Goal: Task Accomplishment & Management: Manage account settings

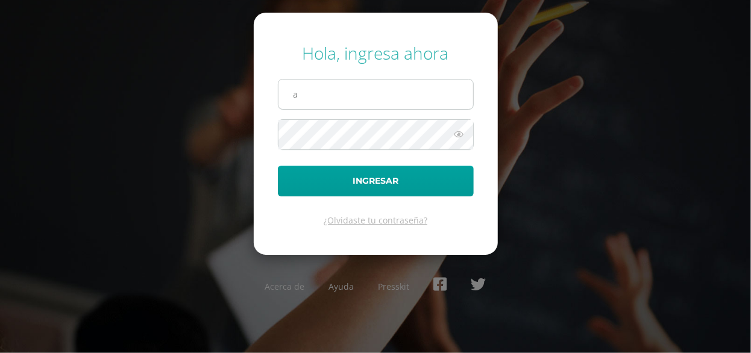
type input "analy.rosales@liceoguatemala.edu.gt"
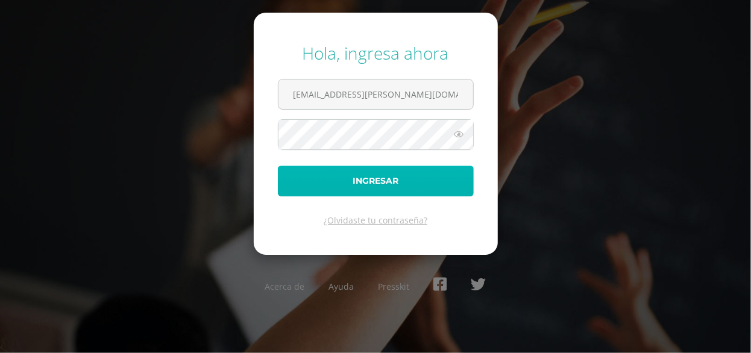
click at [388, 183] on button "Ingresar" at bounding box center [376, 181] width 196 height 31
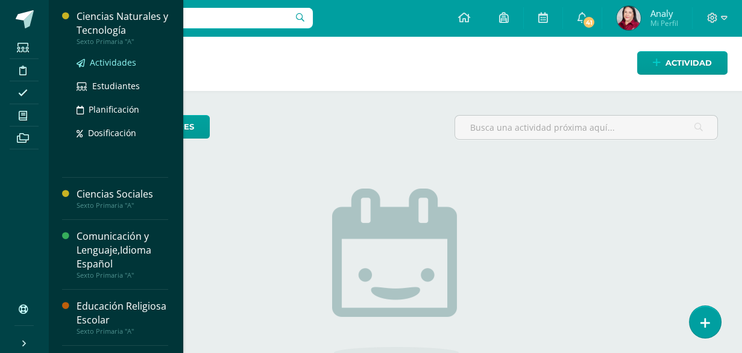
click at [103, 62] on span "Actividades" at bounding box center [113, 62] width 46 height 11
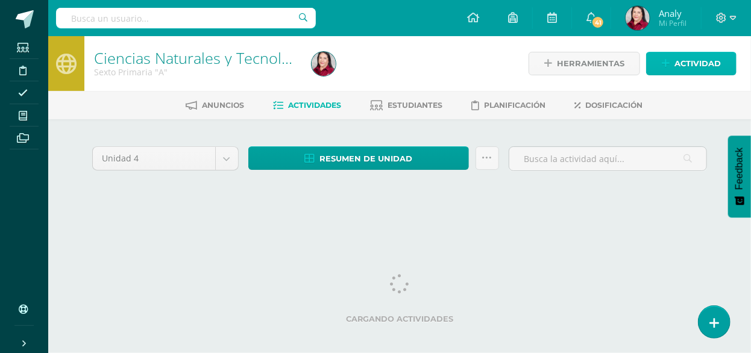
click at [664, 62] on icon at bounding box center [666, 63] width 8 height 10
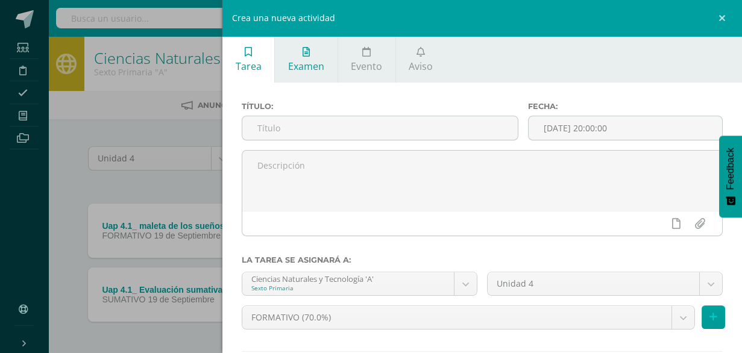
click at [314, 57] on link "Examen" at bounding box center [306, 59] width 62 height 46
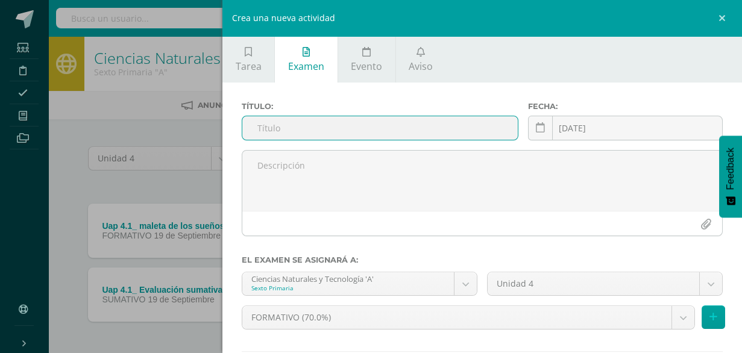
paste input "Uap 4.2_ Tríptico sobre los recursos energéticos"
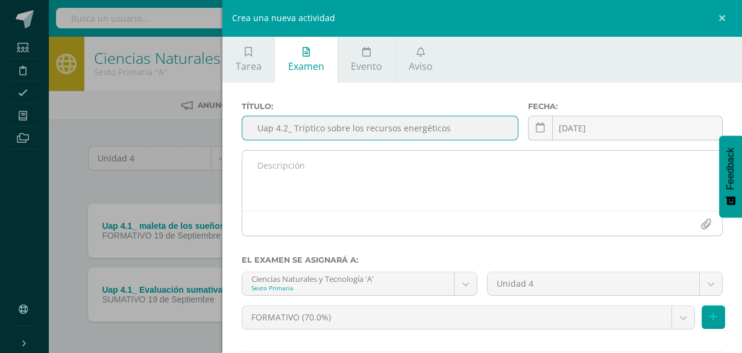
scroll to position [76, 0]
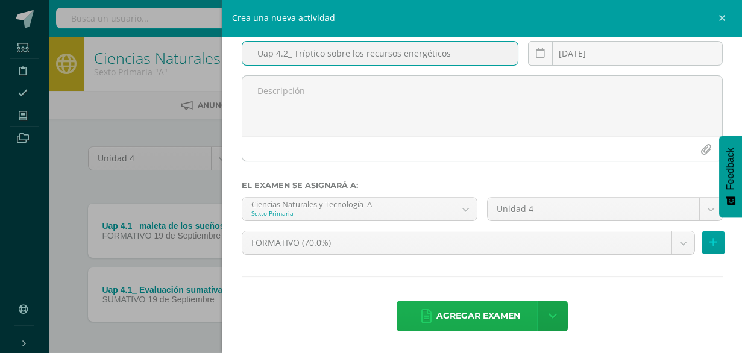
type input "Uap 4.2_ Tríptico sobre los recursos energéticos"
click at [470, 315] on span "Agregar examen" at bounding box center [479, 316] width 84 height 30
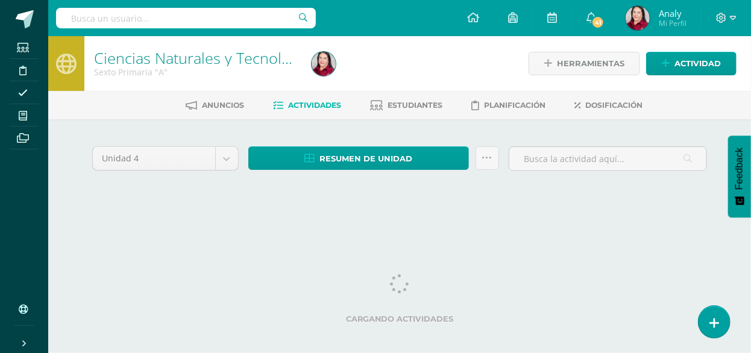
click at [397, 121] on div "Unidad 4 Unidad 1 Unidad 2 Unidad 3 Unidad 4 Resumen de unidad Descargar como H…" at bounding box center [399, 173] width 663 height 109
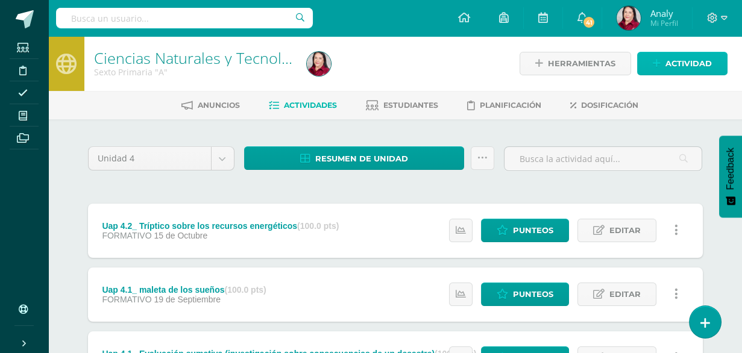
click at [657, 62] on icon at bounding box center [657, 63] width 8 height 10
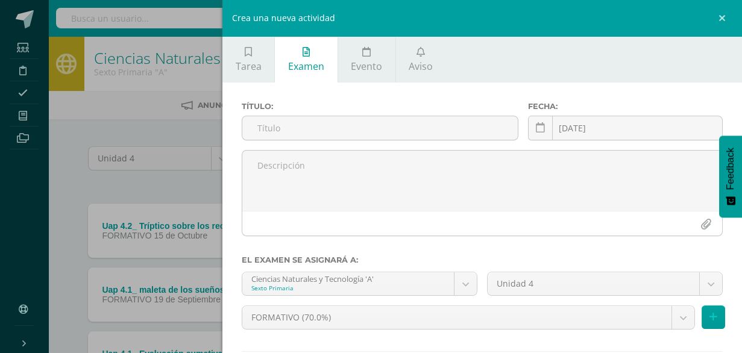
click at [320, 63] on span "Examen" at bounding box center [306, 66] width 36 height 13
click at [308, 129] on input "text" at bounding box center [380, 128] width 276 height 24
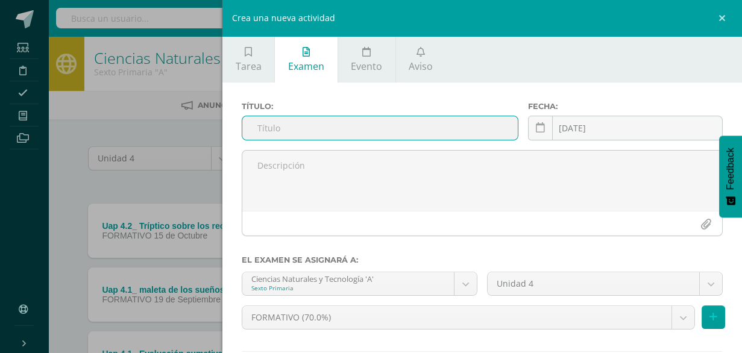
paste input "Uap 4.2_ Evaluación sumativa"
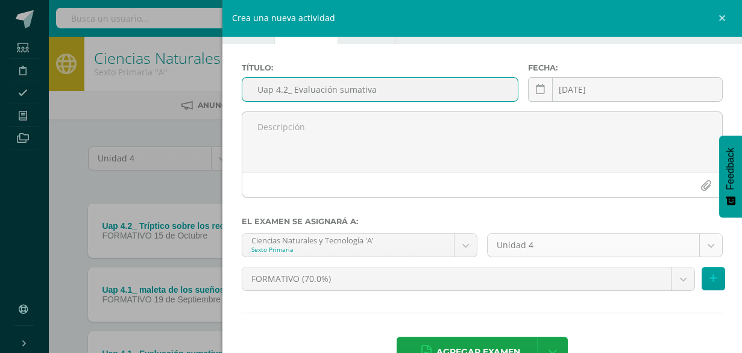
scroll to position [60, 0]
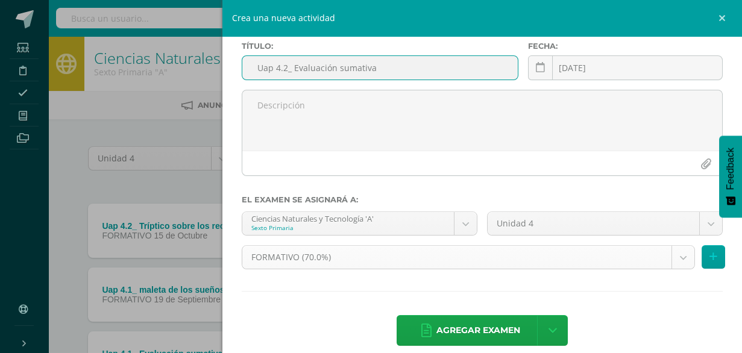
type input "Uap 4.2_ Evaluación sumativa"
click at [675, 256] on body "Examen asignado exitosamente Estudiantes Disciplina Asistencia Mis cursos Archi…" at bounding box center [371, 233] width 742 height 466
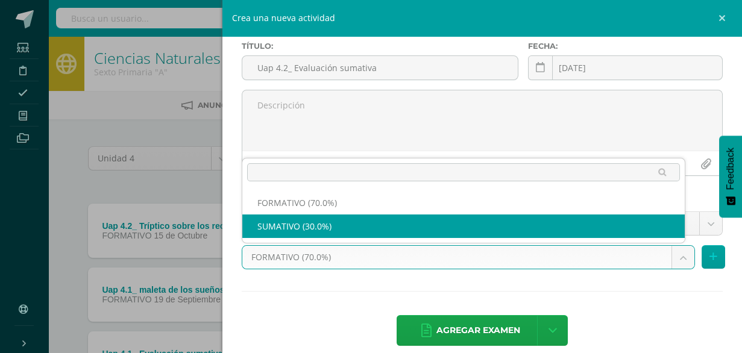
select select "209021"
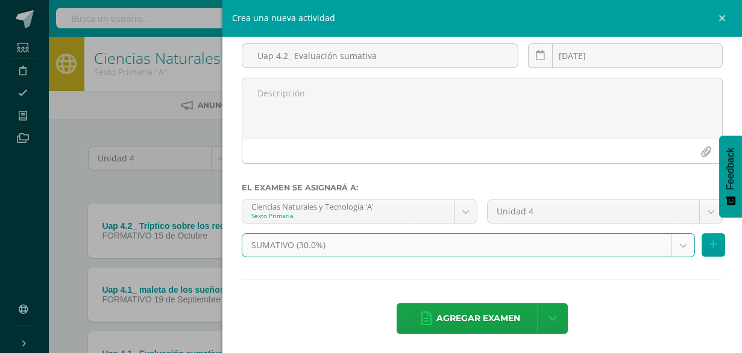
scroll to position [76, 0]
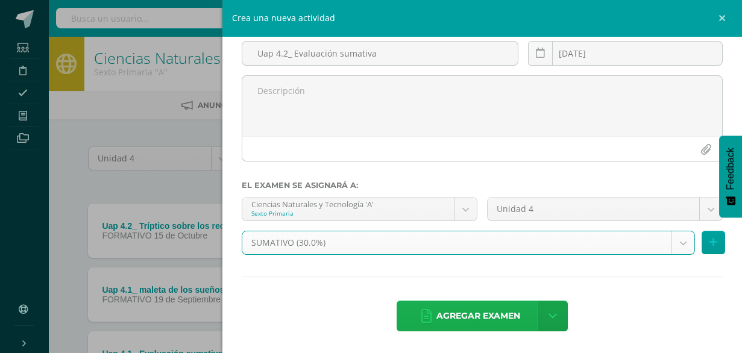
click at [488, 317] on span "Agregar examen" at bounding box center [479, 316] width 84 height 30
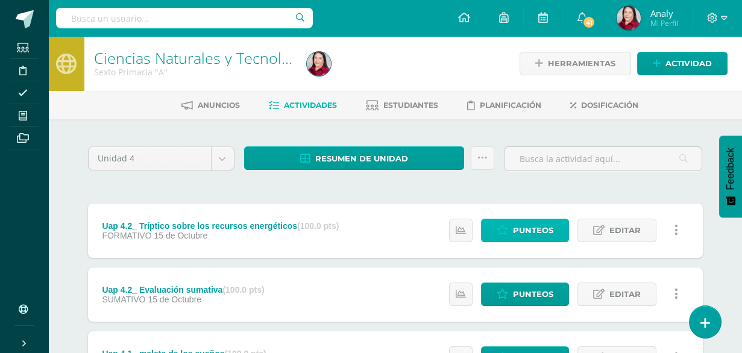
click at [529, 227] on span "Punteos" at bounding box center [533, 230] width 40 height 22
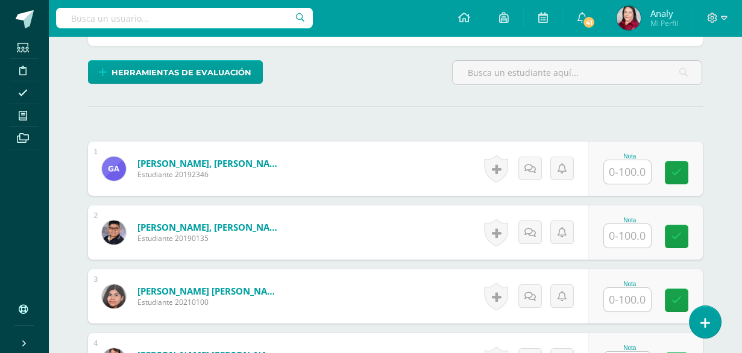
scroll to position [282, 0]
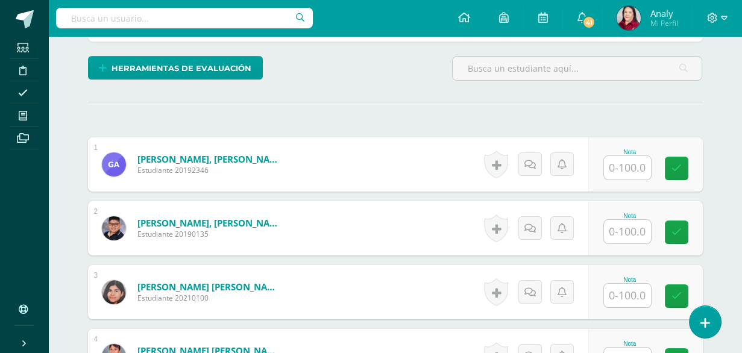
click at [625, 165] on input "text" at bounding box center [627, 168] width 47 height 24
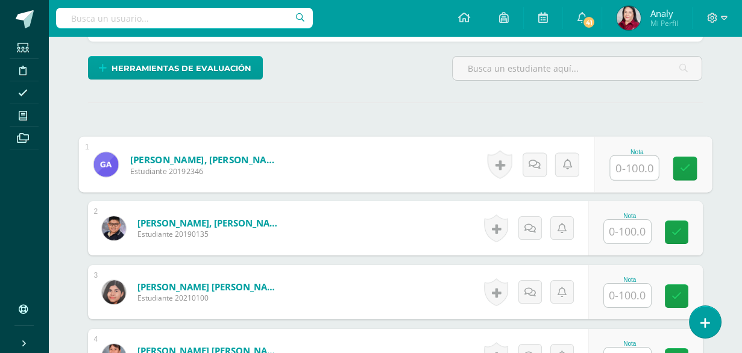
click at [633, 165] on input "text" at bounding box center [634, 168] width 48 height 24
type input "100"
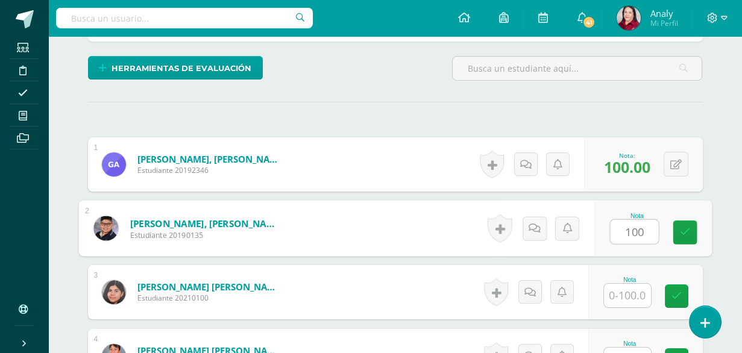
type input "100"
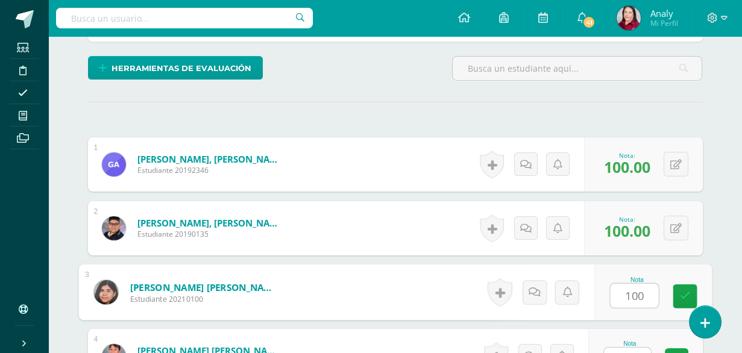
type input "100"
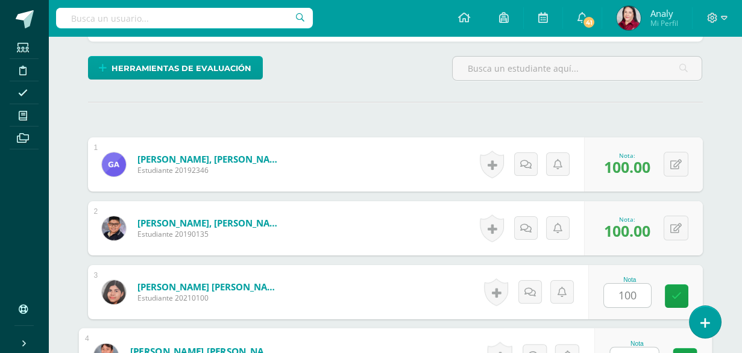
scroll to position [298, 0]
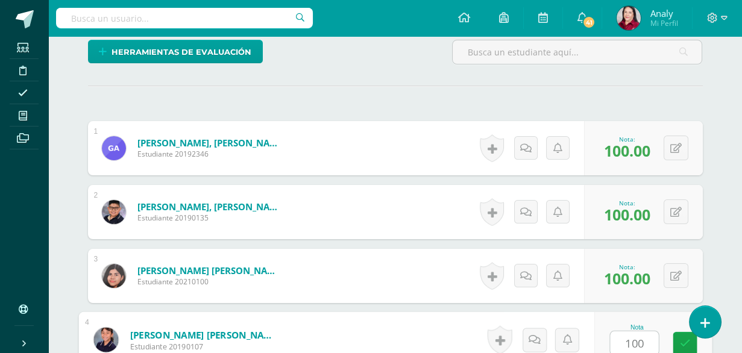
type input "100"
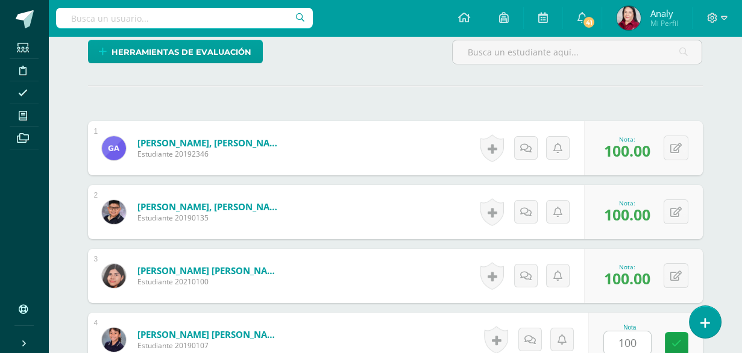
scroll to position [527, 0]
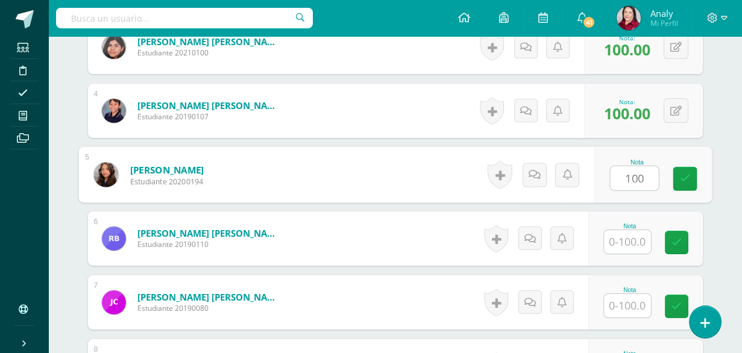
type input "100"
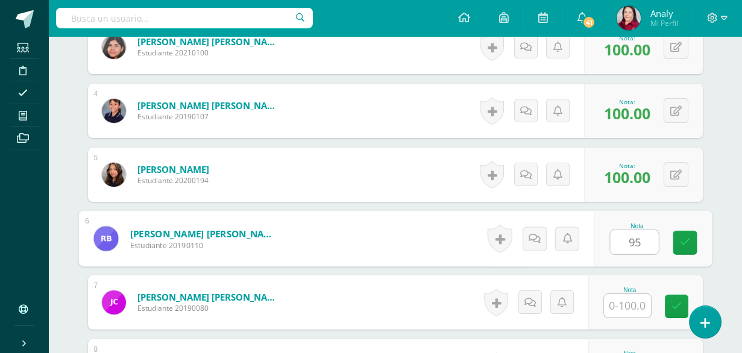
type input "95"
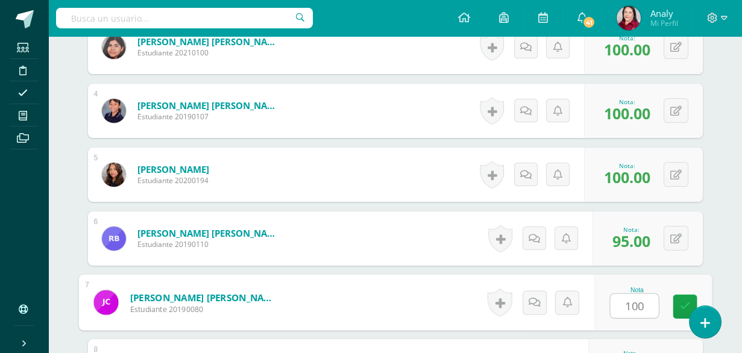
type input "100"
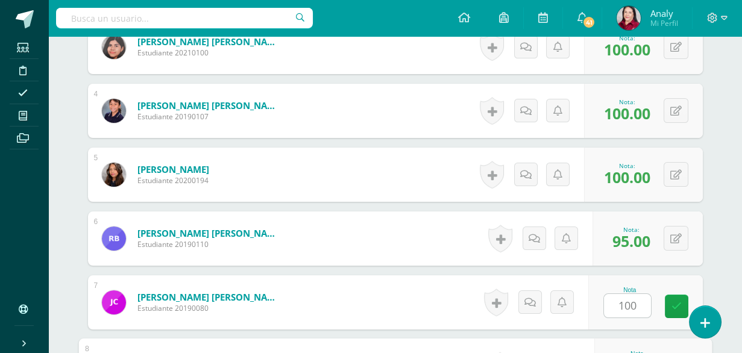
scroll to position [719, 0]
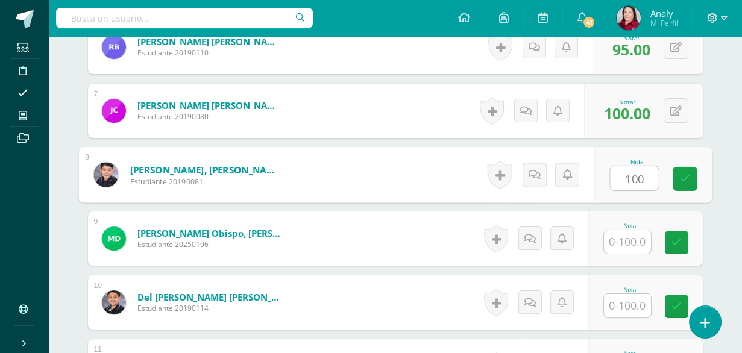
type input "100"
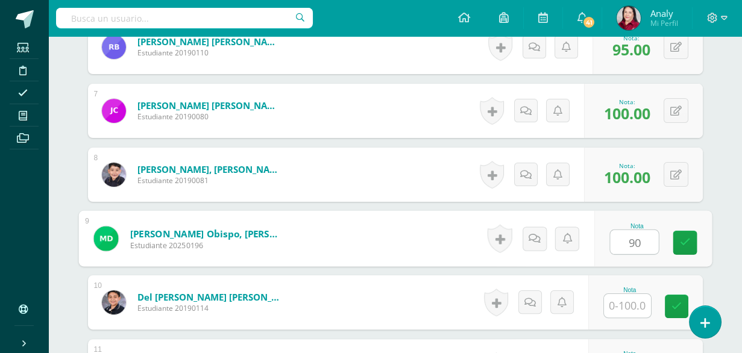
type input "90"
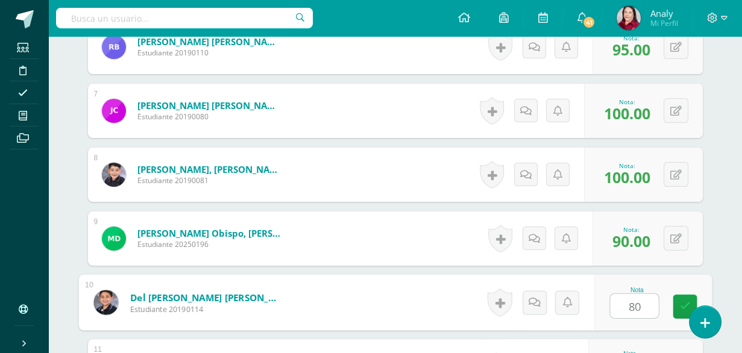
type input "80"
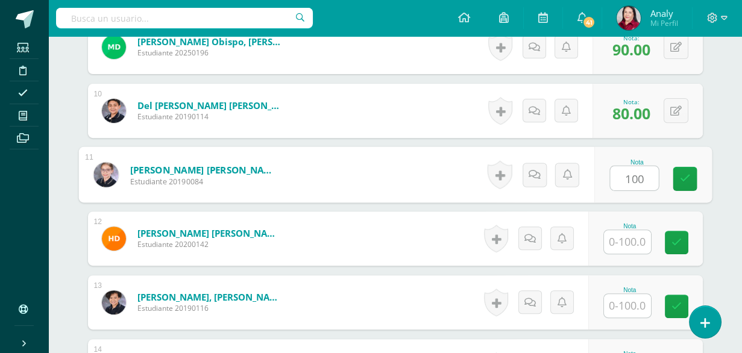
type input "100"
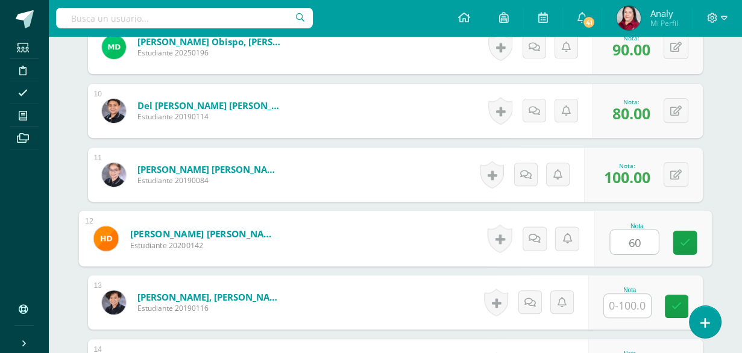
type input "60"
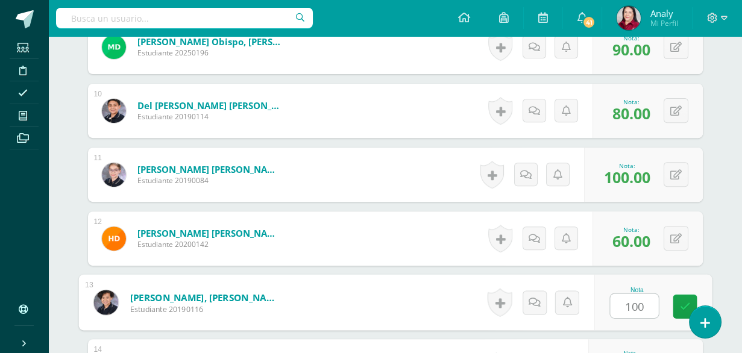
type input "100"
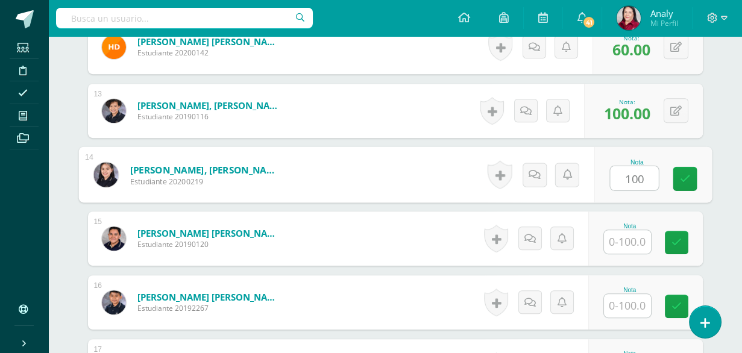
type input "100"
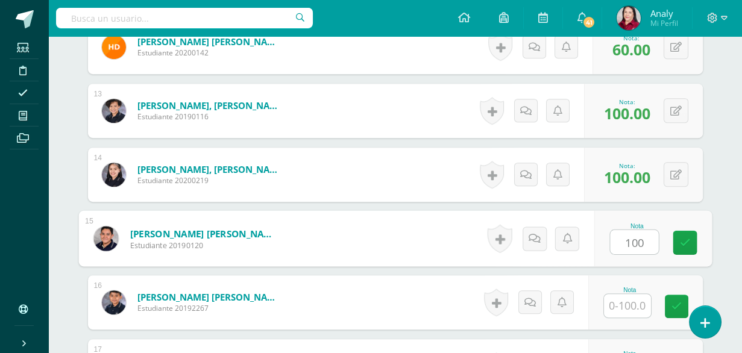
type input "100"
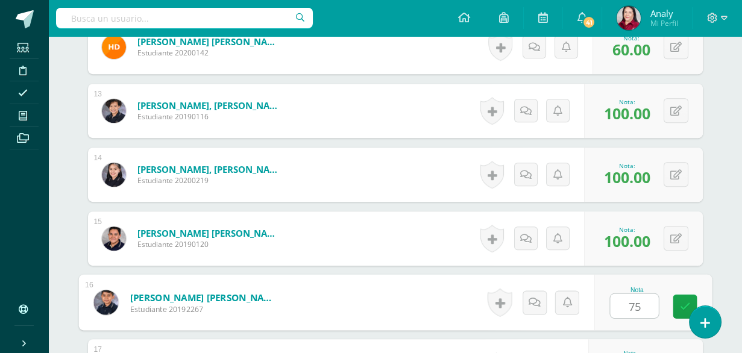
type input "75"
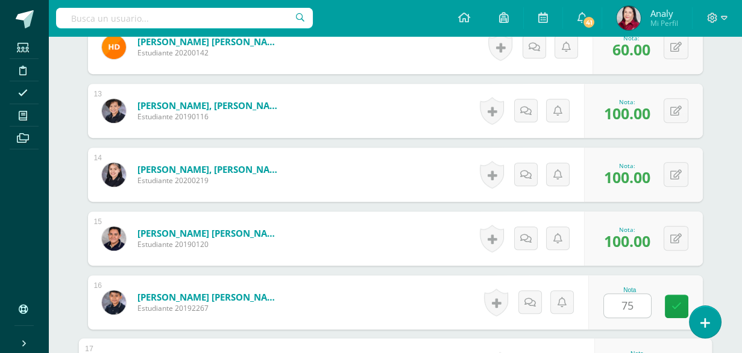
scroll to position [1294, 0]
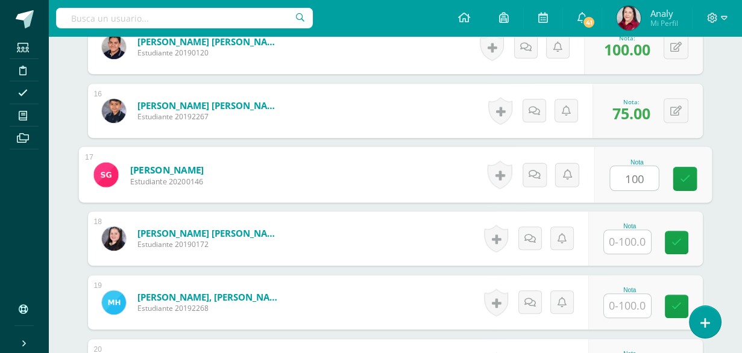
type input "100"
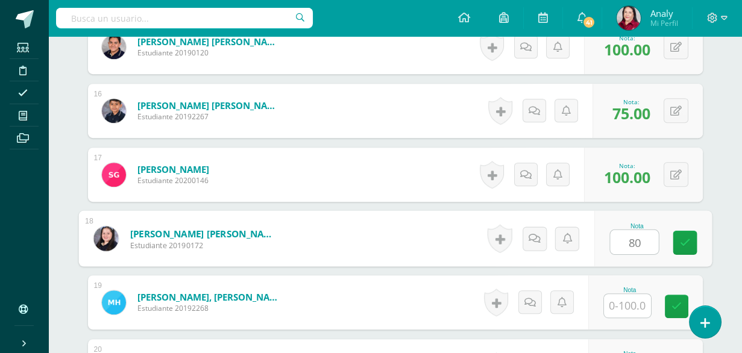
type input "80"
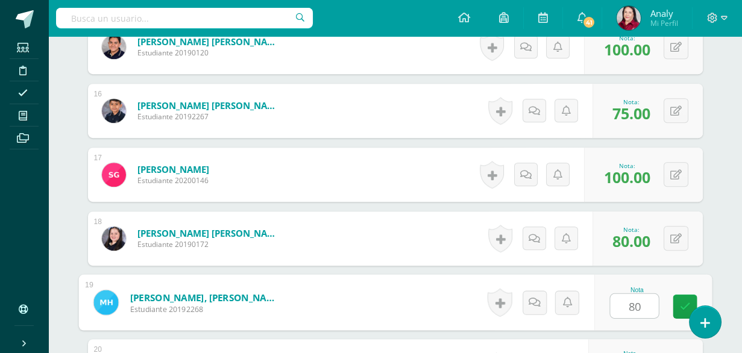
type input "80"
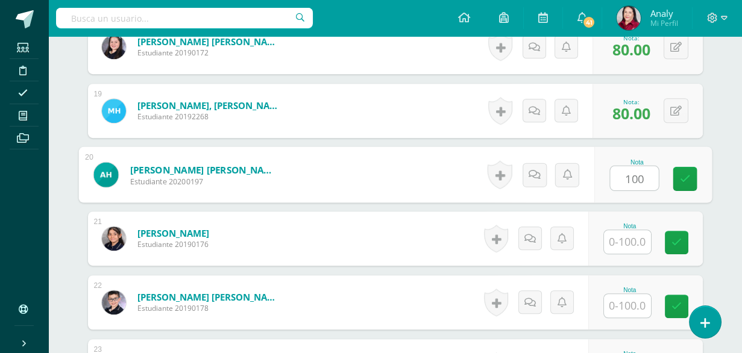
type input "100"
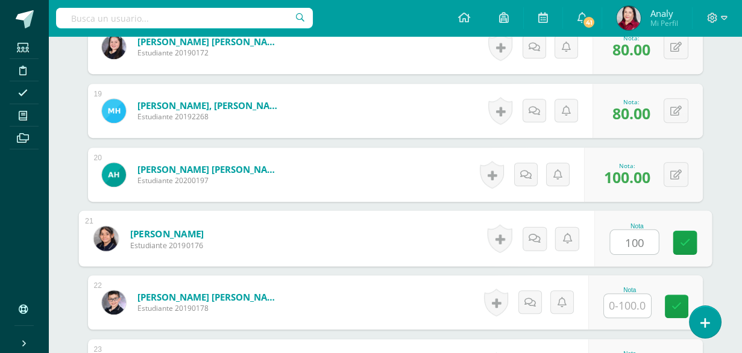
type input "100"
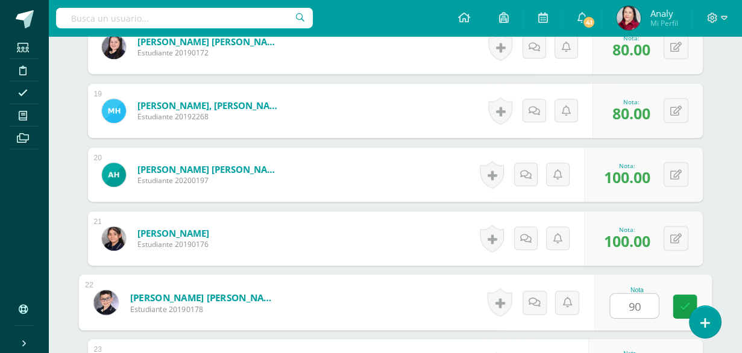
type input "90"
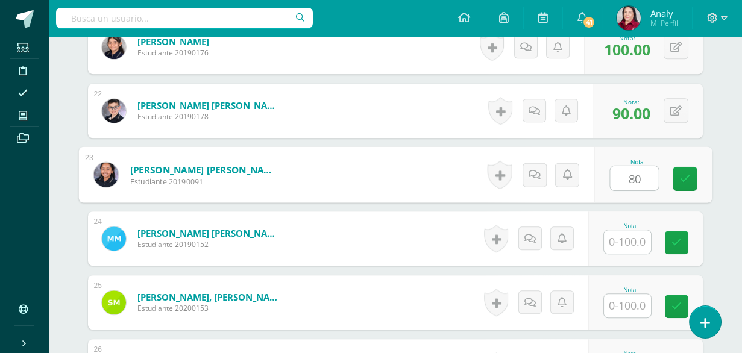
type input "80"
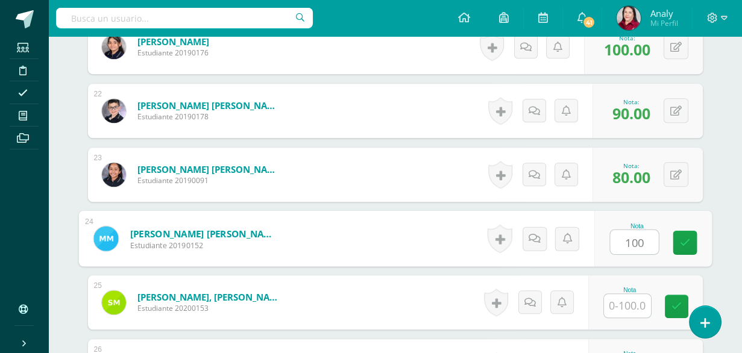
type input "100"
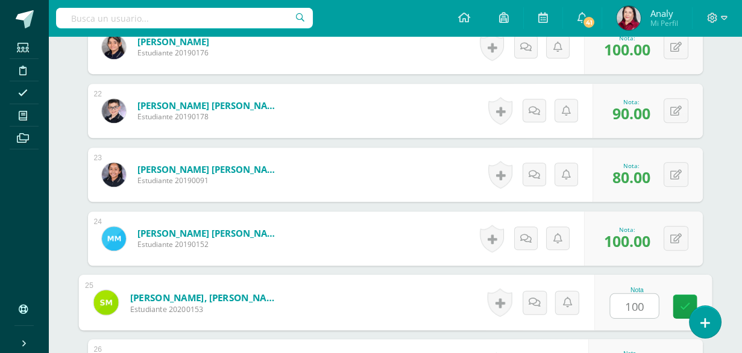
type input "100"
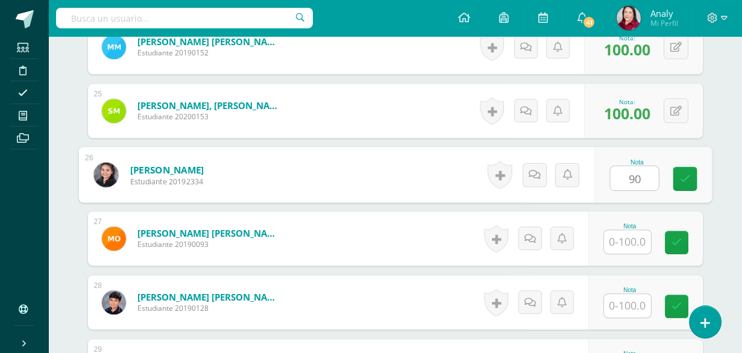
type input "90"
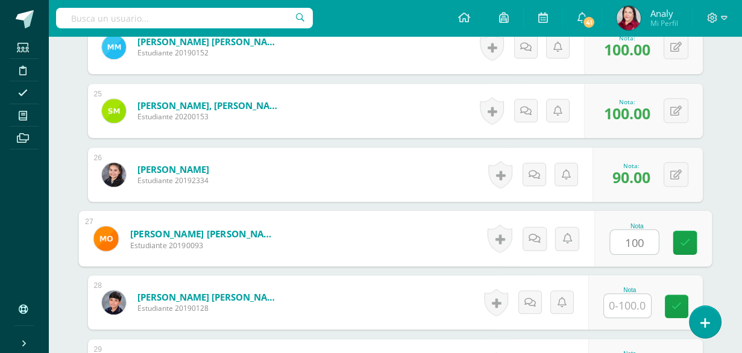
type input "100"
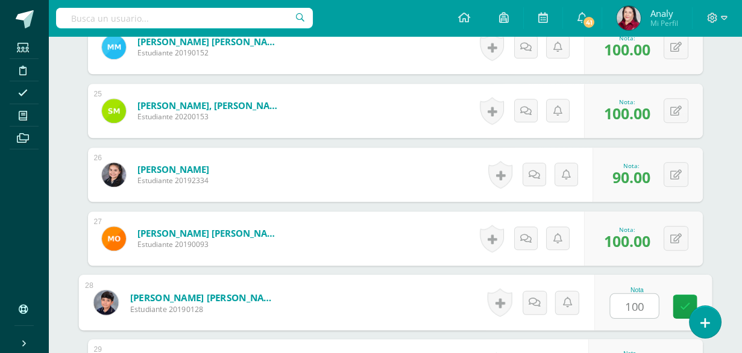
type input "100"
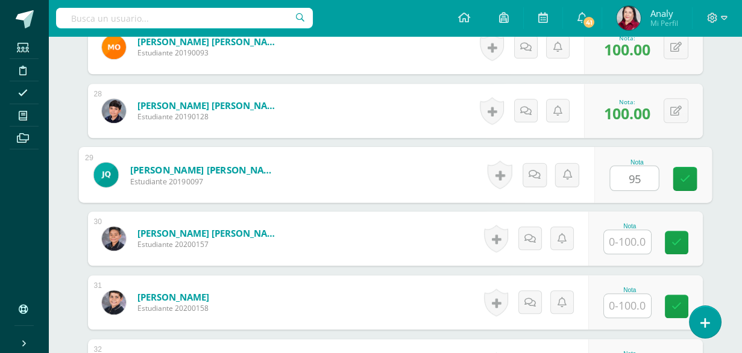
type input "95"
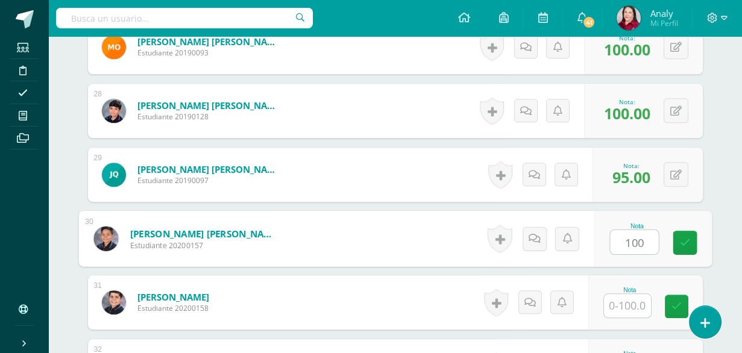
type input "100"
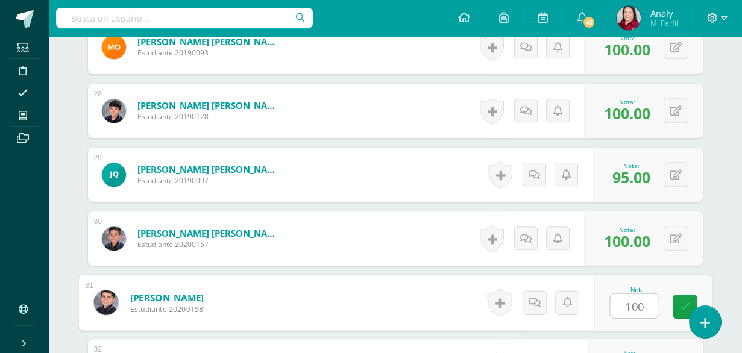
type input "100"
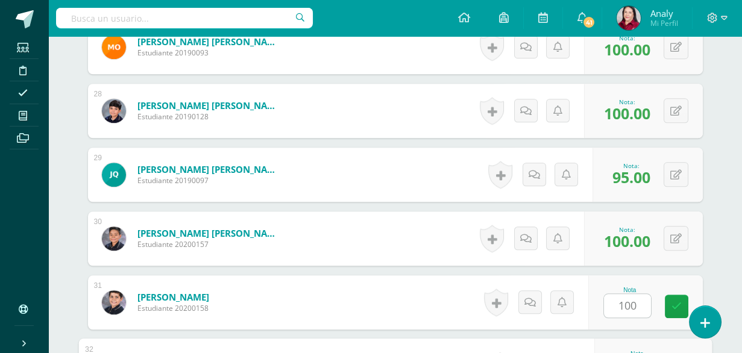
scroll to position [2253, 0]
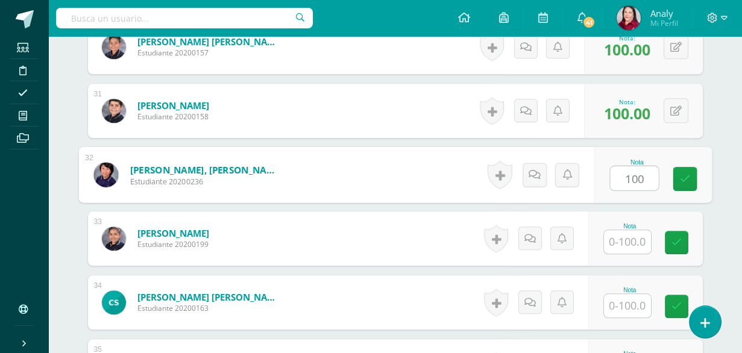
type input "100"
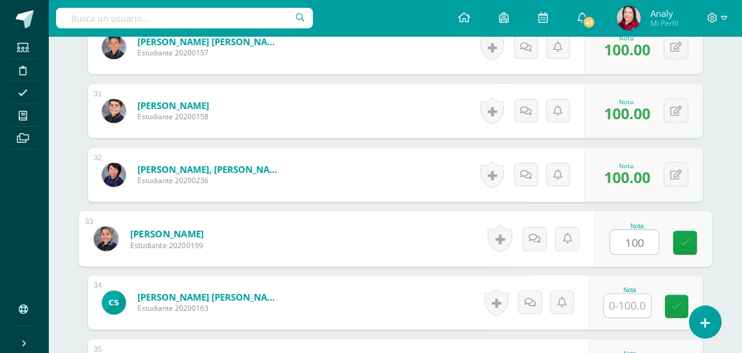
type input "100"
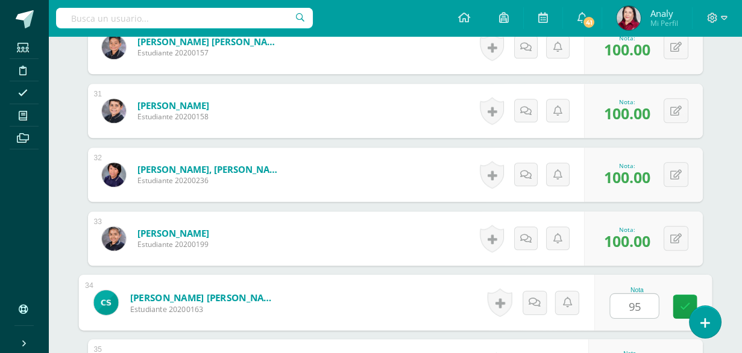
type input "95"
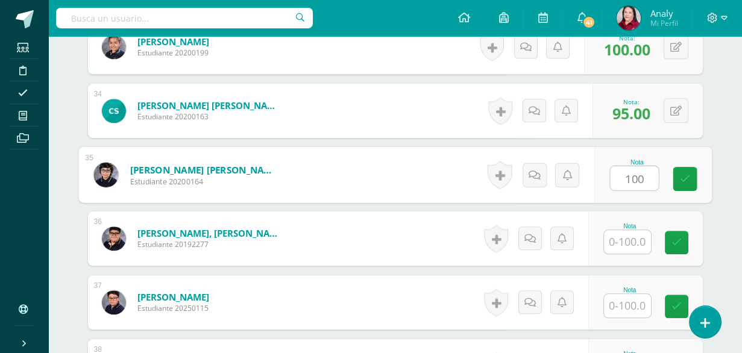
type input "100"
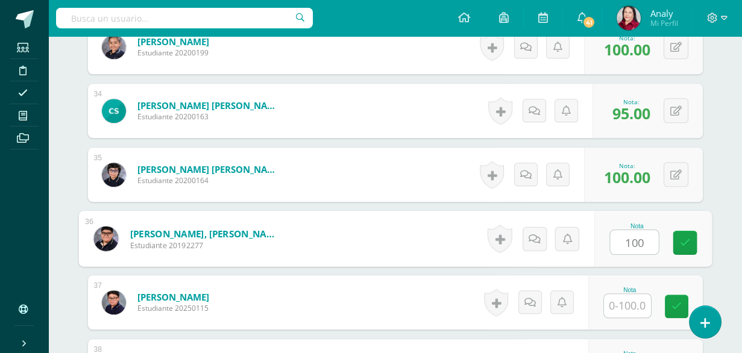
type input "100"
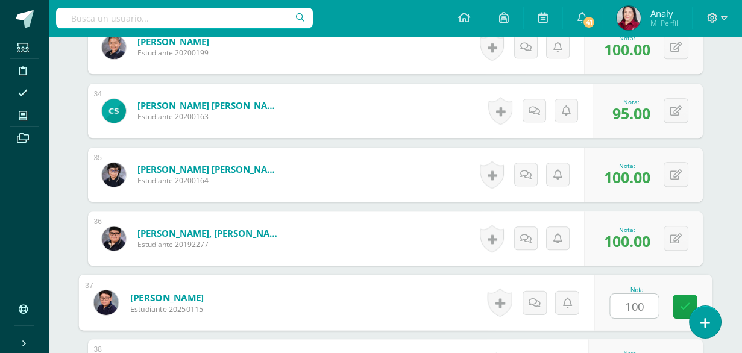
type input "100"
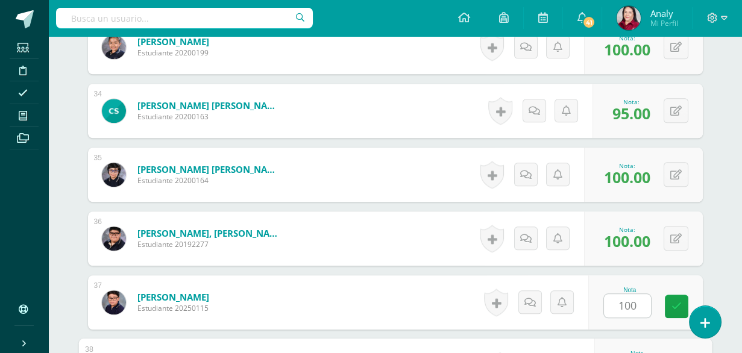
scroll to position [2636, 0]
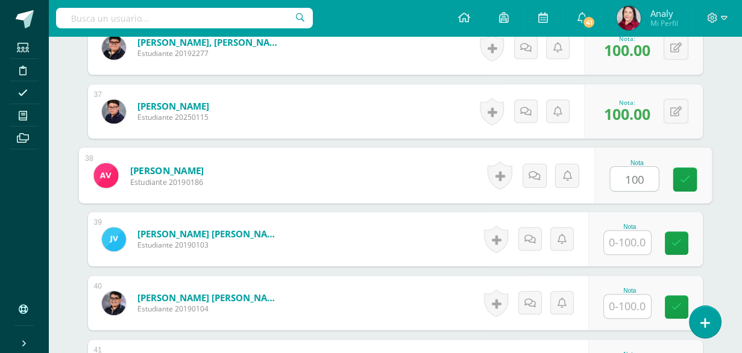
type input "100"
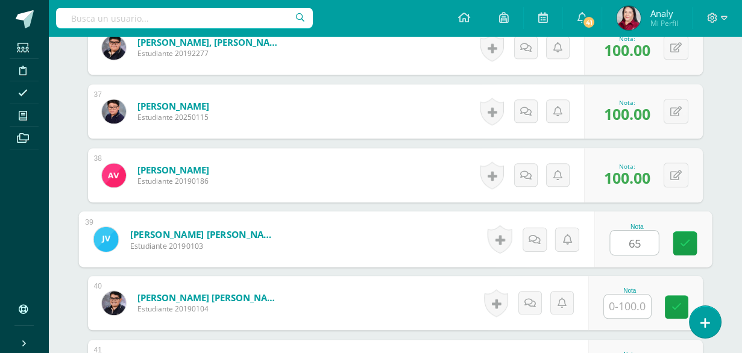
type input "65"
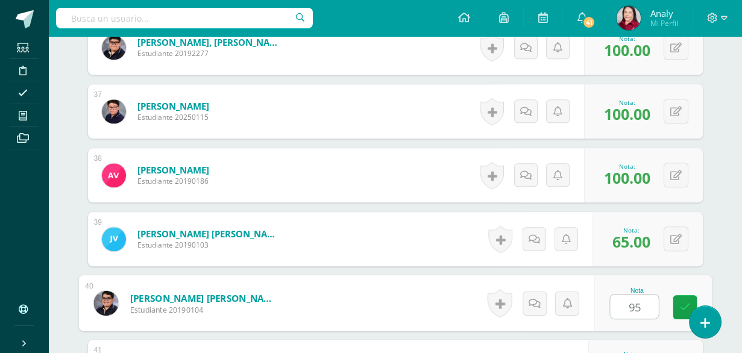
type input "95"
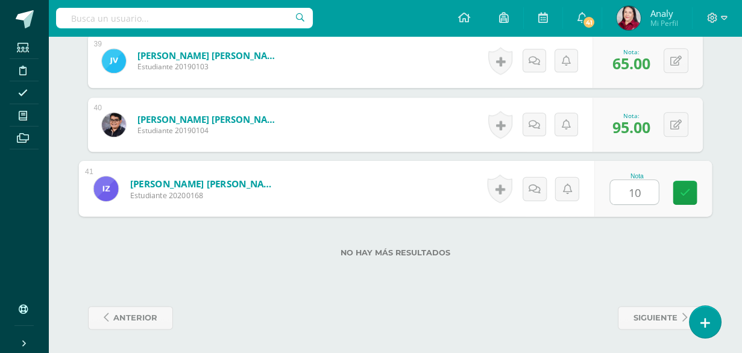
type input "100"
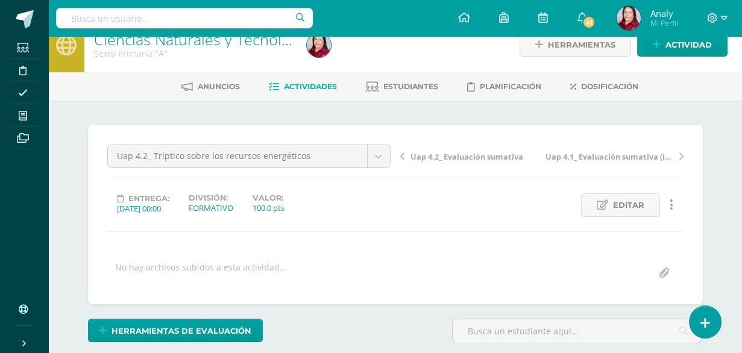
scroll to position [0, 0]
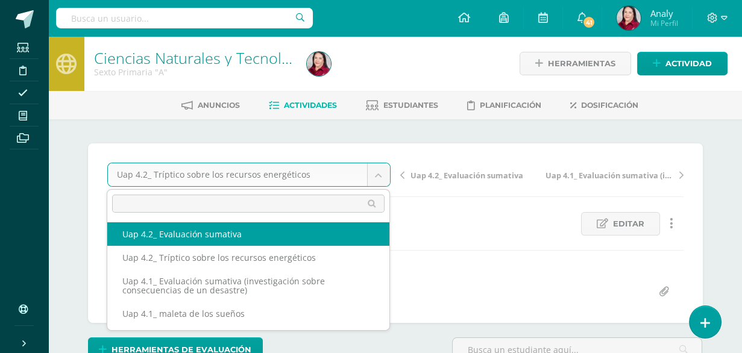
select select "/dashboard/teacher/grade-activity/227955/"
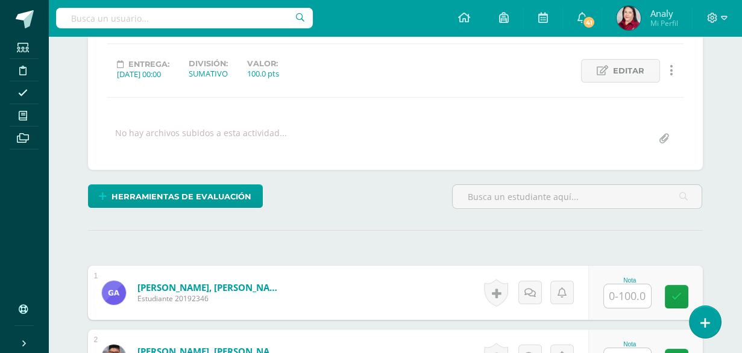
scroll to position [334, 0]
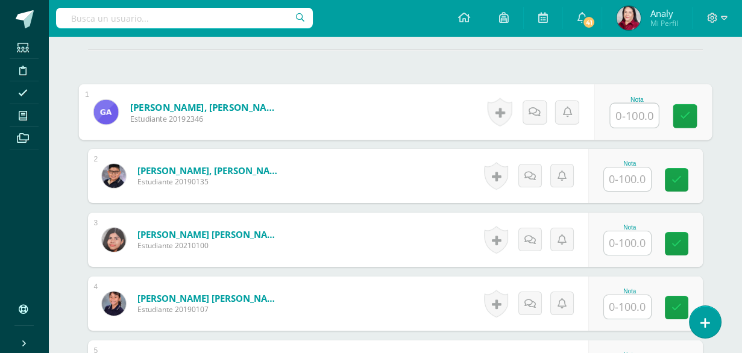
click at [633, 116] on input "text" at bounding box center [634, 116] width 48 height 24
type input "95"
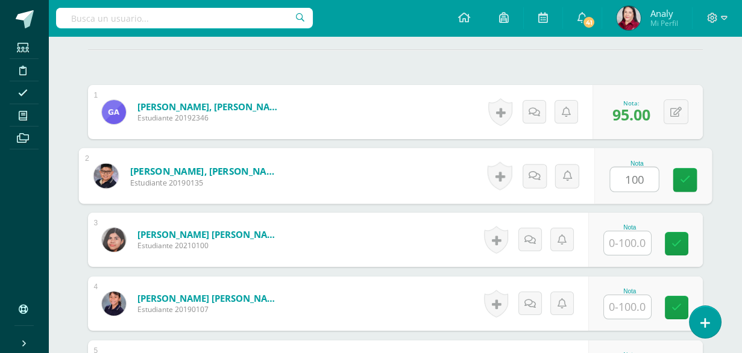
type input "100"
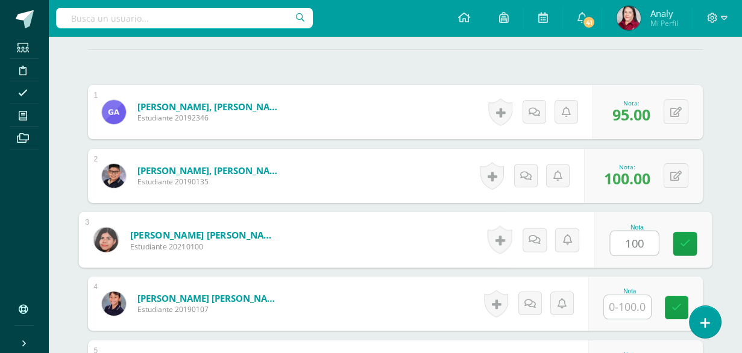
type input "100"
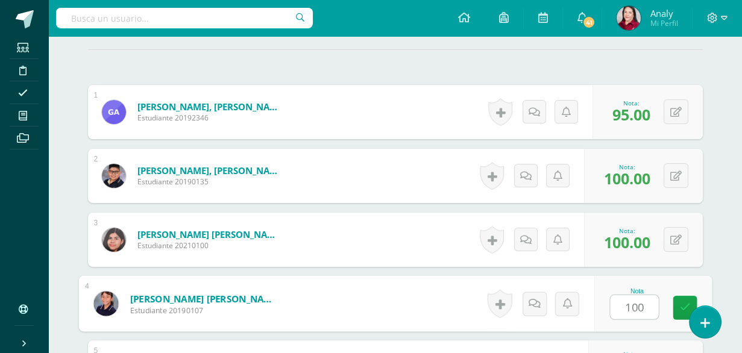
type input "100"
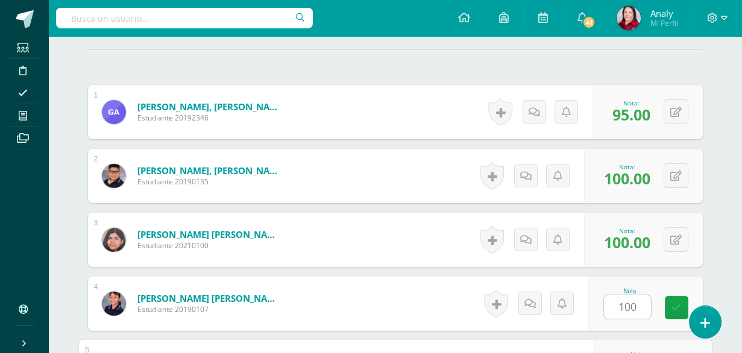
scroll to position [527, 0]
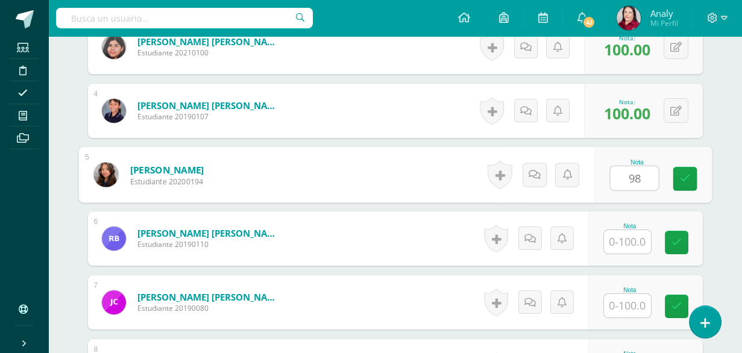
type input "98"
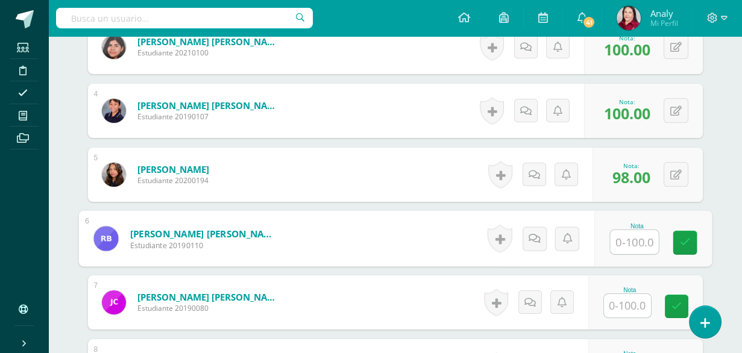
type input "8"
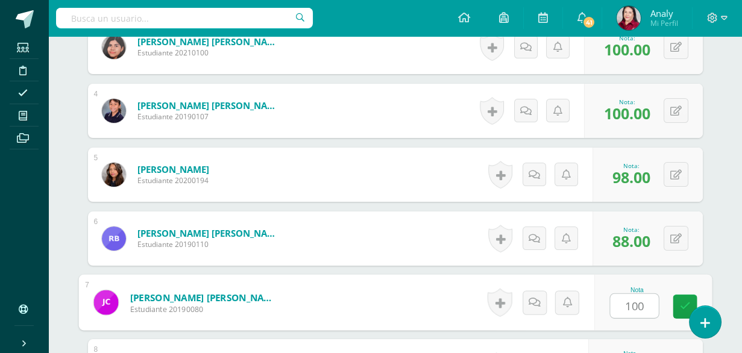
type input "100"
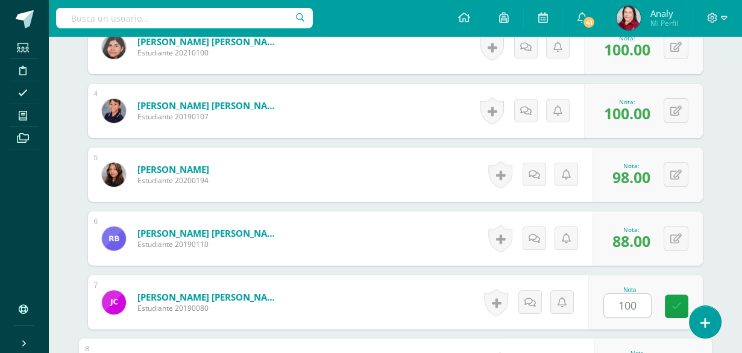
scroll to position [719, 0]
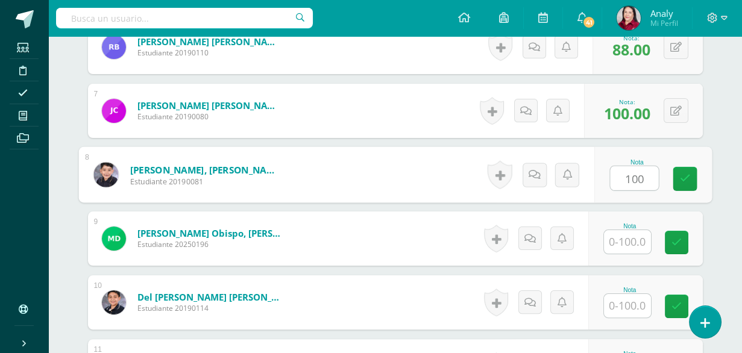
type input "100"
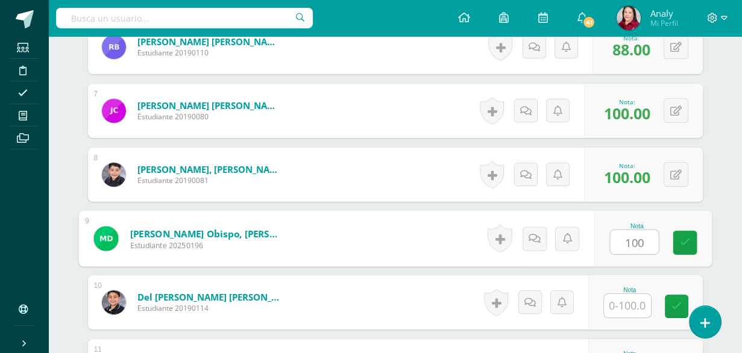
type input "100"
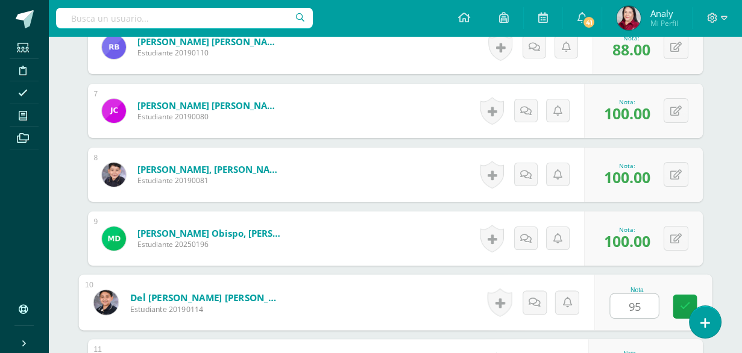
type input "95"
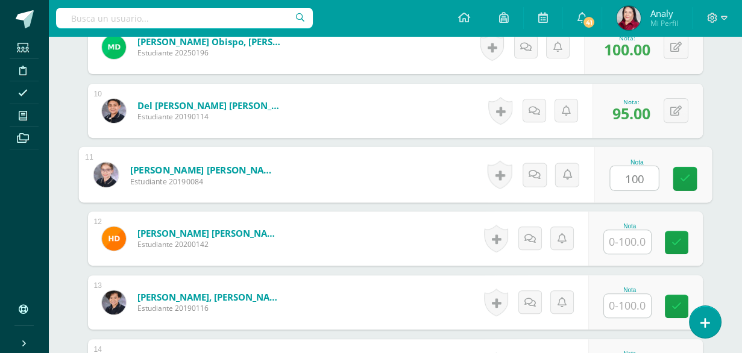
type input "100"
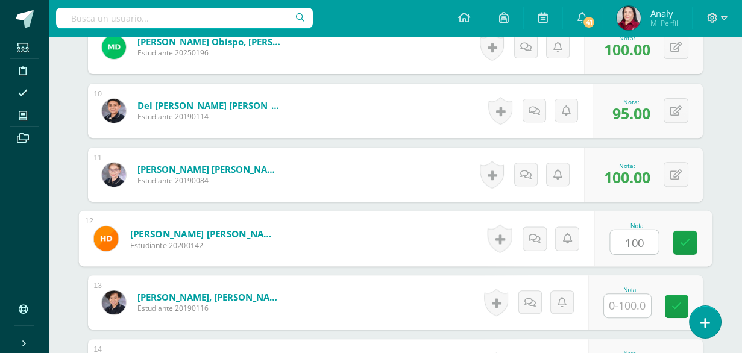
type input "100"
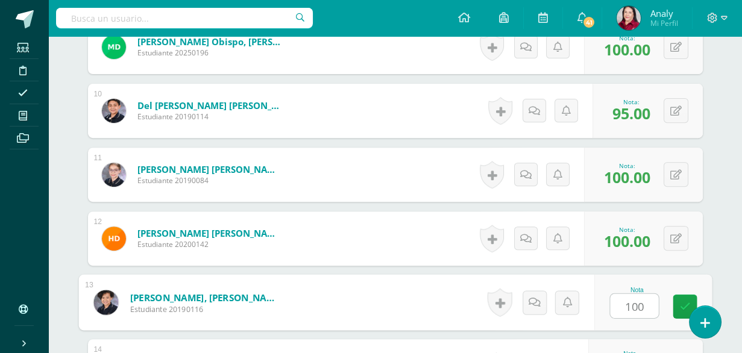
type input "100"
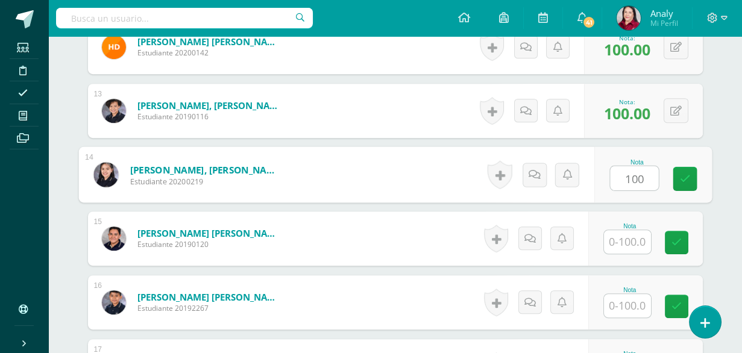
type input "100"
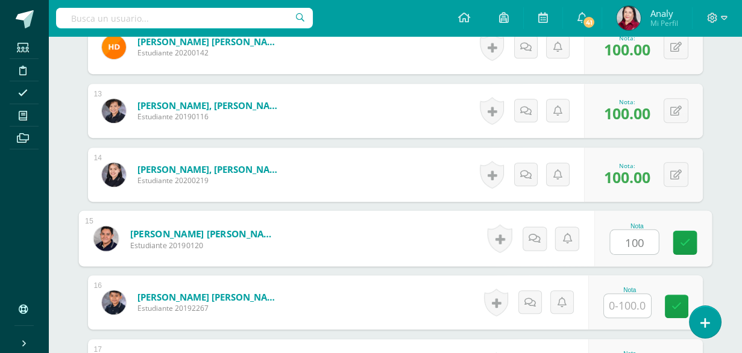
type input "100"
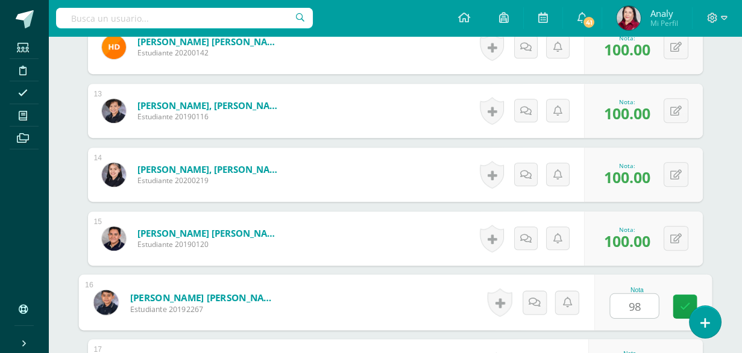
type input "98"
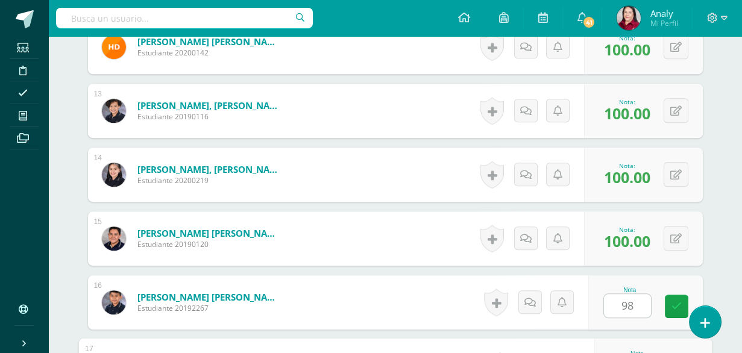
scroll to position [1294, 0]
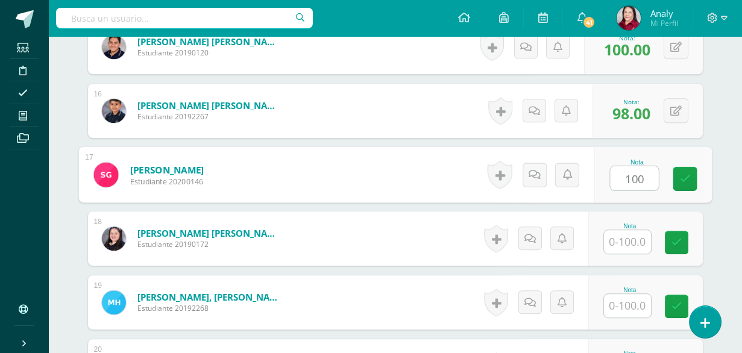
type input "100"
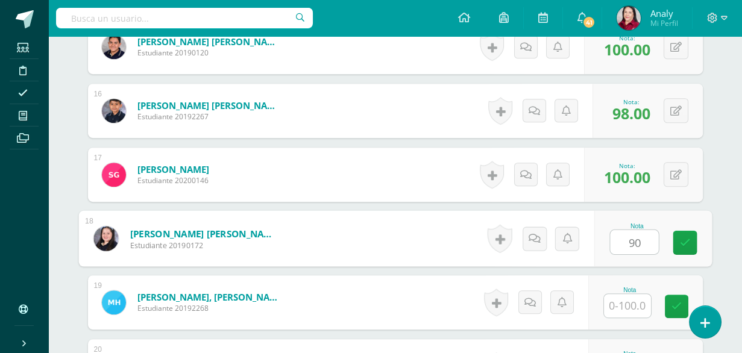
type input "90"
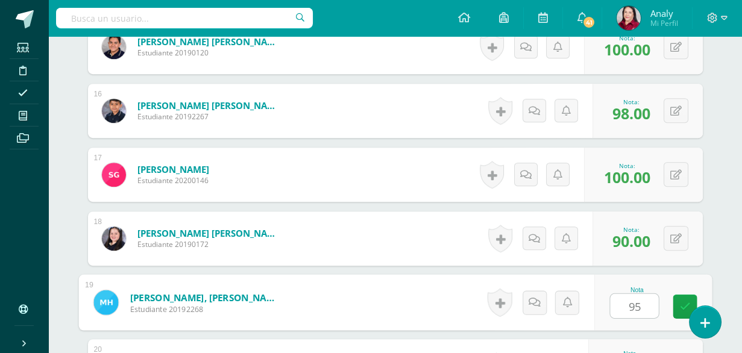
type input "95"
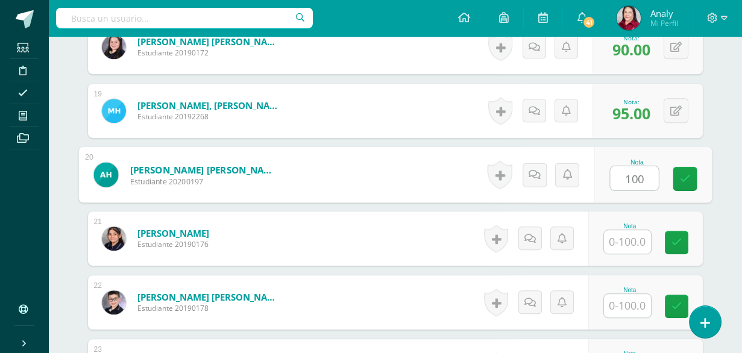
type input "100"
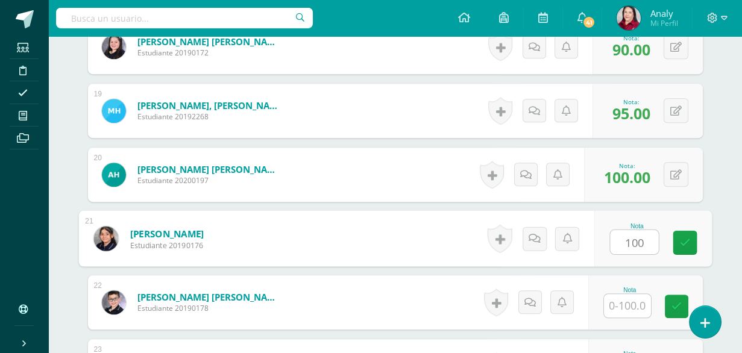
type input "100"
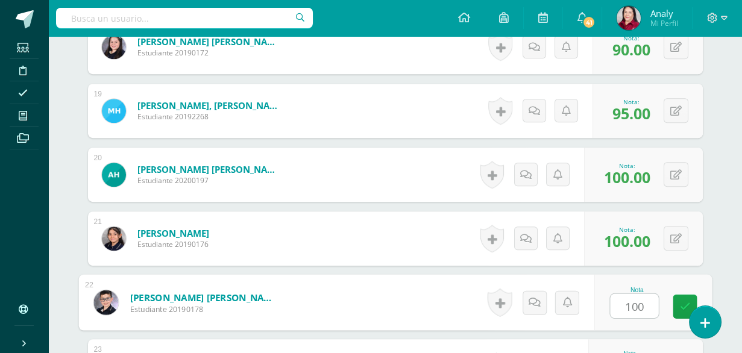
type input "100"
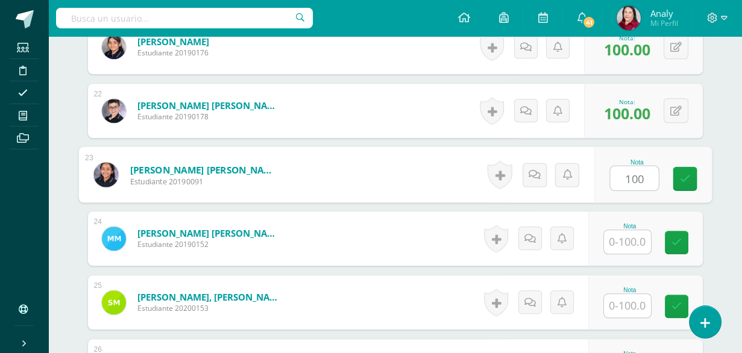
type input "100"
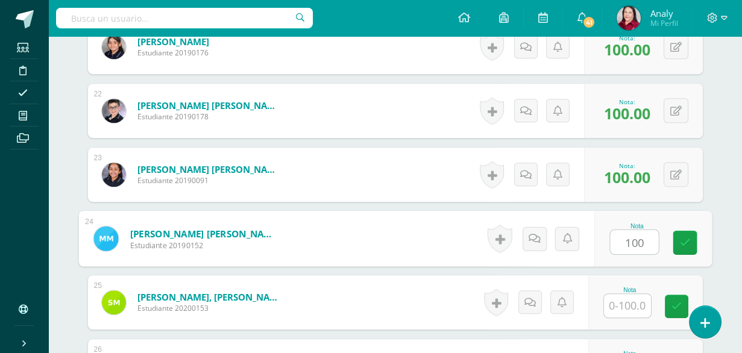
type input "100"
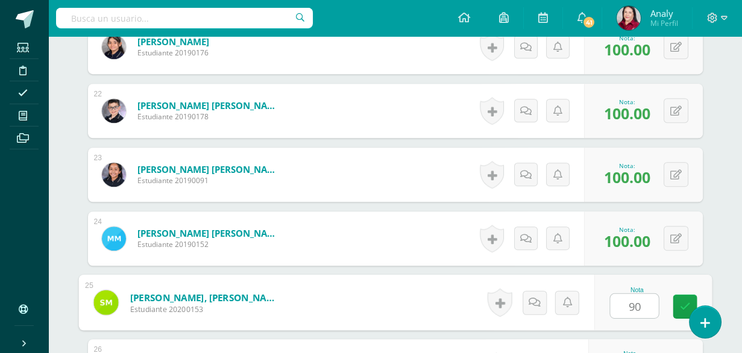
type input "90"
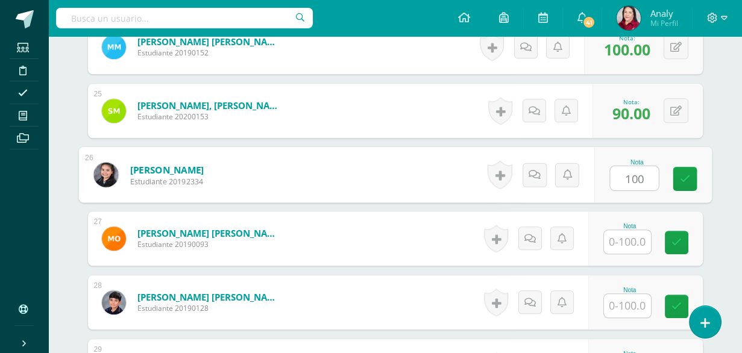
type input "100"
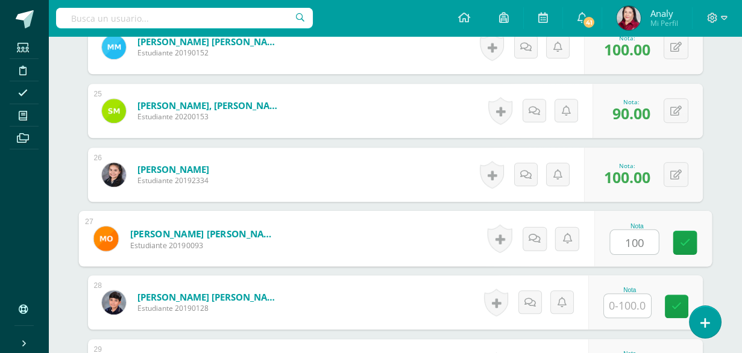
type input "100"
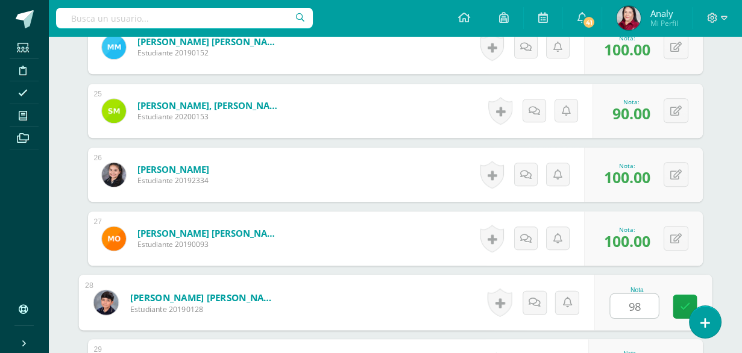
type input "98"
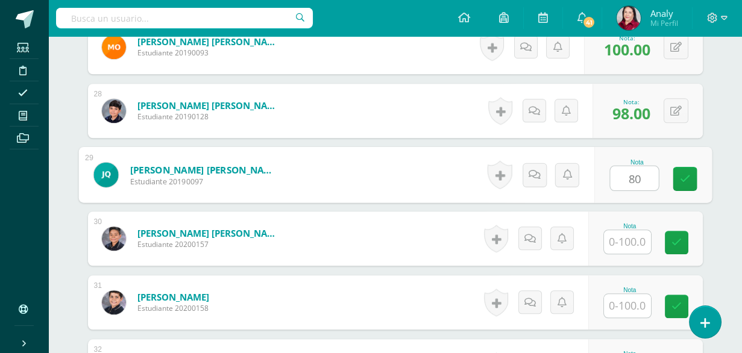
type input "80"
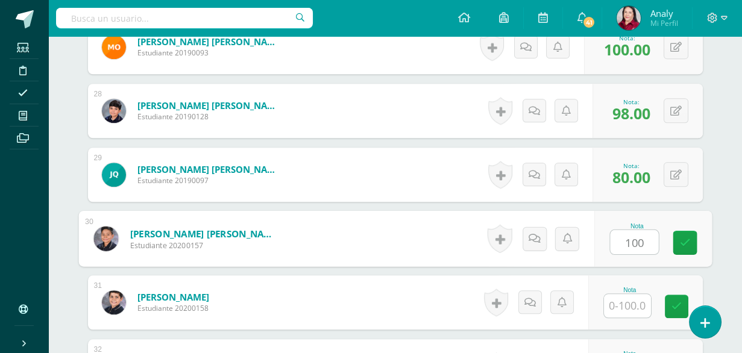
type input "100"
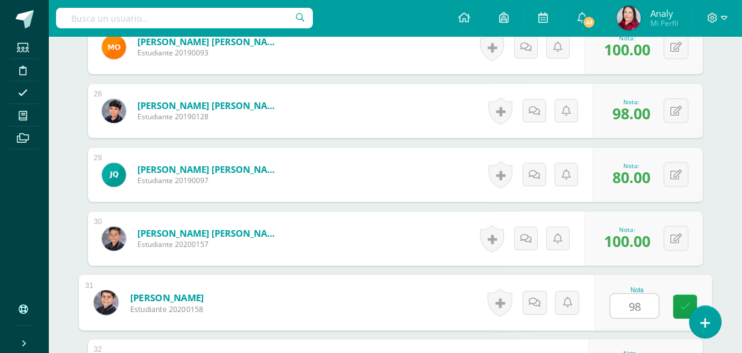
type input "98"
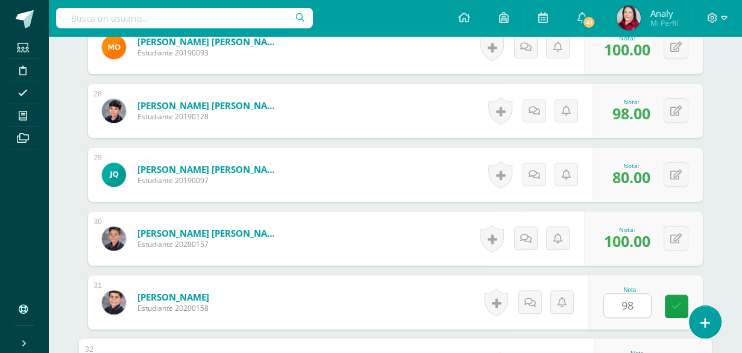
scroll to position [2253, 0]
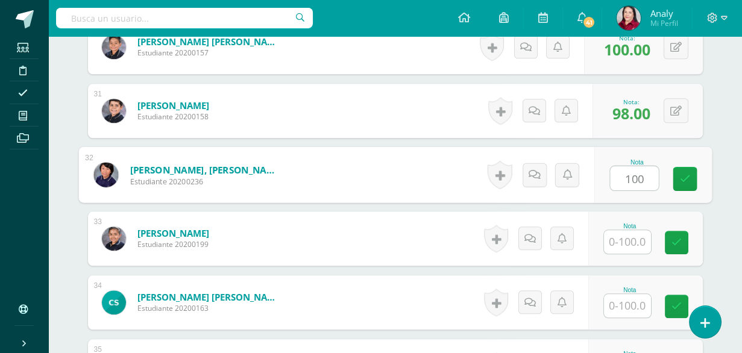
type input "100"
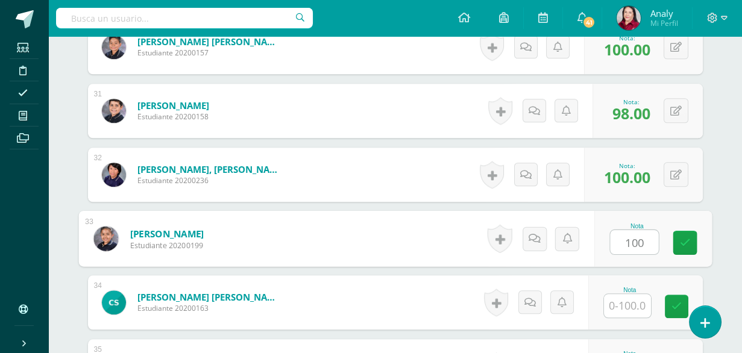
type input "100"
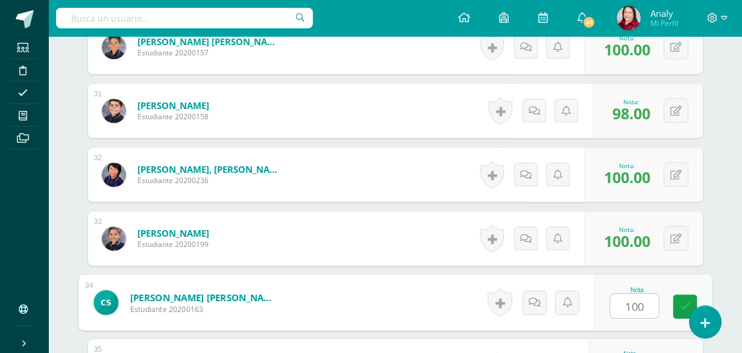
type input "100"
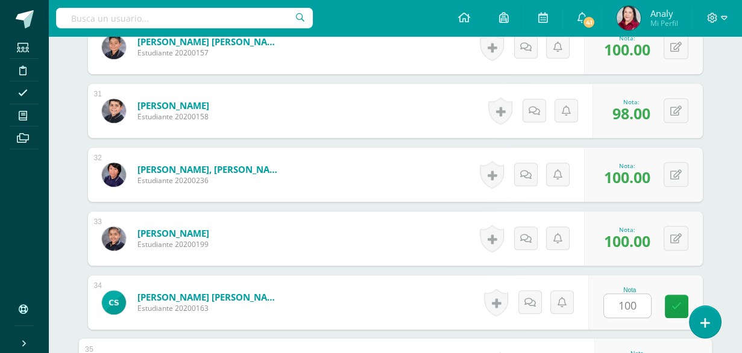
scroll to position [2444, 0]
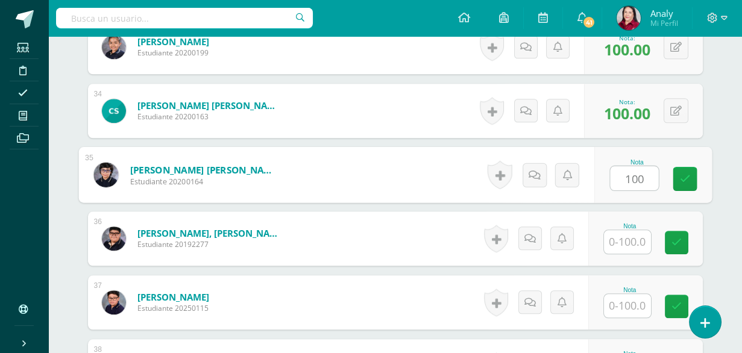
type input "100"
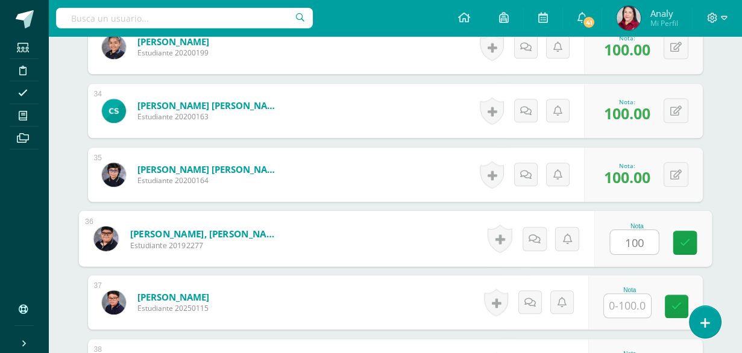
type input "100"
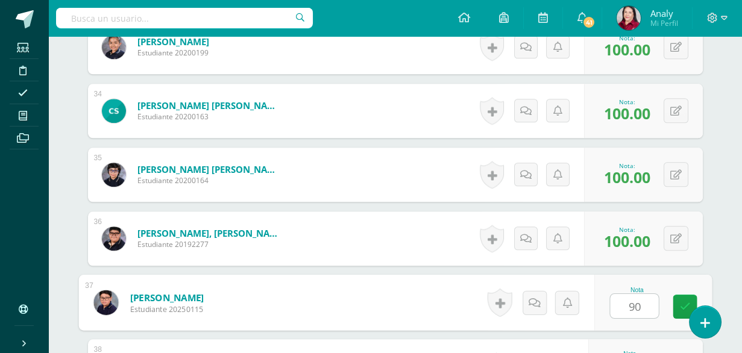
type input "90"
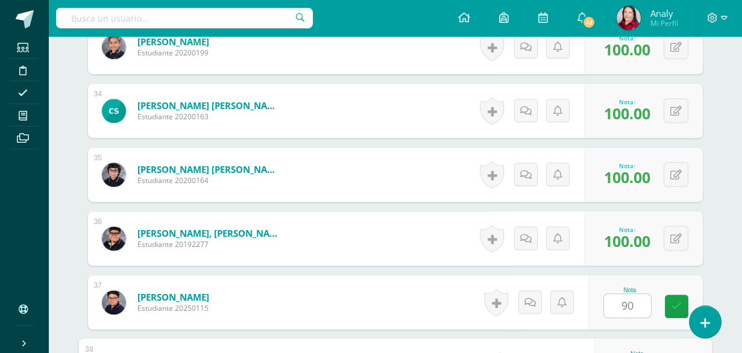
scroll to position [2636, 0]
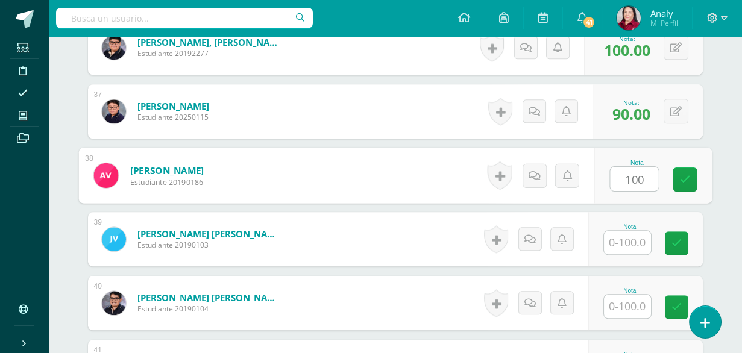
type input "100"
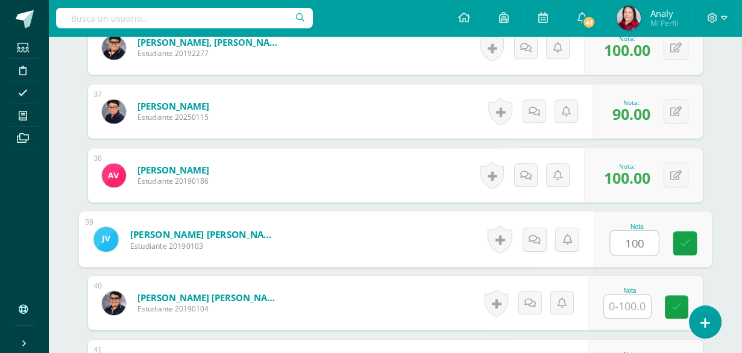
type input "100"
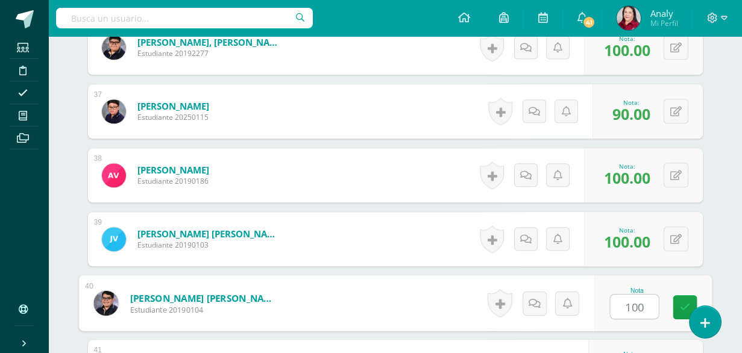
type input "100"
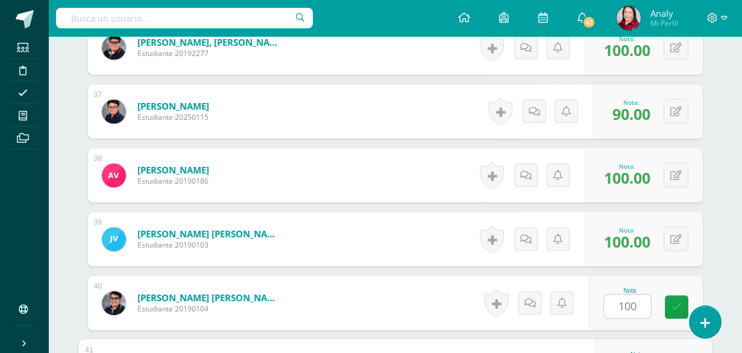
scroll to position [2814, 0]
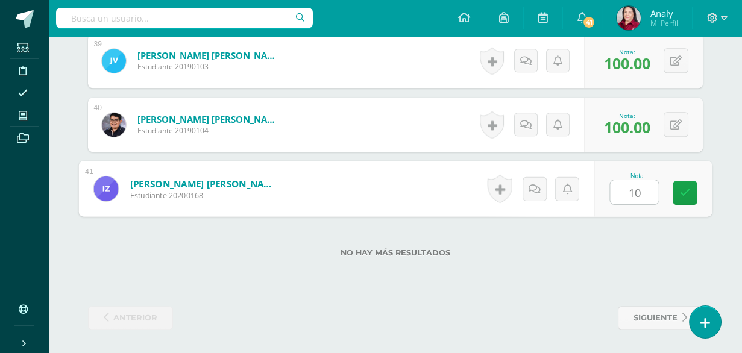
type input "100"
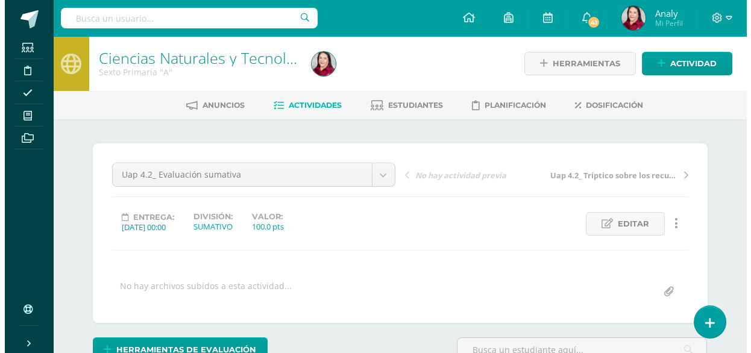
scroll to position [181, 0]
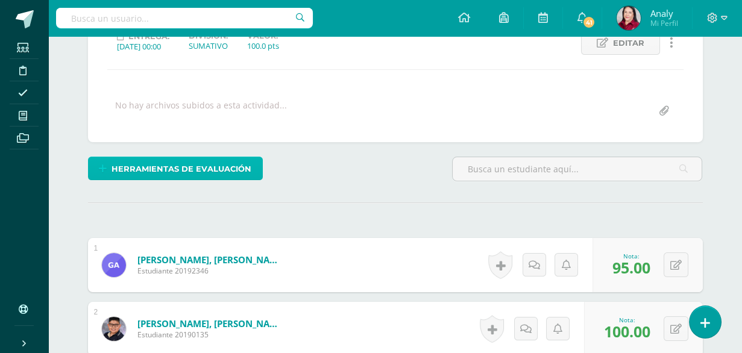
click at [215, 161] on span "Herramientas de evaluación" at bounding box center [182, 169] width 140 height 22
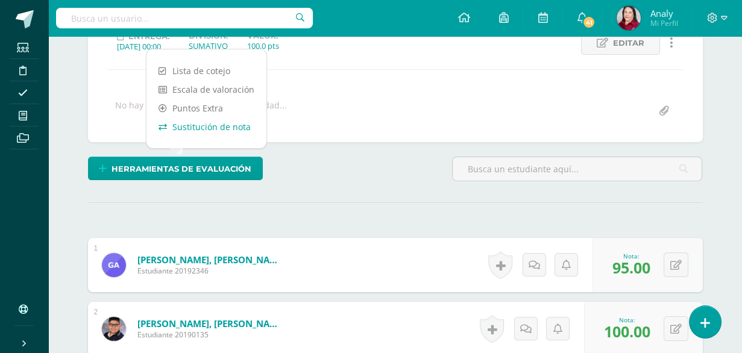
click at [219, 125] on link "Sustitución de nota" at bounding box center [207, 127] width 120 height 19
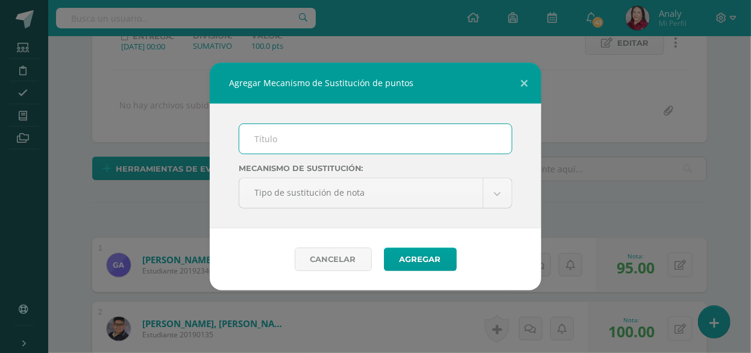
click at [293, 139] on input "text" at bounding box center [375, 139] width 273 height 30
type input "PMA"
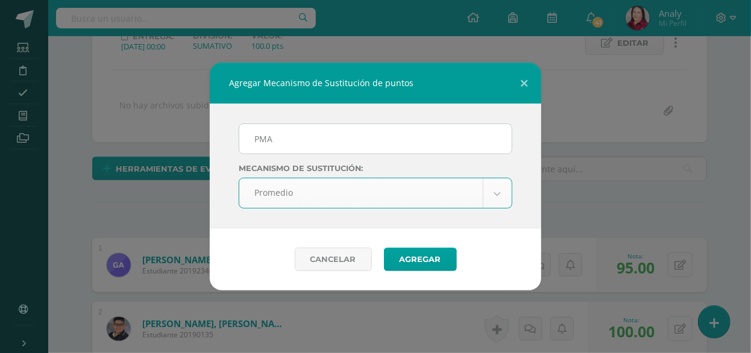
select select "average"
click at [412, 259] on button "Agregar" at bounding box center [420, 260] width 73 height 24
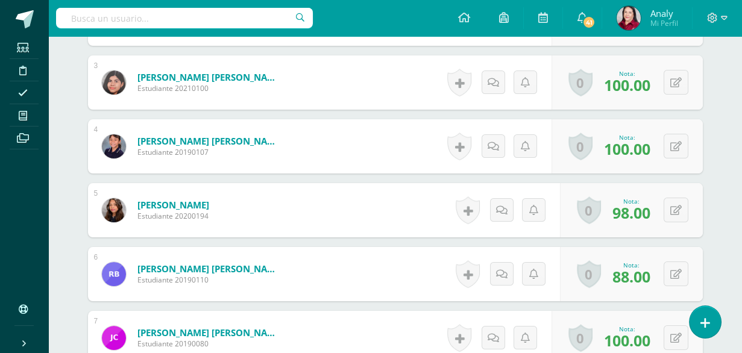
scroll to position [600, 0]
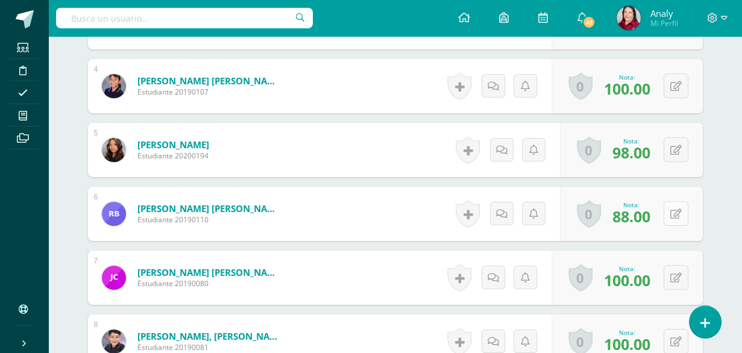
click at [677, 212] on icon at bounding box center [676, 214] width 11 height 10
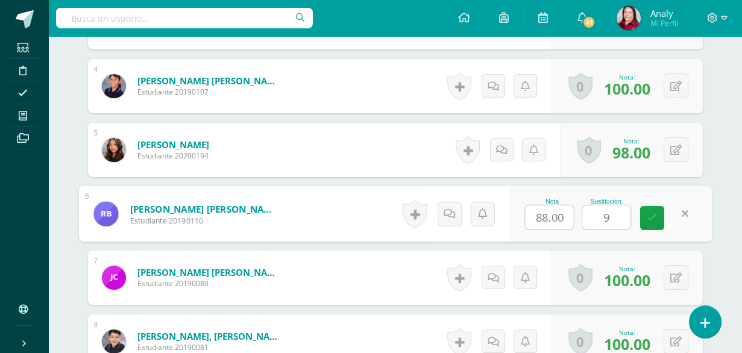
type input "96"
click at [658, 209] on link at bounding box center [652, 218] width 24 height 24
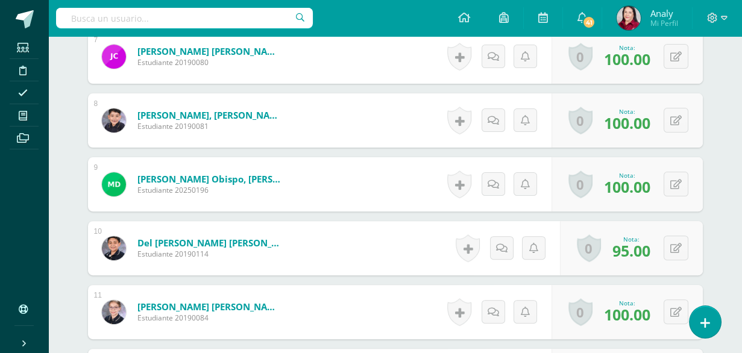
scroll to position [843, 0]
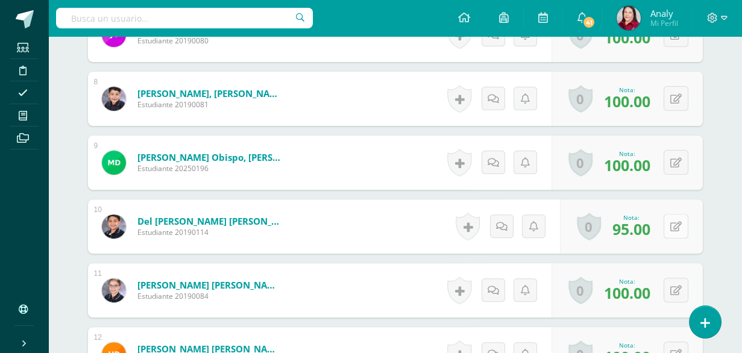
click at [675, 224] on button at bounding box center [676, 226] width 25 height 25
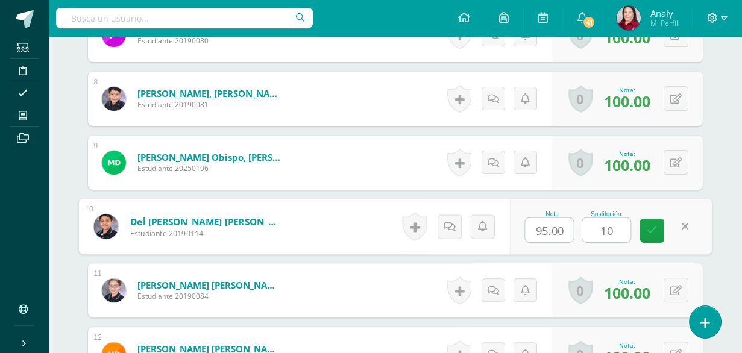
type input "100"
click at [657, 232] on link at bounding box center [652, 231] width 24 height 24
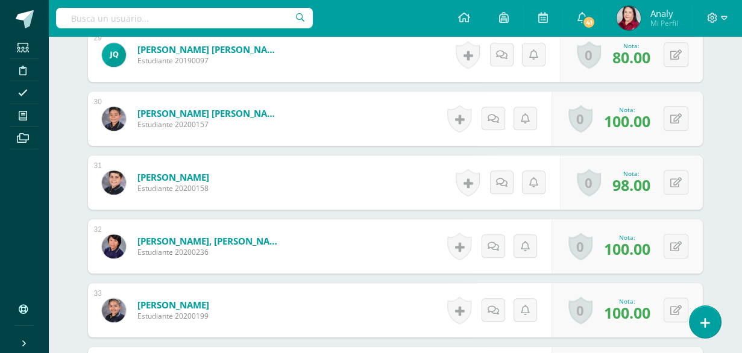
scroll to position [2230, 0]
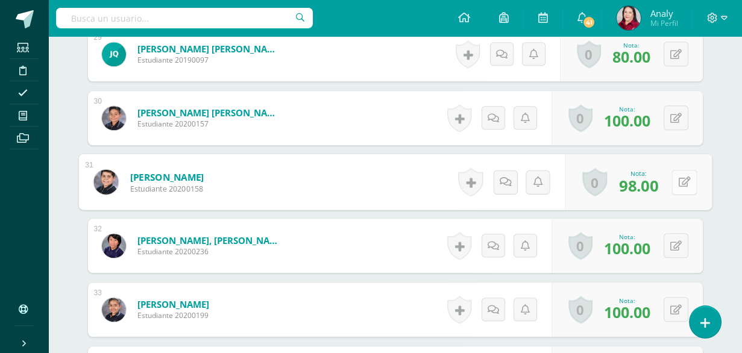
click at [678, 183] on icon at bounding box center [684, 182] width 12 height 10
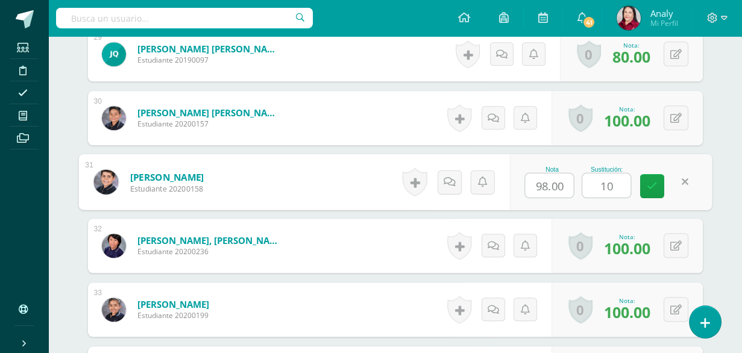
type input "100"
click at [654, 185] on icon at bounding box center [652, 186] width 11 height 10
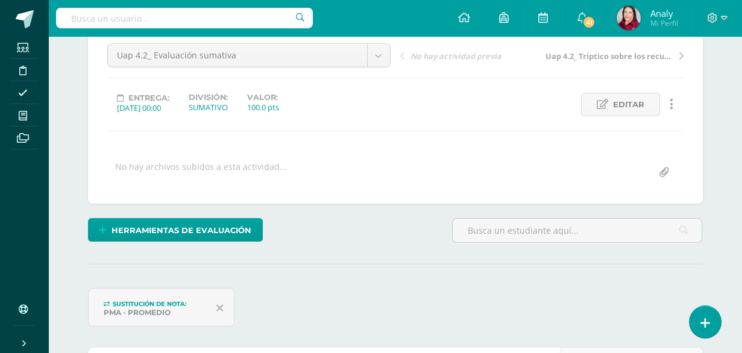
scroll to position [0, 0]
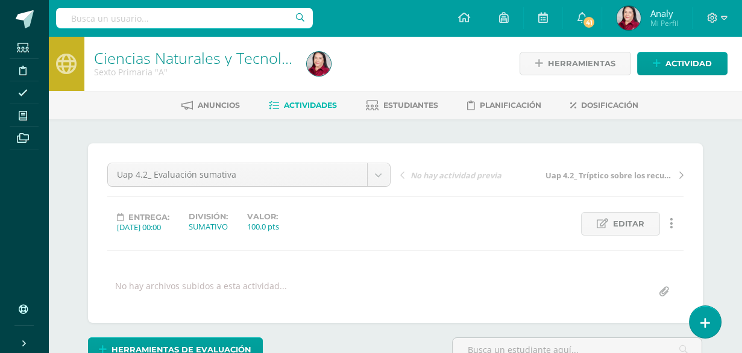
click at [317, 108] on span "Actividades" at bounding box center [310, 105] width 53 height 9
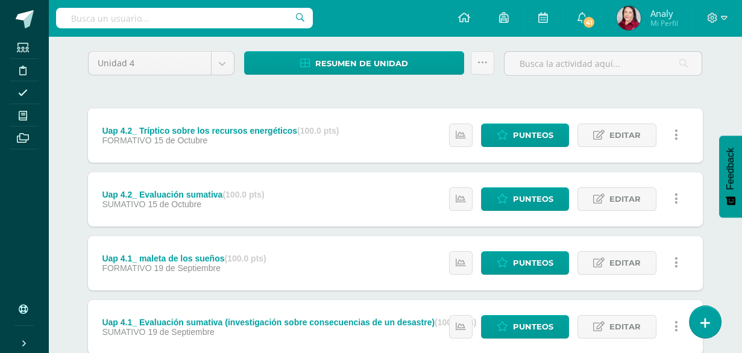
scroll to position [116, 0]
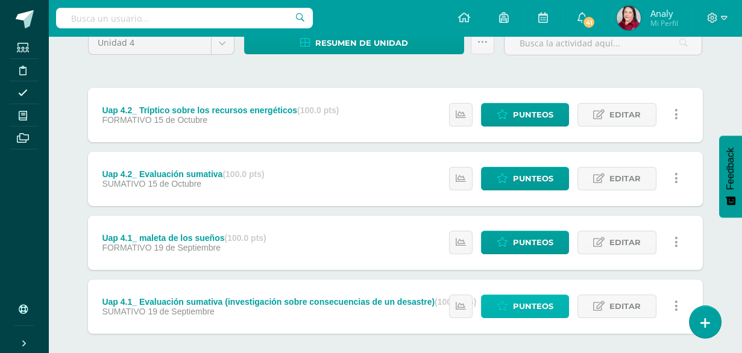
click at [534, 303] on span "Punteos" at bounding box center [533, 306] width 40 height 22
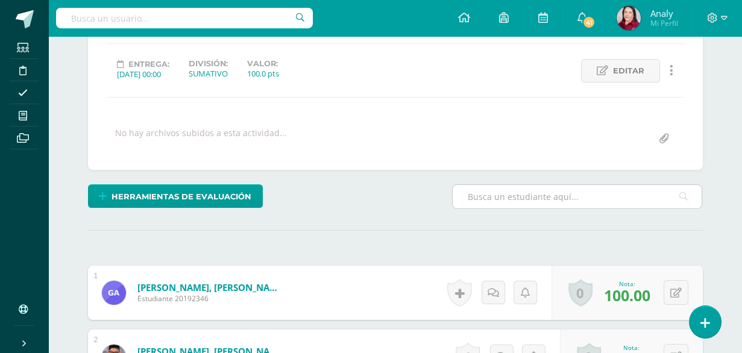
scroll to position [134, 0]
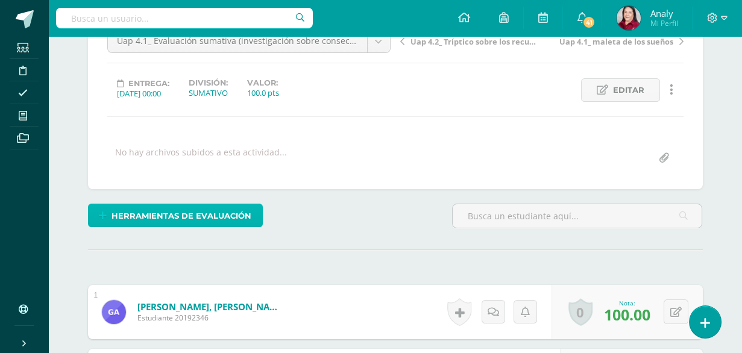
click at [236, 212] on span "Herramientas de evaluación" at bounding box center [182, 216] width 140 height 22
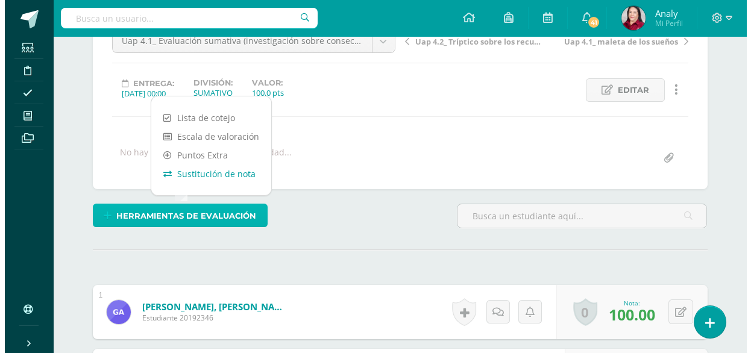
scroll to position [134, 0]
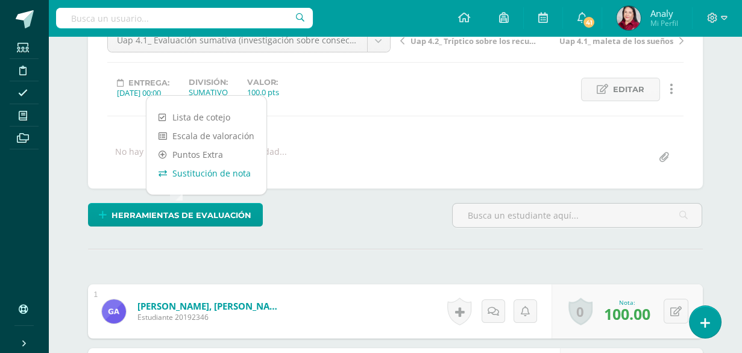
click at [222, 173] on link "Sustitución de nota" at bounding box center [207, 173] width 120 height 19
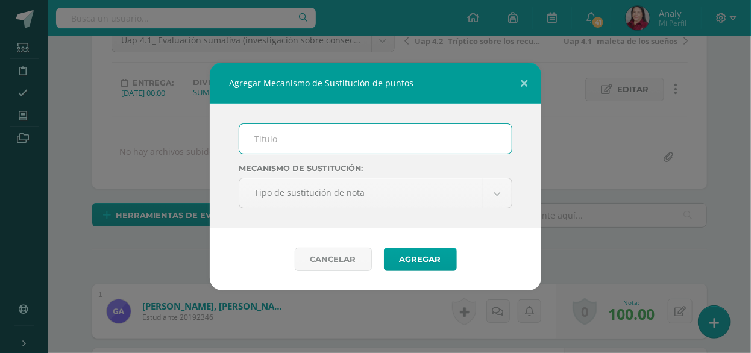
click at [253, 142] on input "text" at bounding box center [375, 139] width 273 height 30
type input "PMA"
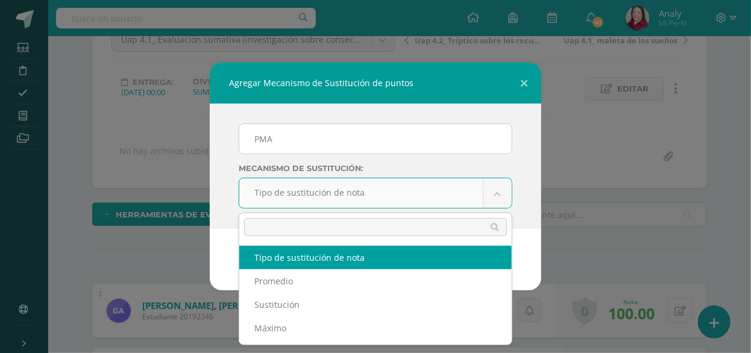
scroll to position [136, 0]
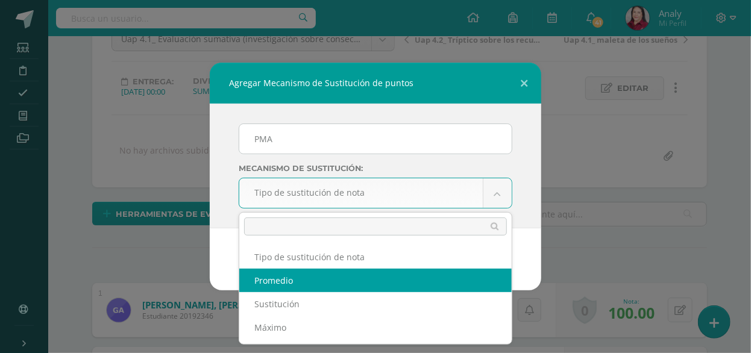
select select "average"
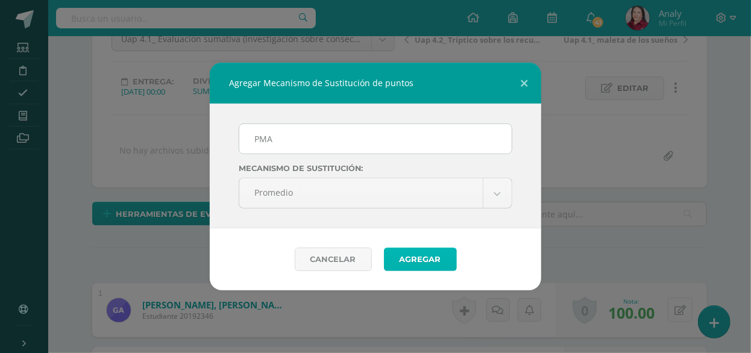
click at [421, 256] on button "Agregar" at bounding box center [420, 260] width 73 height 24
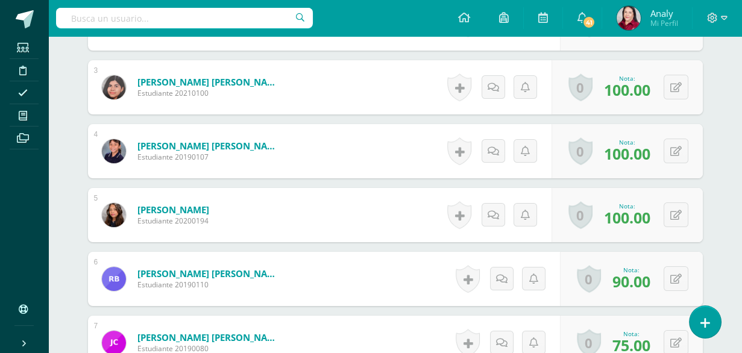
scroll to position [556, 0]
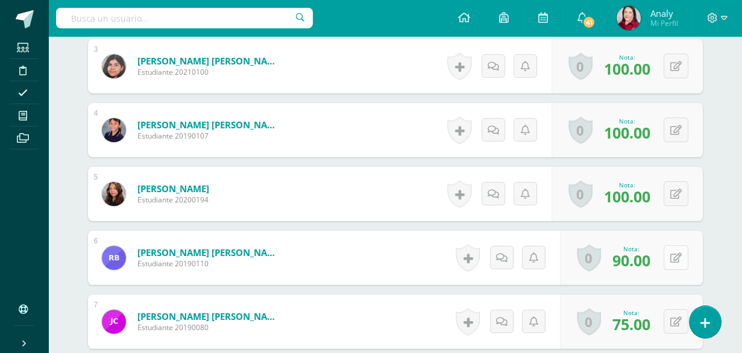
click at [672, 253] on button at bounding box center [676, 257] width 25 height 25
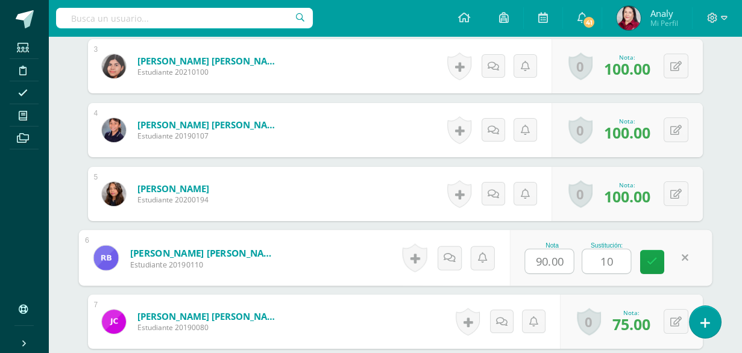
type input "100"
click at [656, 256] on icon at bounding box center [652, 261] width 11 height 10
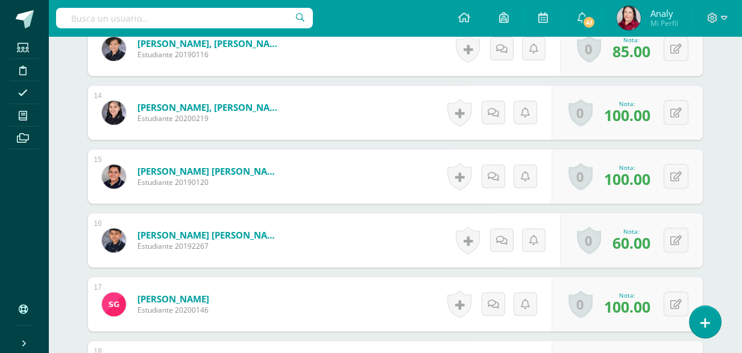
scroll to position [1221, 0]
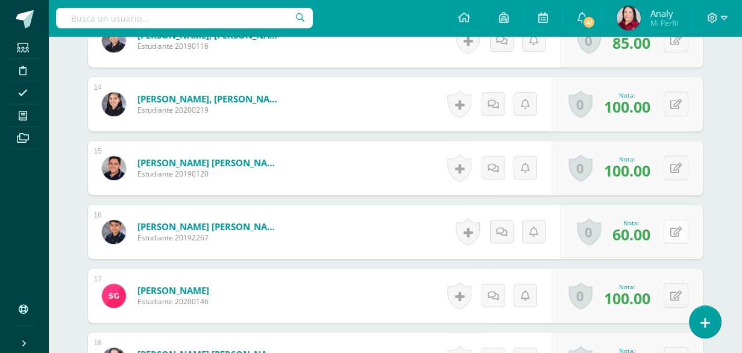
click at [680, 230] on icon at bounding box center [676, 232] width 11 height 10
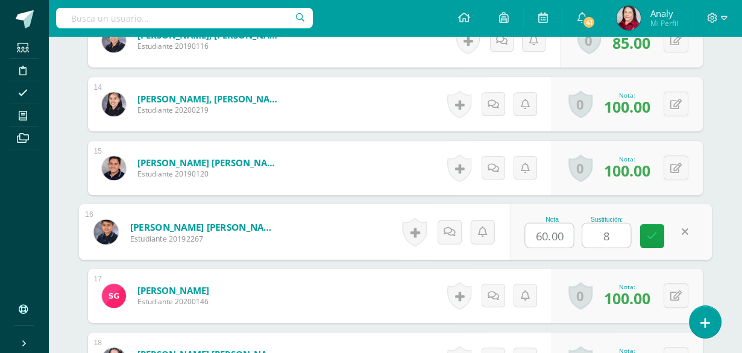
type input "86"
click at [651, 242] on link at bounding box center [652, 236] width 24 height 24
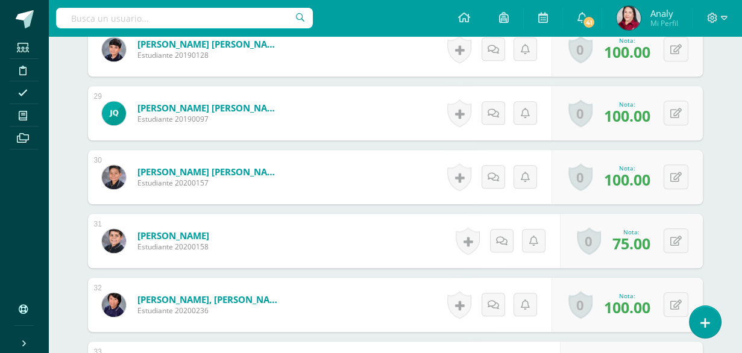
scroll to position [2186, 0]
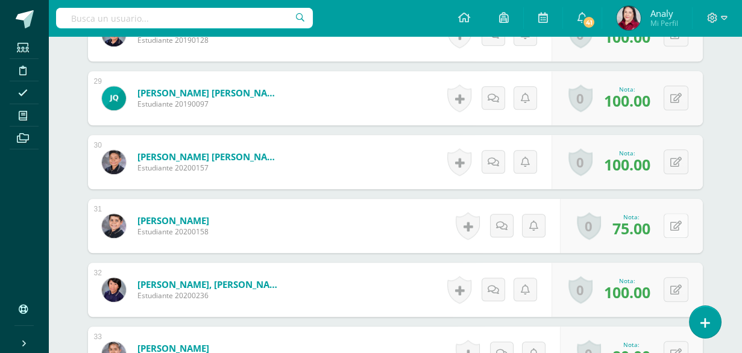
click at [677, 222] on icon at bounding box center [676, 226] width 11 height 10
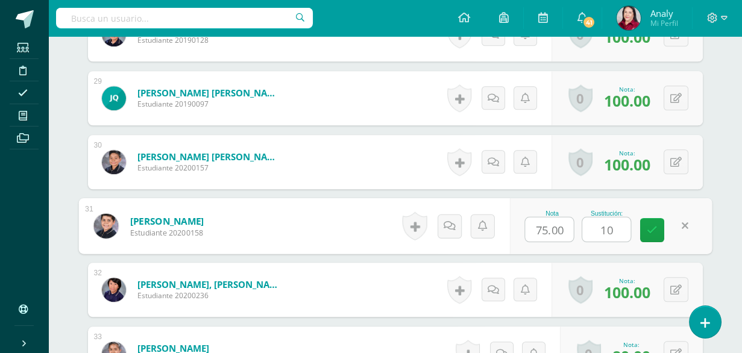
type input "100"
click at [661, 227] on link at bounding box center [652, 230] width 24 height 24
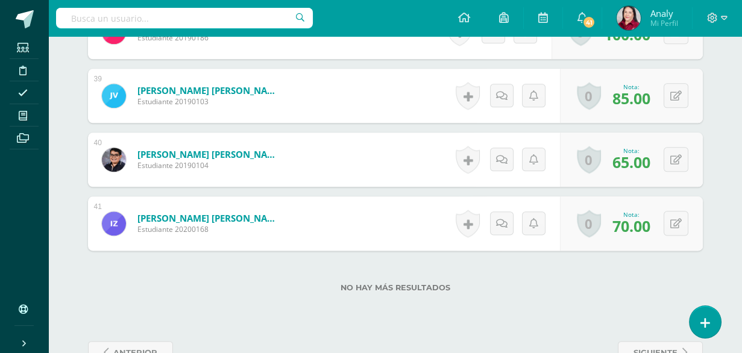
scroll to position [2862, 0]
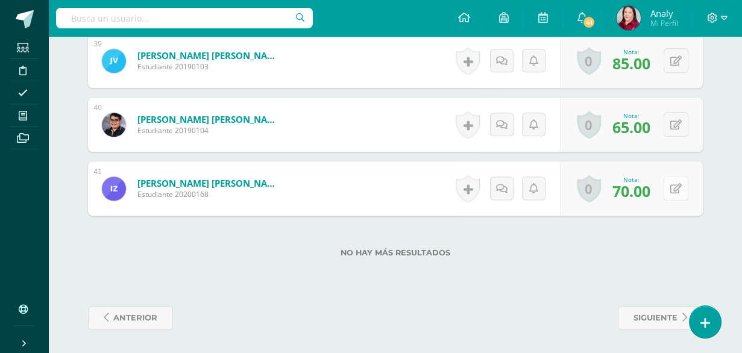
click at [675, 185] on button at bounding box center [676, 188] width 25 height 25
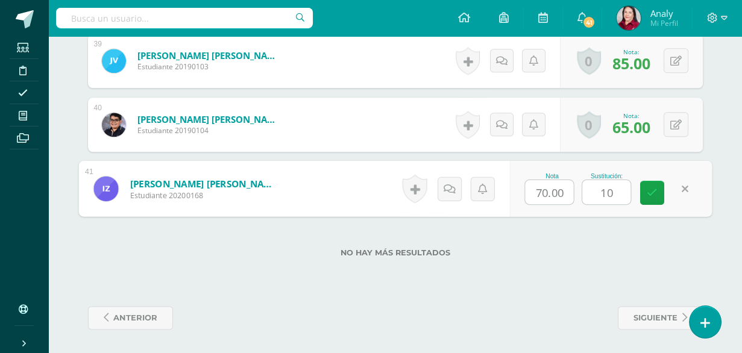
type input "100"
click at [659, 191] on link at bounding box center [652, 193] width 24 height 24
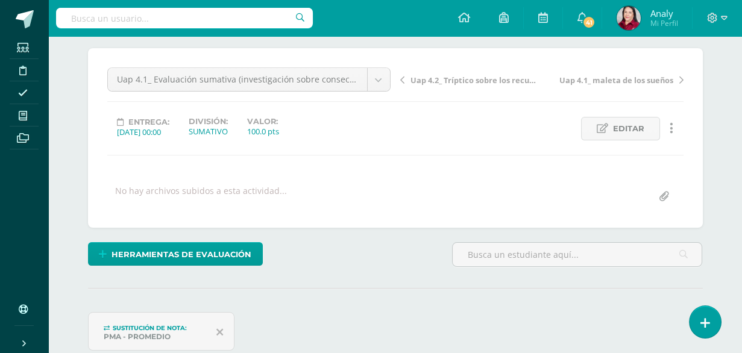
scroll to position [0, 0]
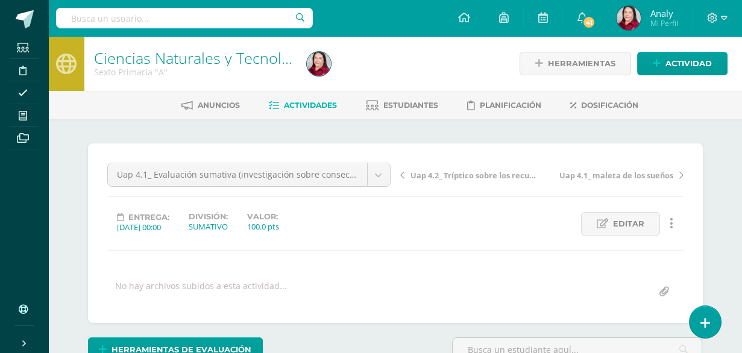
click at [306, 106] on span "Actividades" at bounding box center [310, 105] width 53 height 9
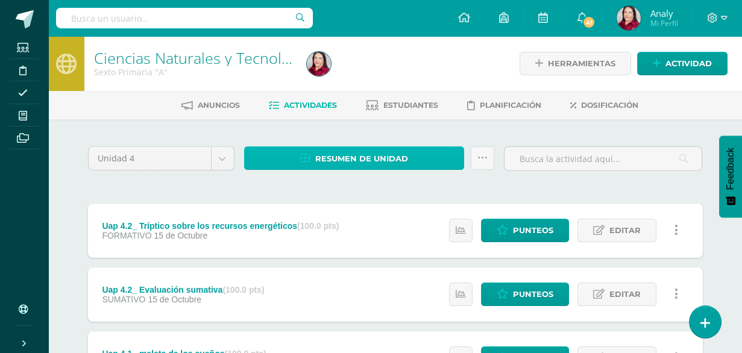
click at [377, 154] on span "Resumen de unidad" at bounding box center [361, 159] width 93 height 22
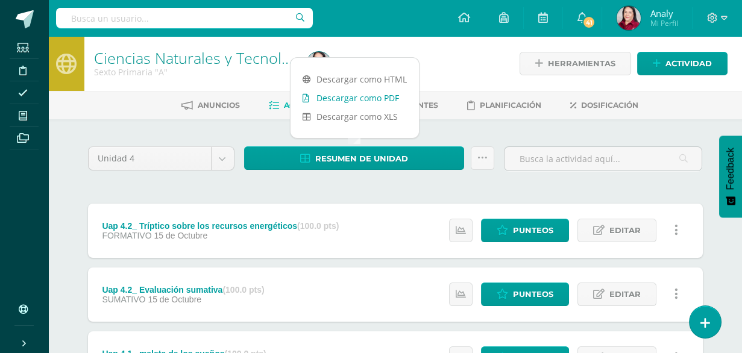
click at [349, 96] on link "Descargar como PDF" at bounding box center [355, 98] width 128 height 19
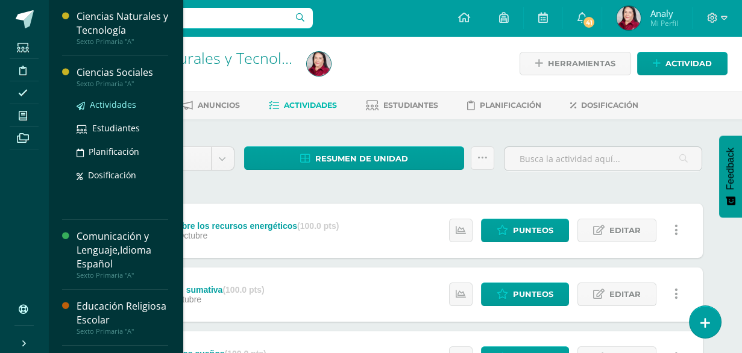
click at [108, 100] on span "Actividades" at bounding box center [113, 104] width 46 height 11
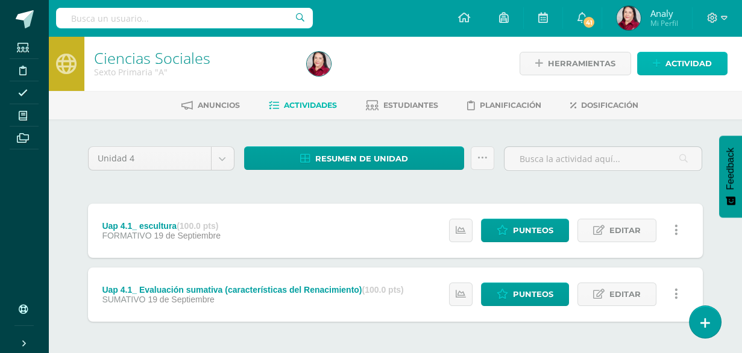
click at [658, 62] on icon at bounding box center [657, 63] width 8 height 10
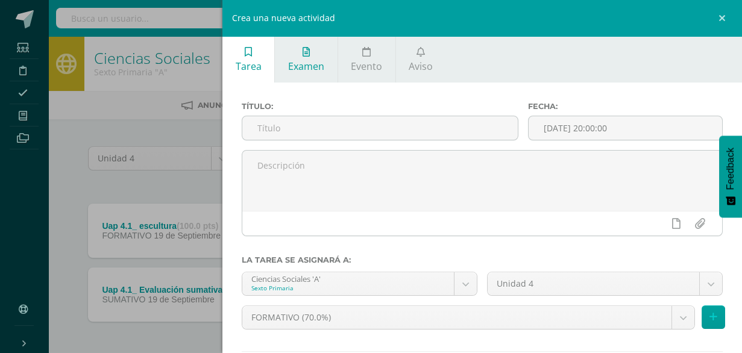
click at [305, 60] on span "Examen" at bounding box center [306, 66] width 36 height 13
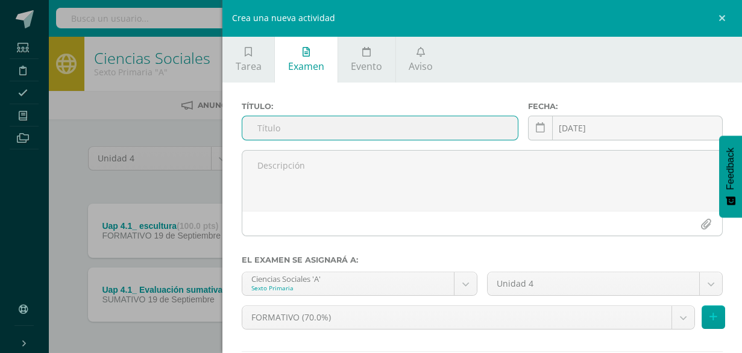
paste input "Uap 4.2_ Collage sobre la [PERSON_NAME] Mundial"
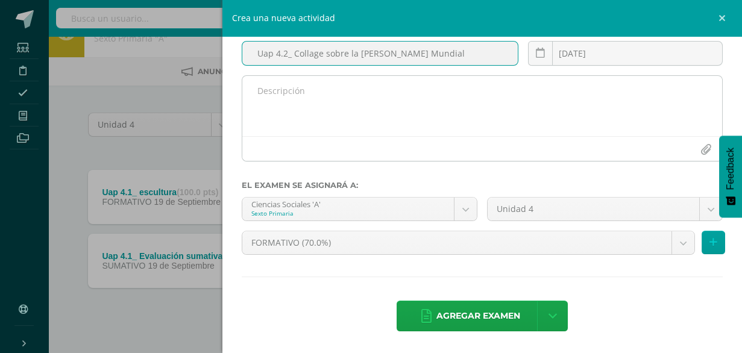
scroll to position [48, 0]
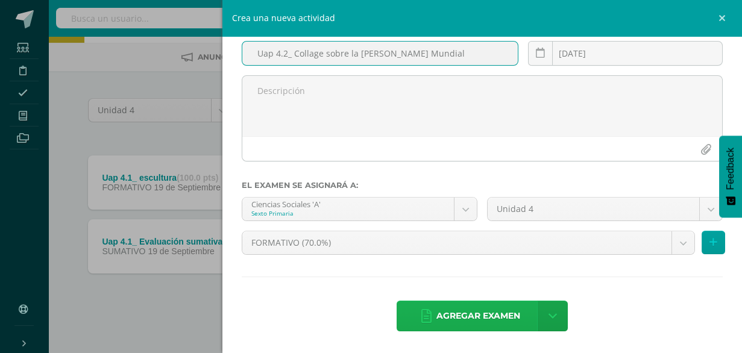
type input "Uap 4.2_ Collage sobre la [PERSON_NAME] Mundial"
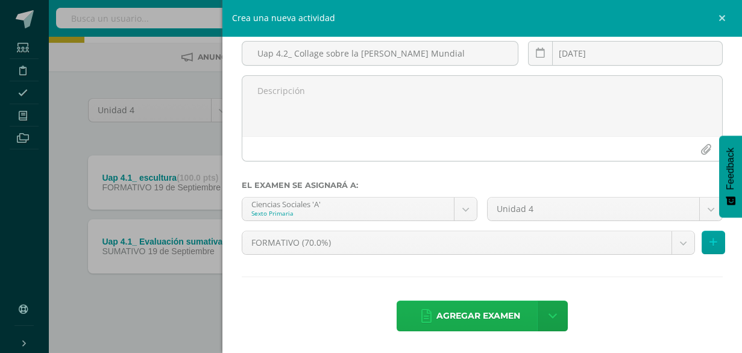
click at [499, 317] on span "Agregar examen" at bounding box center [479, 316] width 84 height 30
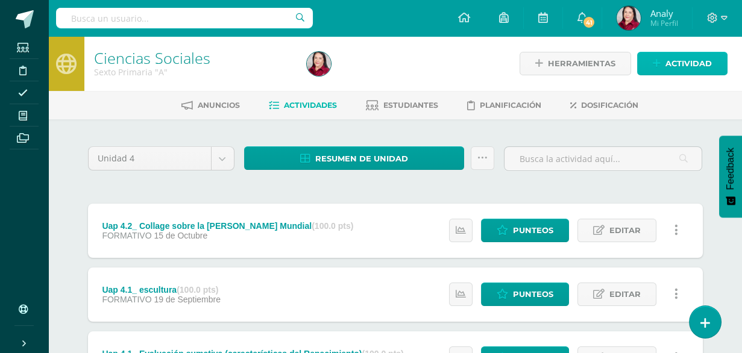
click at [651, 62] on link "Actividad" at bounding box center [682, 64] width 90 height 24
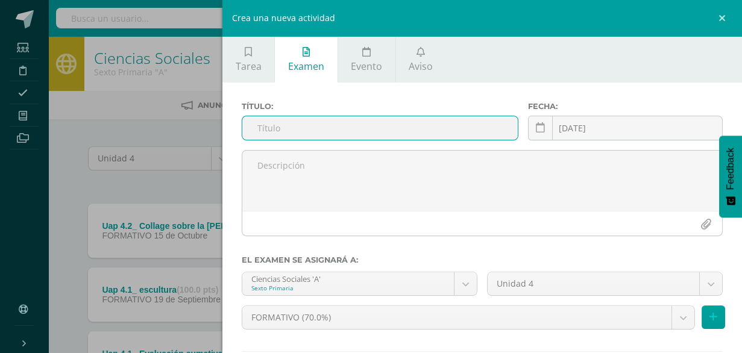
click at [270, 129] on input "text" at bounding box center [380, 128] width 276 height 24
paste input "Uap 4.2_ Evaluación sumativa"
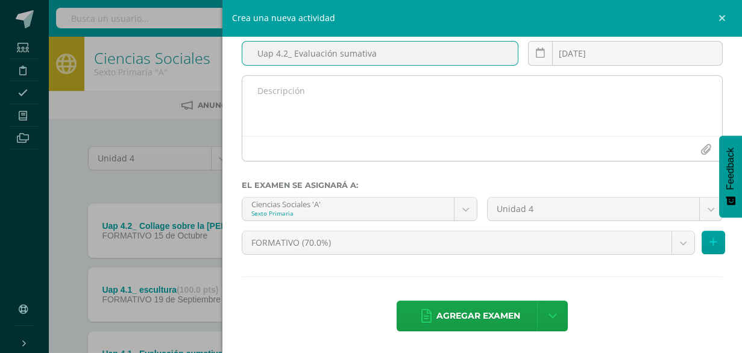
scroll to position [76, 0]
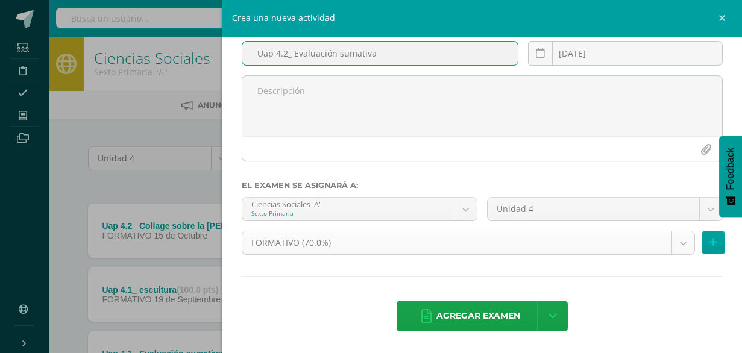
type input "Uap 4.2_ Evaluación sumativa"
click at [672, 243] on body "Examen asignado exitosamente Estudiantes Disciplina Asistencia Mis cursos Archi…" at bounding box center [371, 233] width 742 height 466
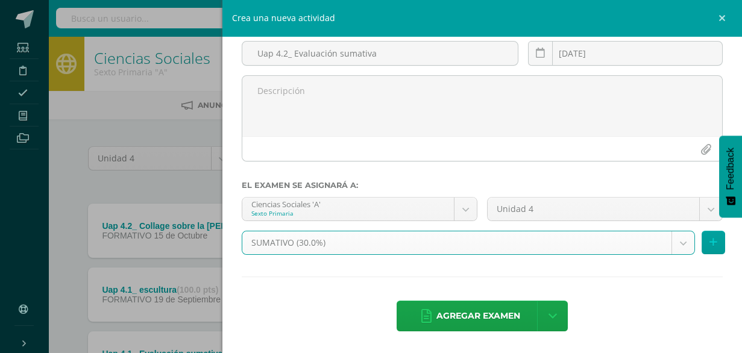
select select "208878"
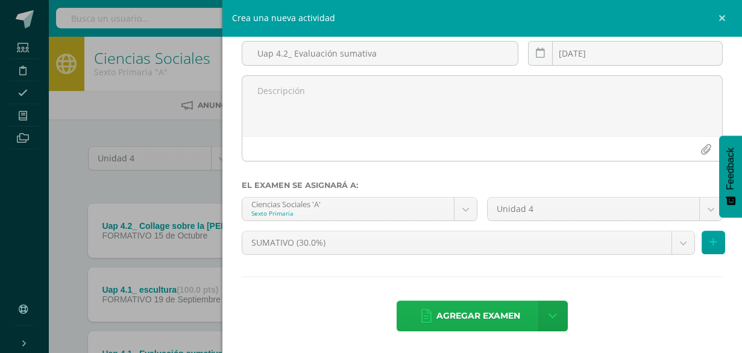
click at [473, 315] on span "Agregar examen" at bounding box center [479, 316] width 84 height 30
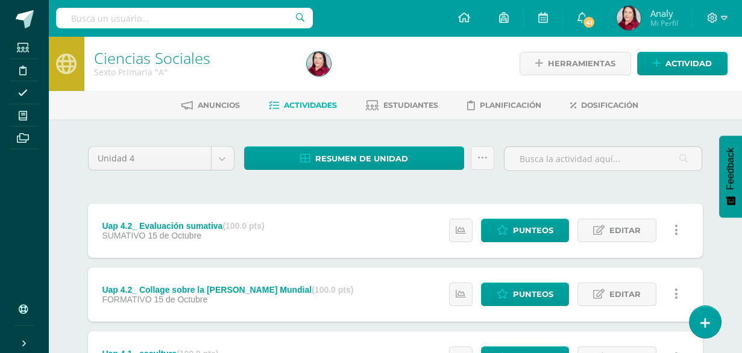
scroll to position [60, 0]
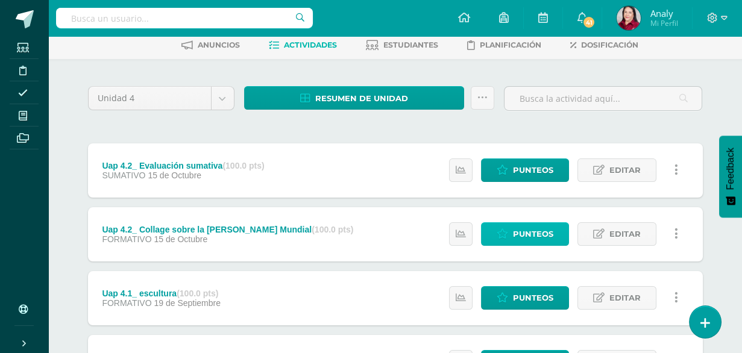
click at [525, 232] on span "Punteos" at bounding box center [533, 234] width 40 height 22
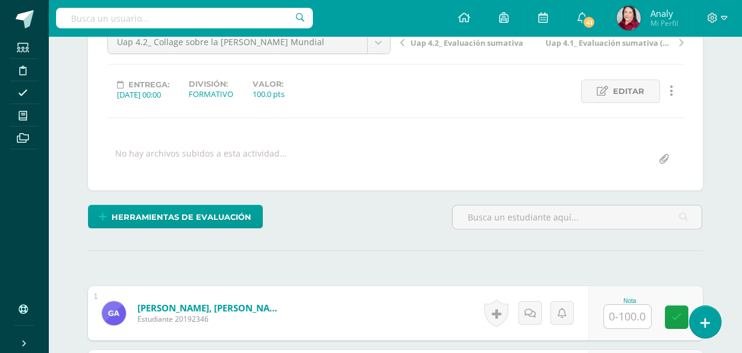
scroll to position [193, 0]
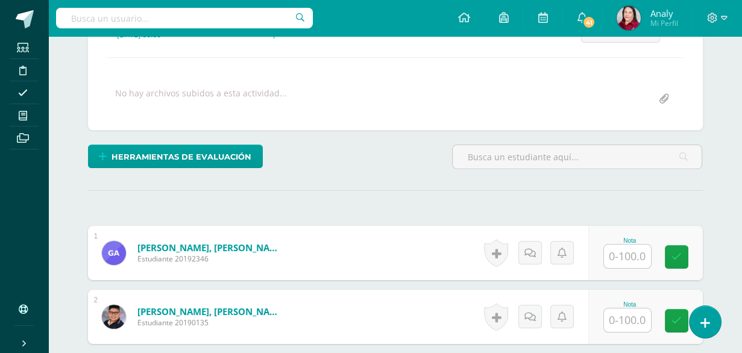
click at [633, 256] on input "text" at bounding box center [627, 257] width 47 height 24
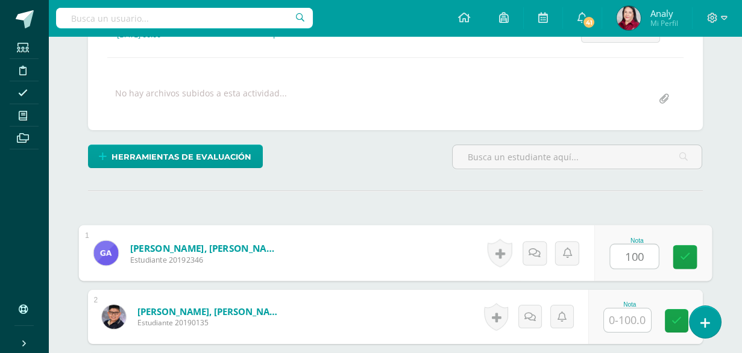
type input "100"
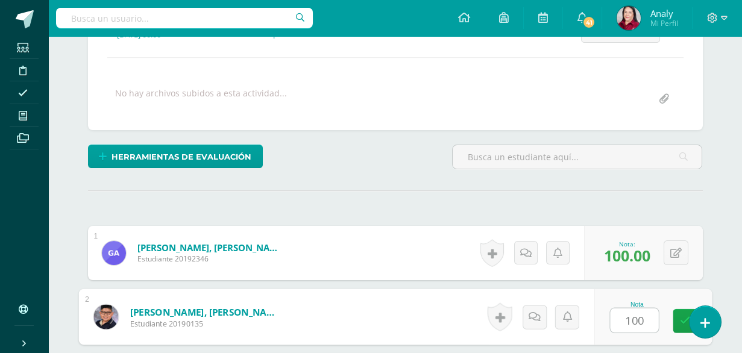
type input "100"
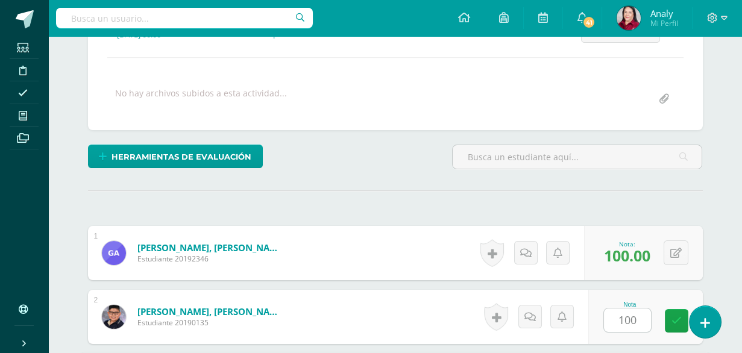
scroll to position [399, 0]
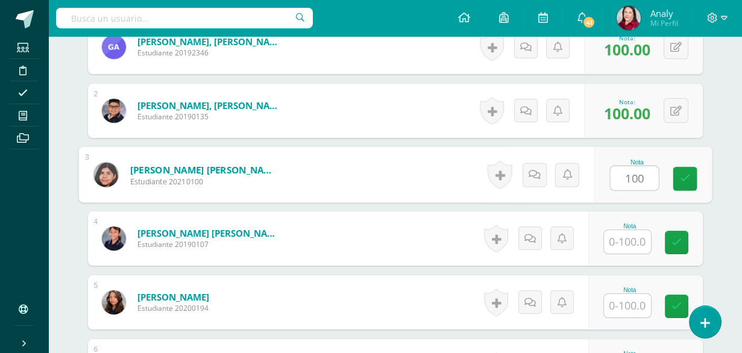
type input "100"
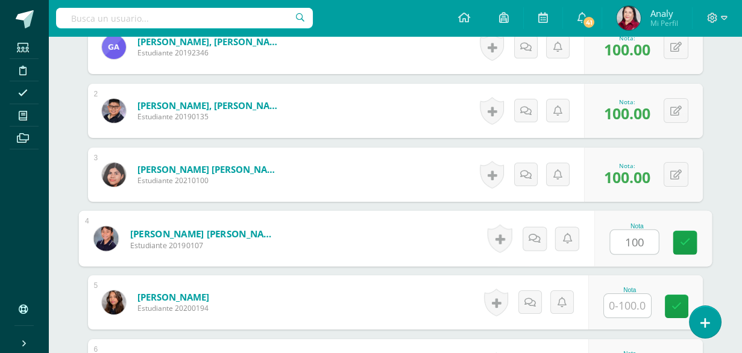
type input "100"
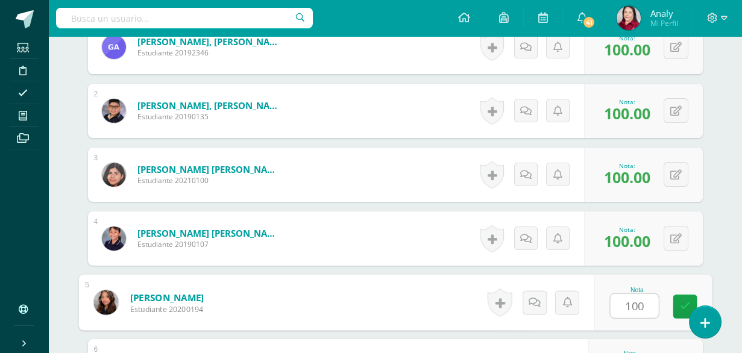
type input "100"
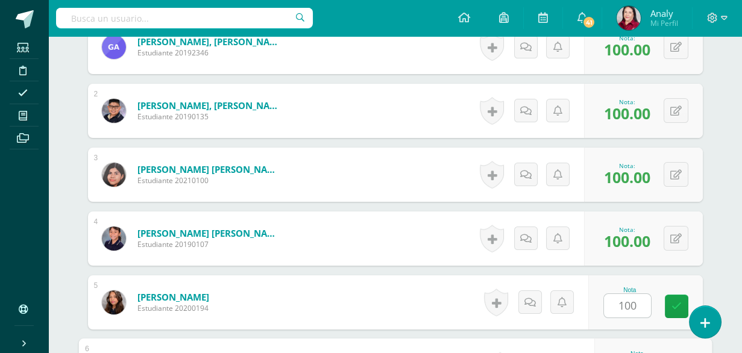
scroll to position [591, 0]
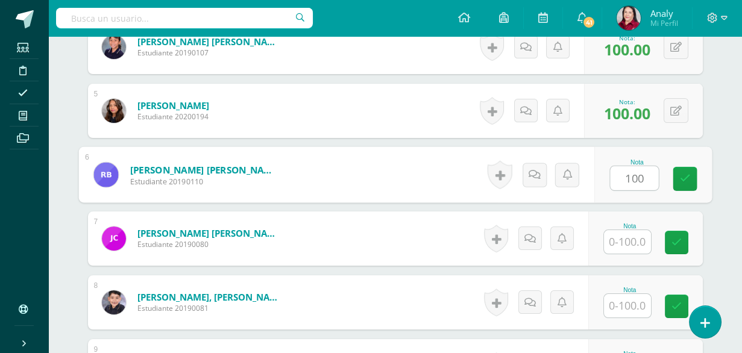
type input "100"
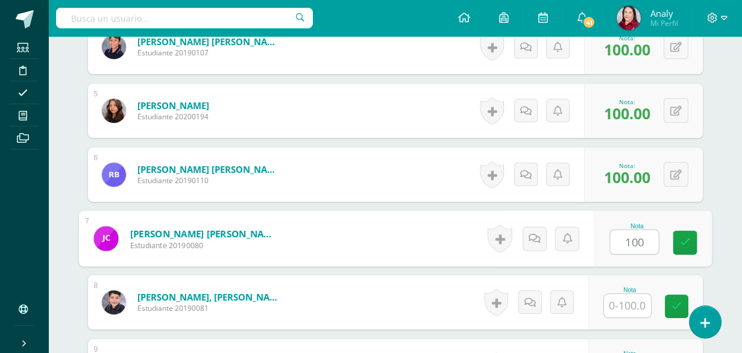
type input "100"
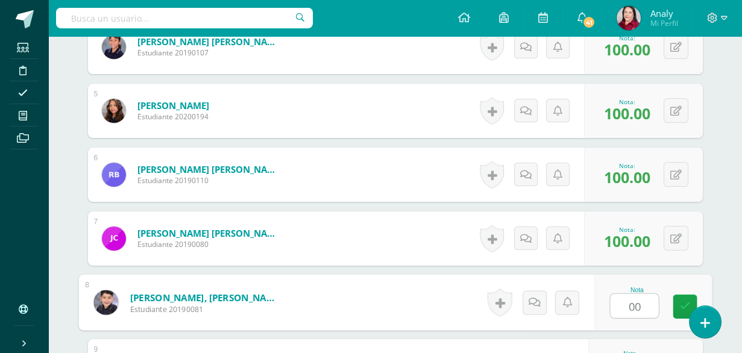
type input "0"
type input "100"
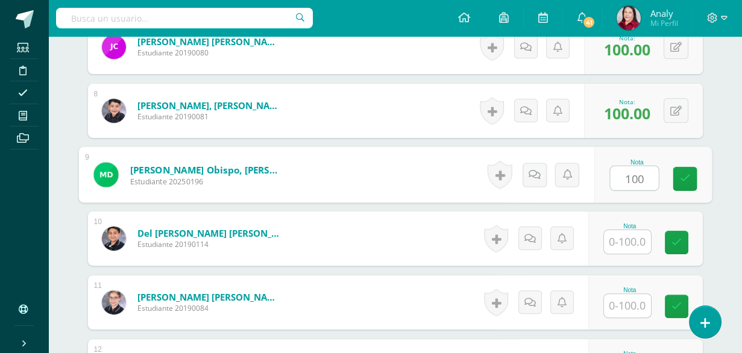
type input "100"
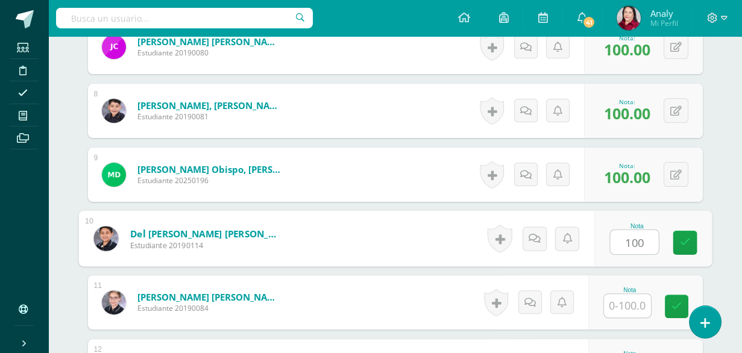
type input "100"
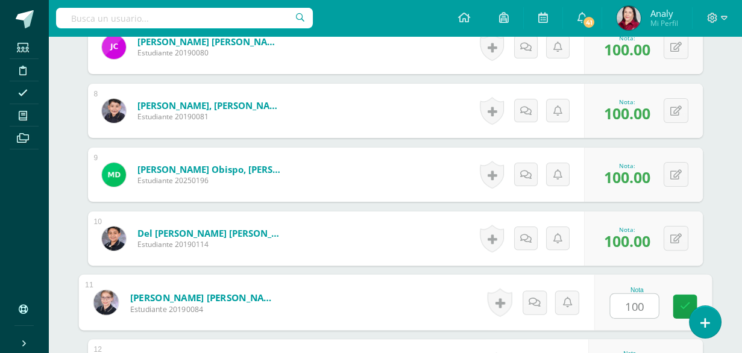
type input "100"
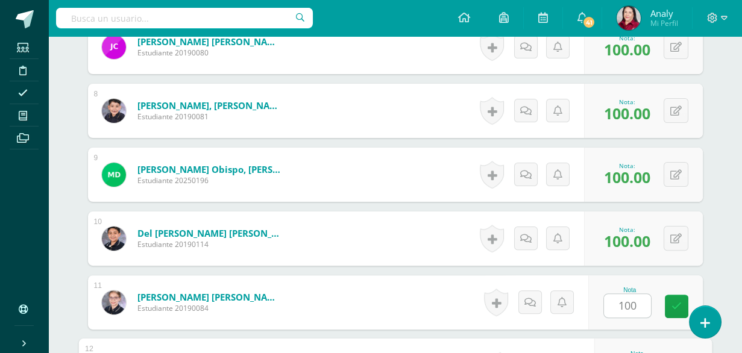
scroll to position [974, 0]
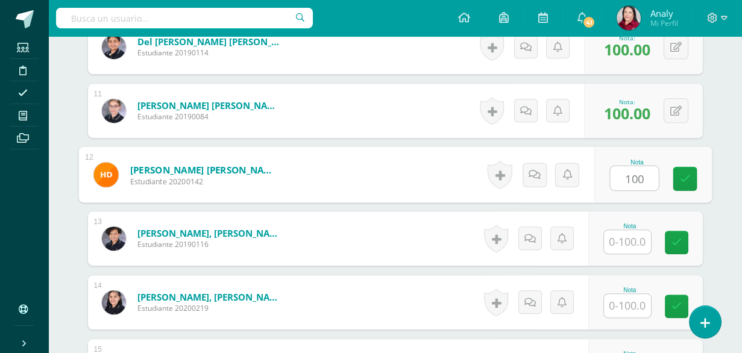
type input "100"
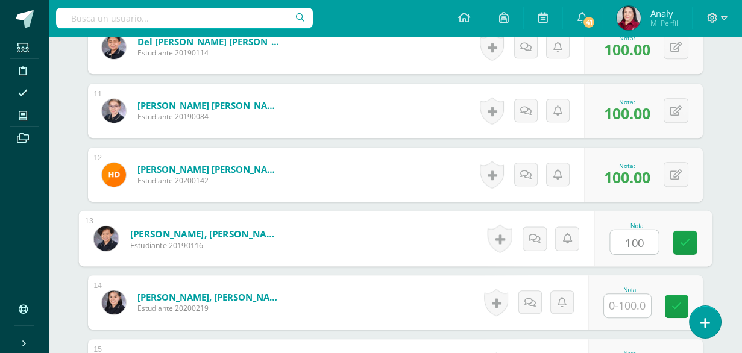
type input "100"
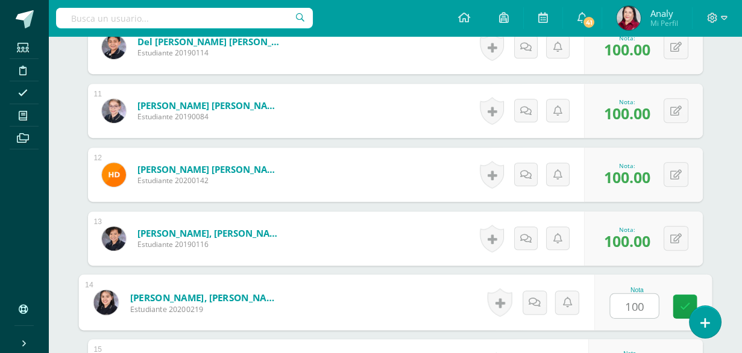
type input "100"
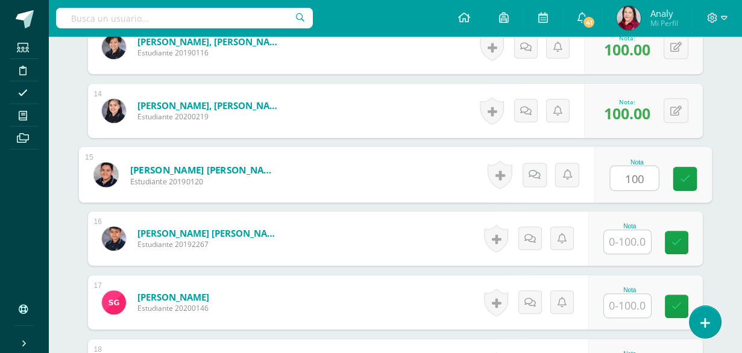
type input "100"
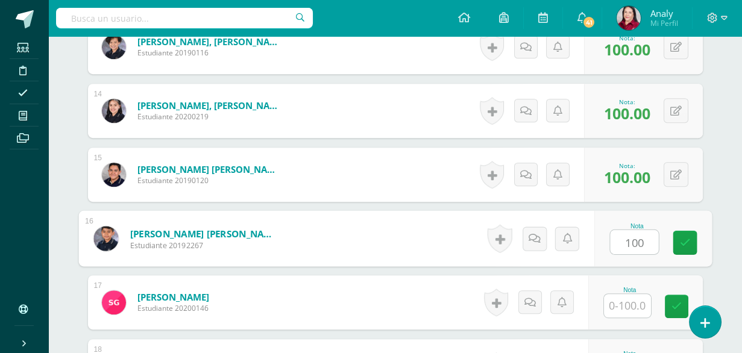
type input "100"
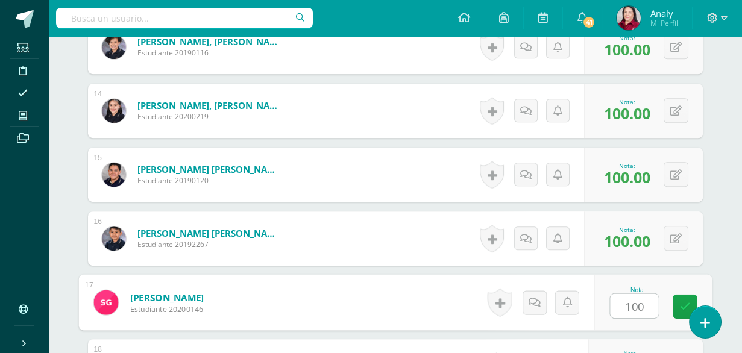
type input "100"
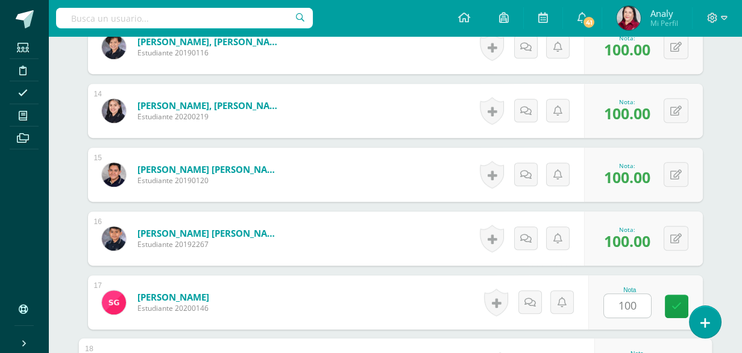
scroll to position [1358, 0]
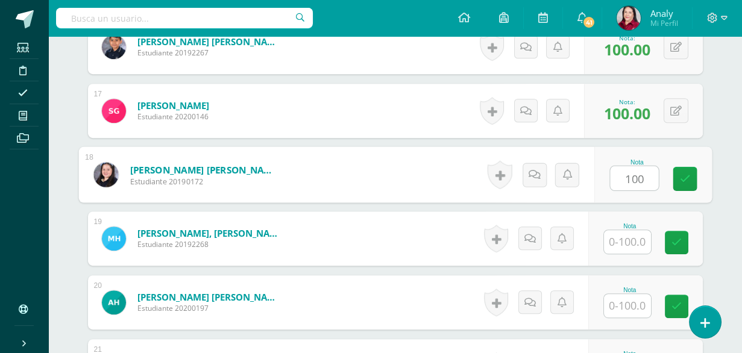
type input "100"
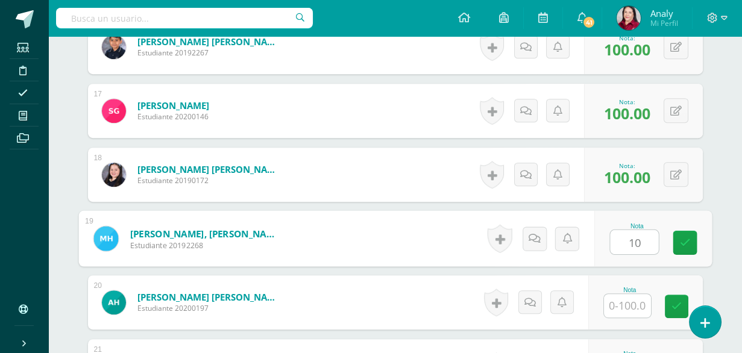
type input "1"
type input "90"
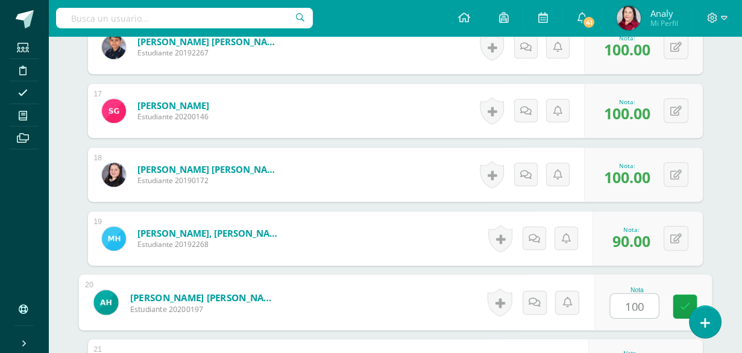
type input "100"
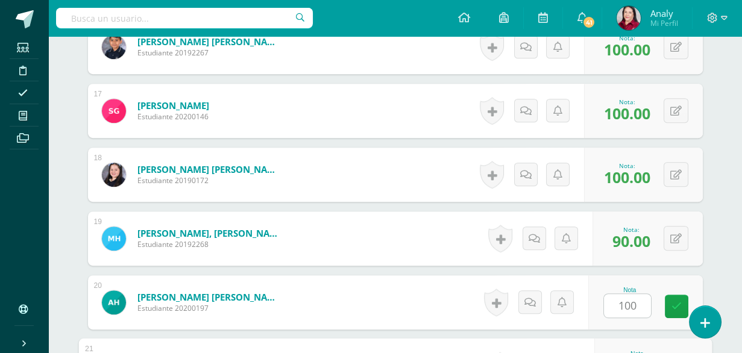
scroll to position [1550, 0]
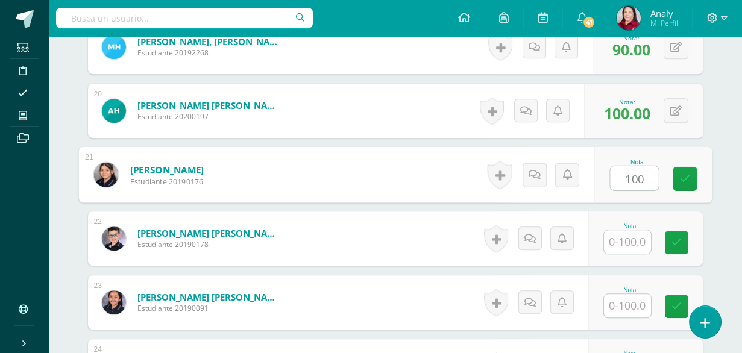
type input "100"
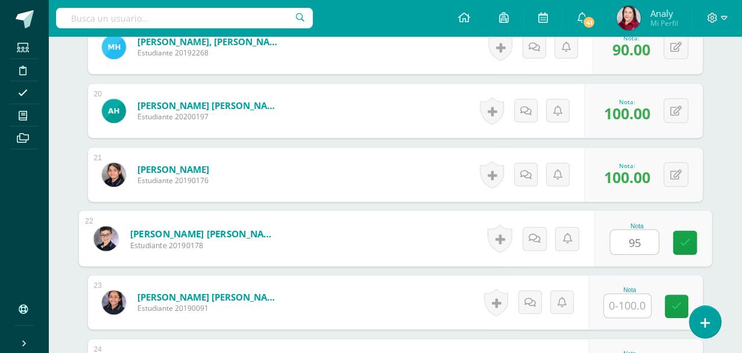
type input "95"
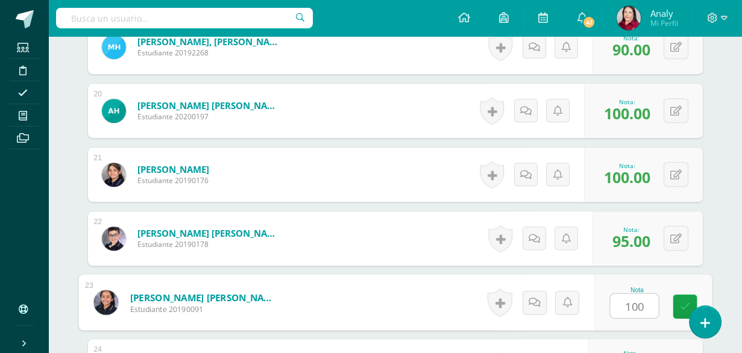
type input "100"
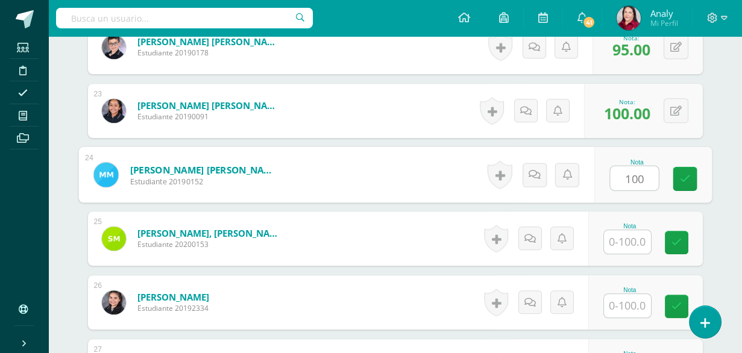
type input "100"
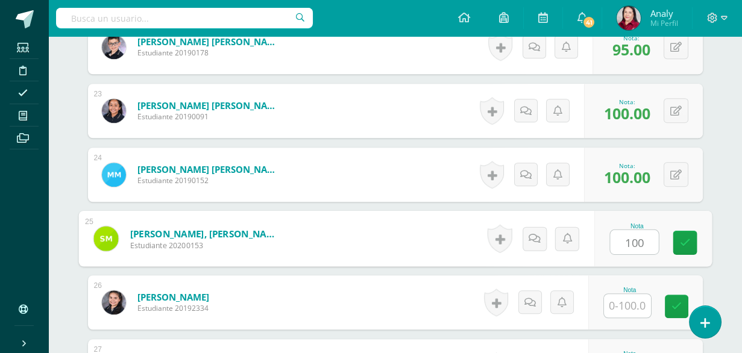
type input "100"
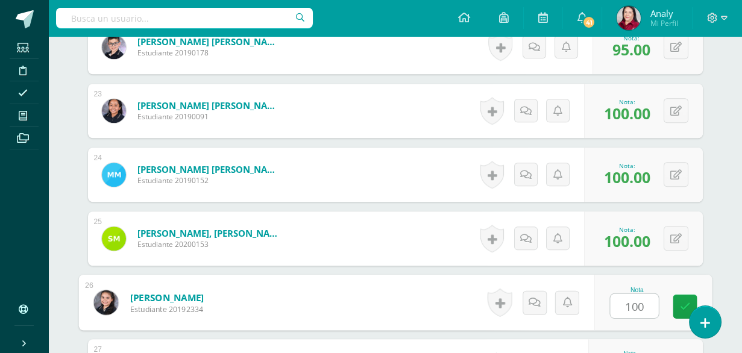
type input "100"
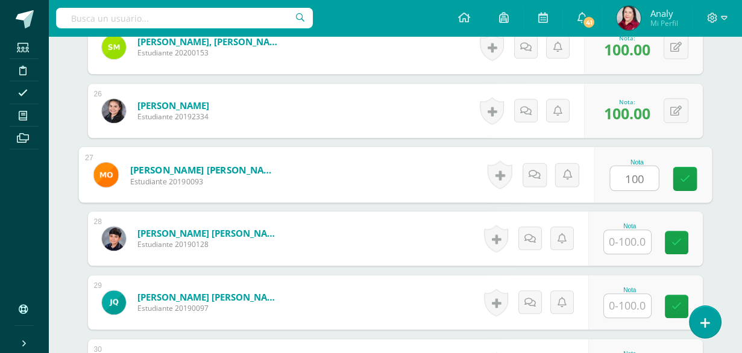
type input "100"
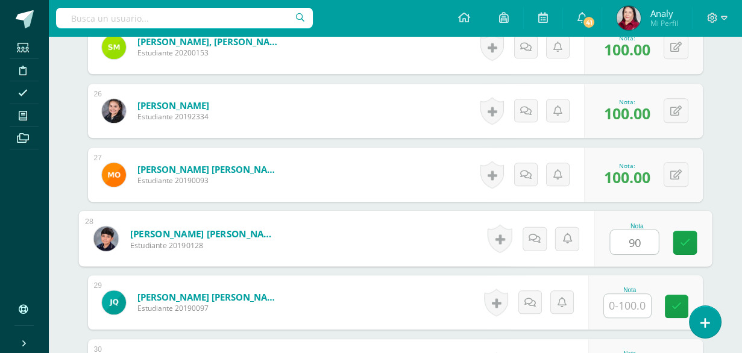
type input "90"
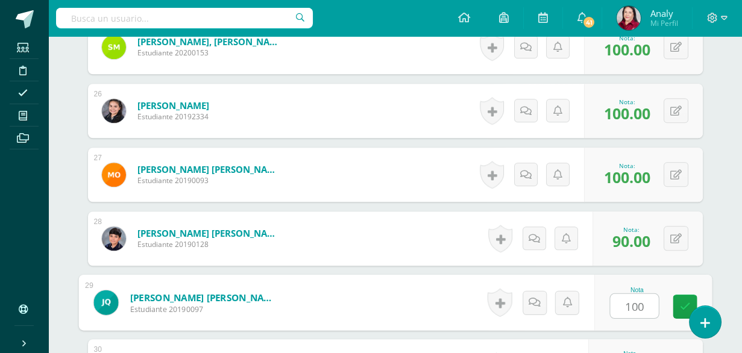
type input "100"
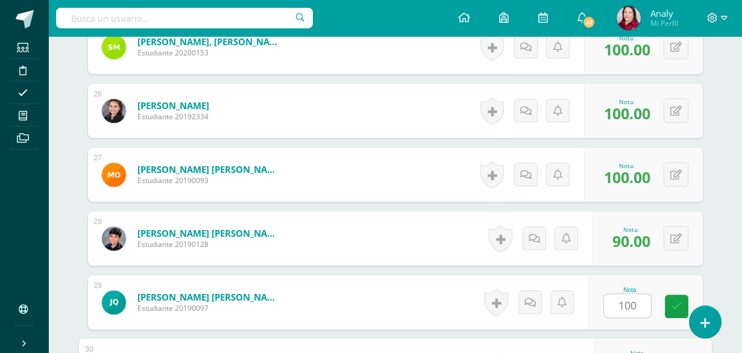
scroll to position [2125, 0]
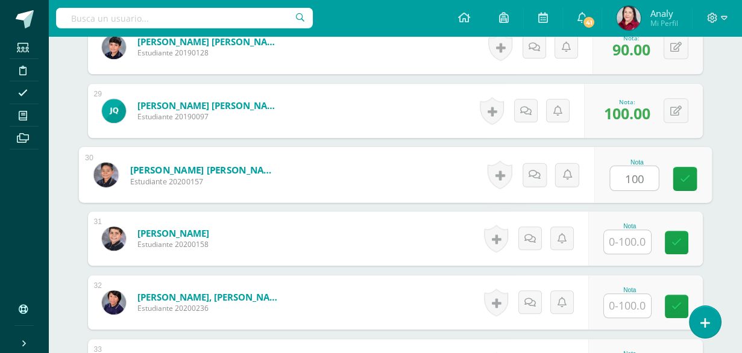
type input "100"
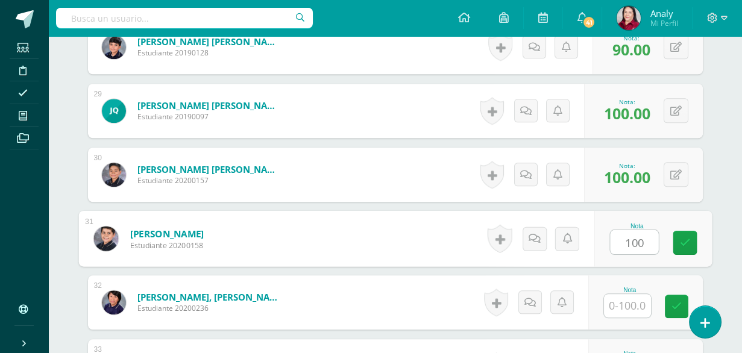
type input "100"
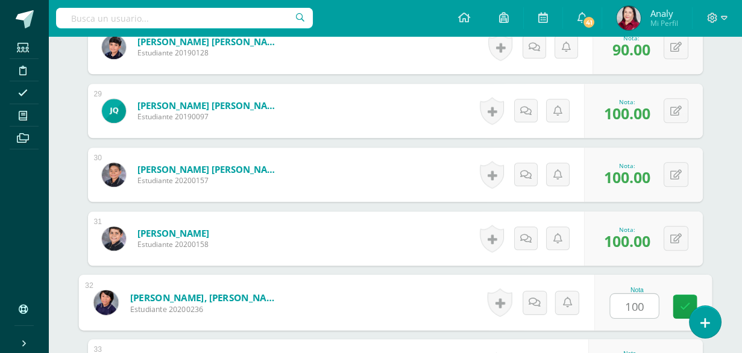
type input "100"
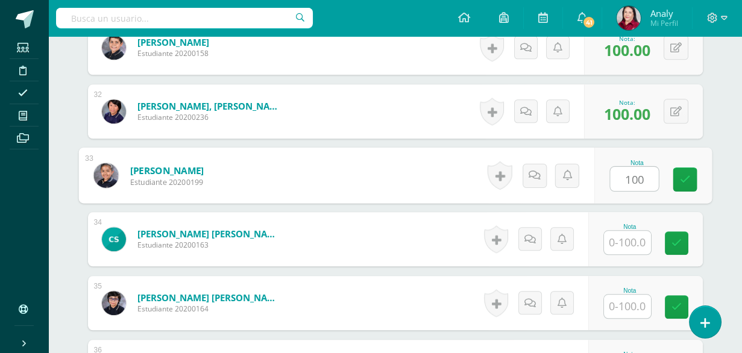
type input "100"
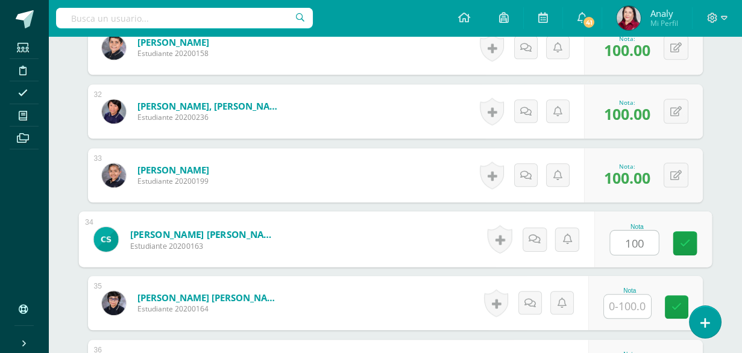
type input "100"
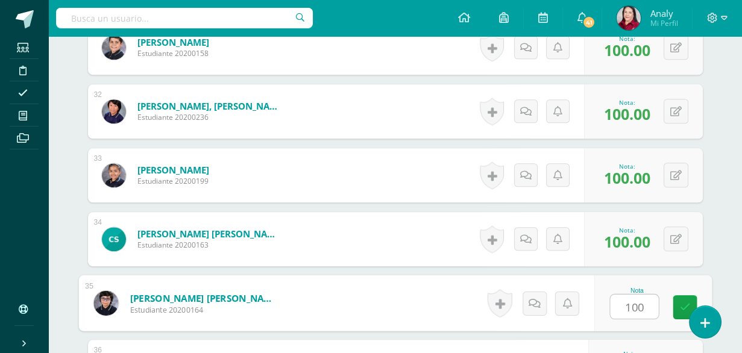
type input "100"
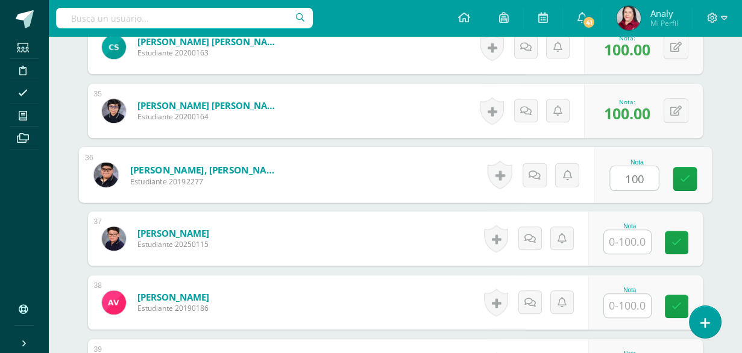
type input "100"
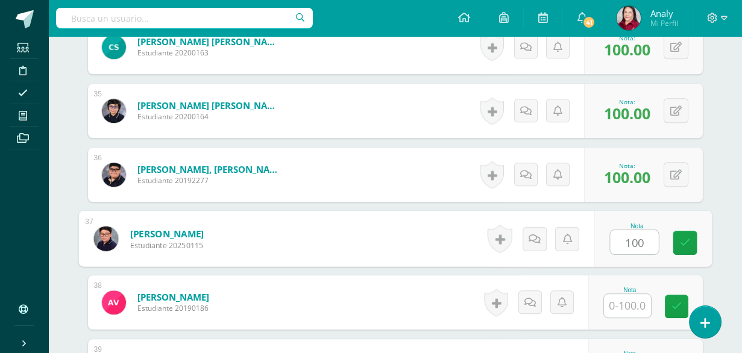
type input "100"
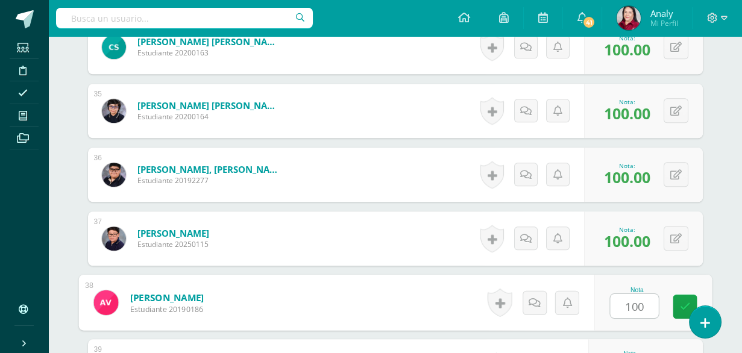
type input "100"
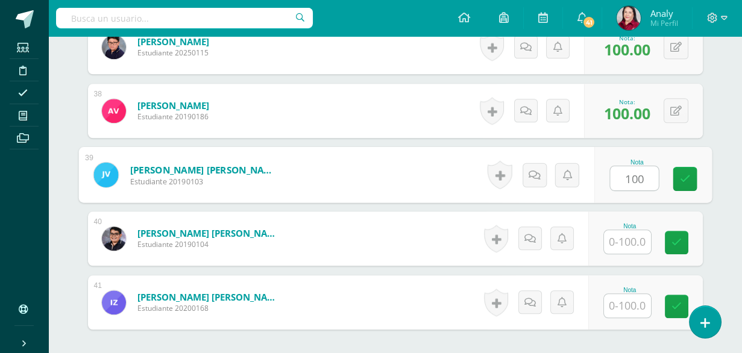
type input "100"
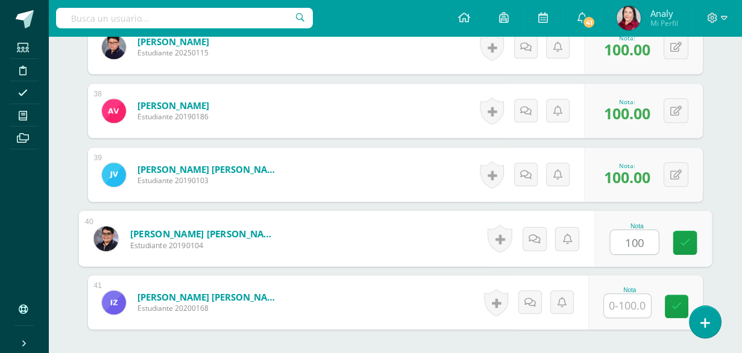
type input "100"
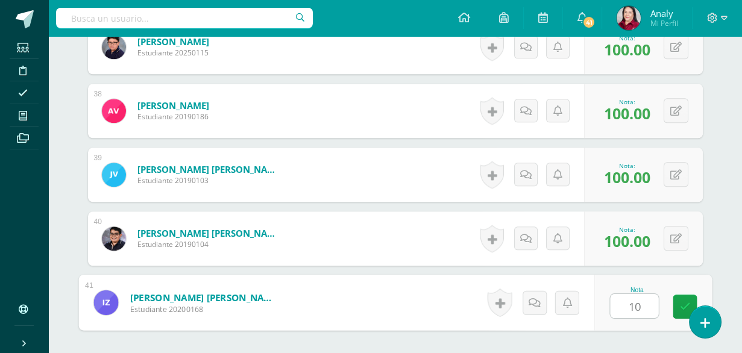
type input "100"
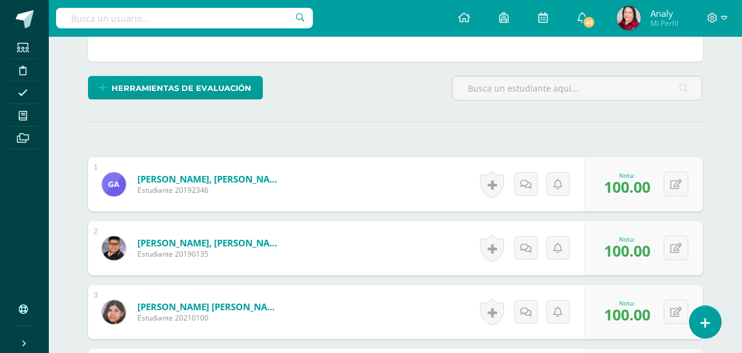
scroll to position [0, 0]
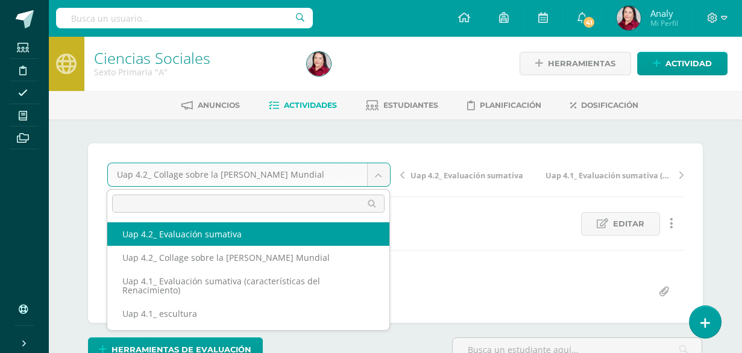
select select "/dashboard/teacher/grade-activity/227969/"
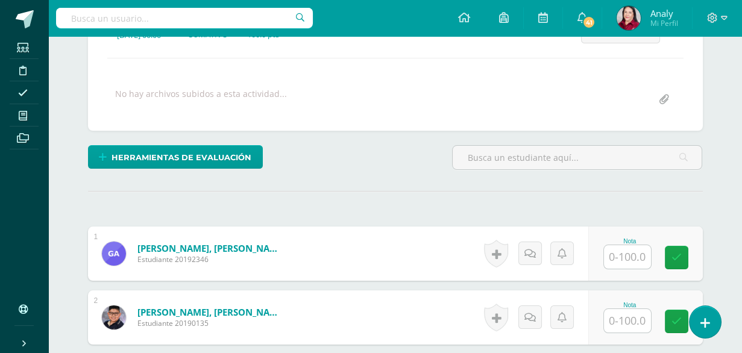
scroll to position [193, 0]
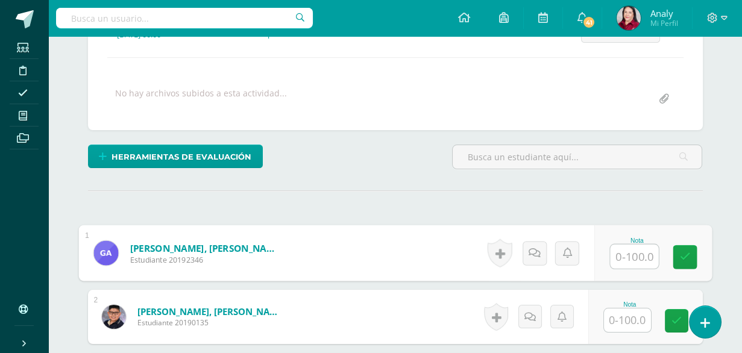
click at [631, 254] on input "text" at bounding box center [634, 257] width 48 height 24
type input "60"
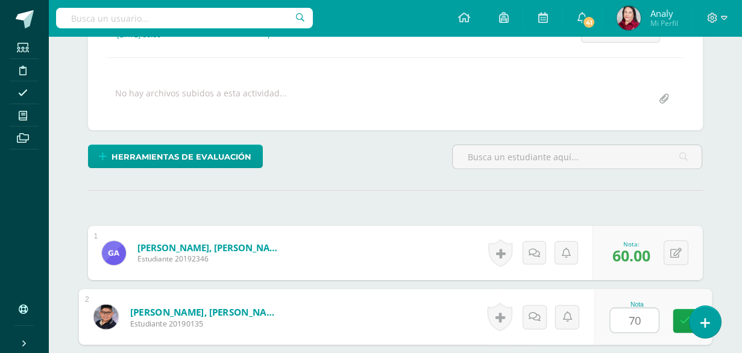
type input "70"
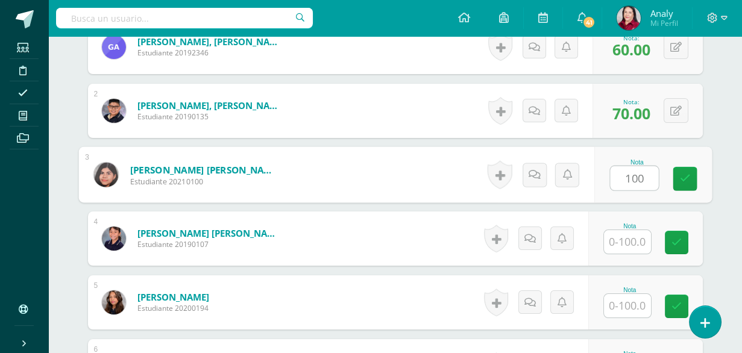
type input "100"
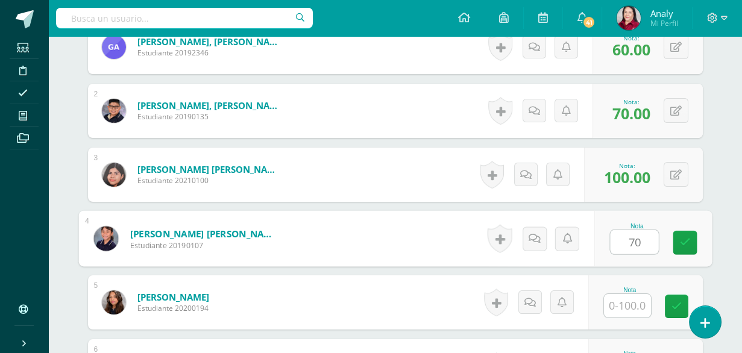
type input "70"
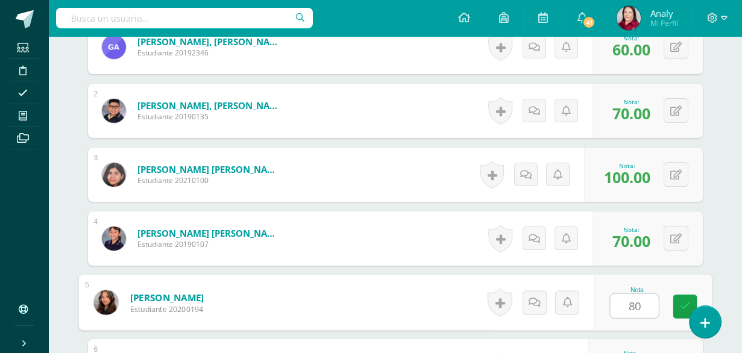
type input "80"
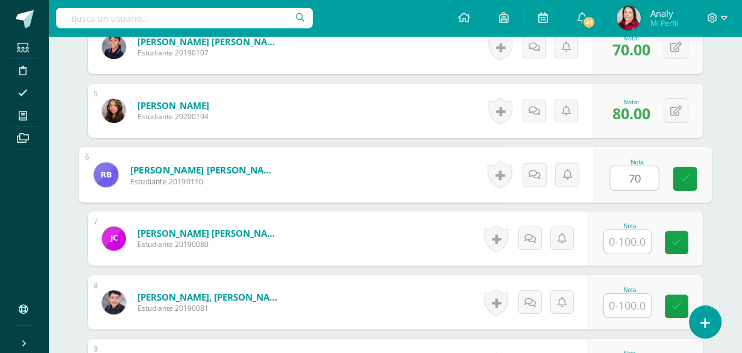
type input "70"
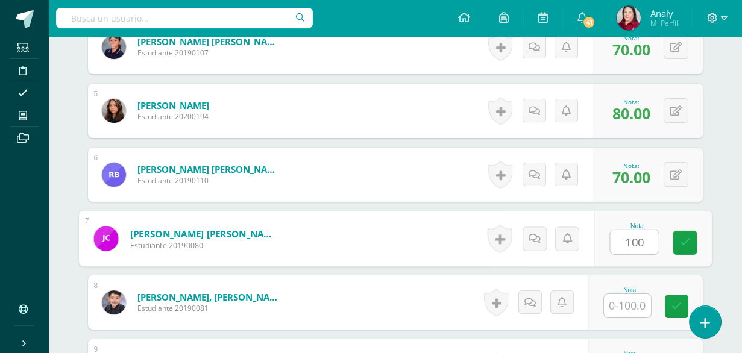
type input "100"
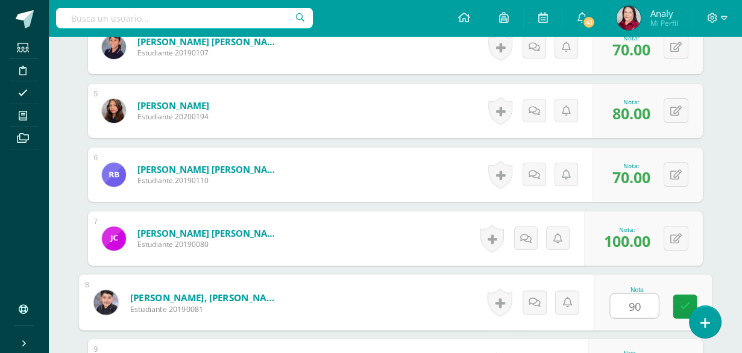
type input "90"
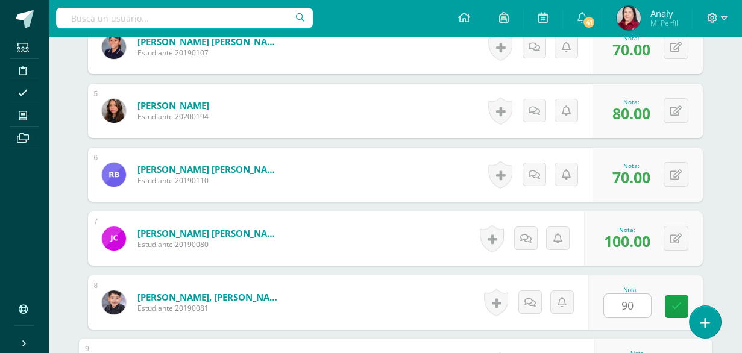
scroll to position [783, 0]
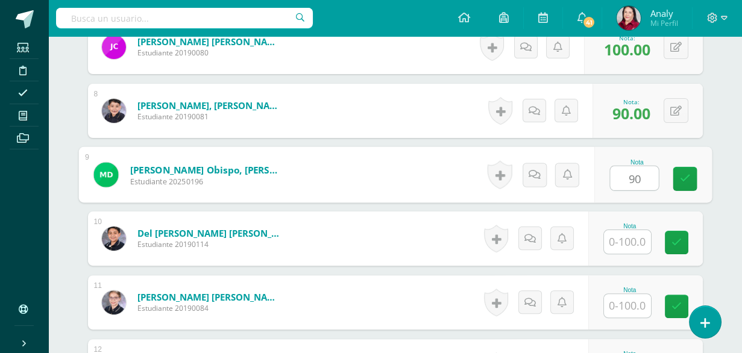
type input "90"
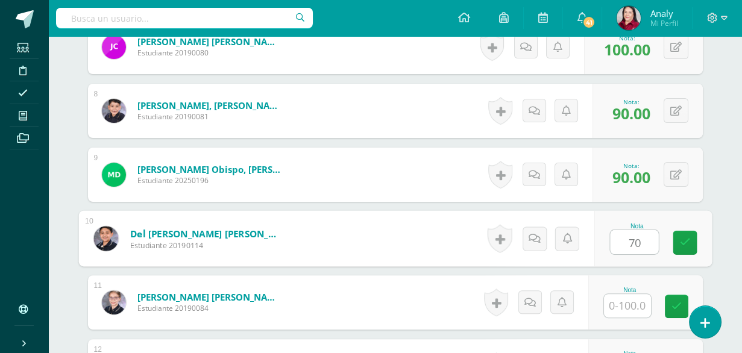
type input "70"
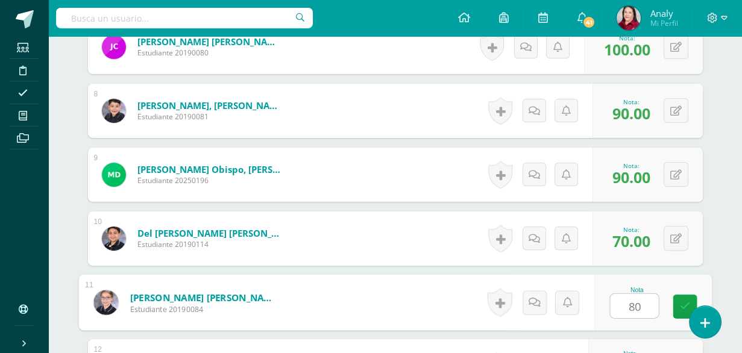
type input "80"
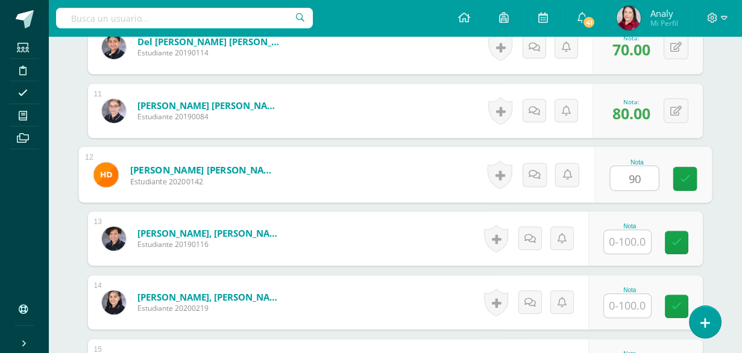
type input "90"
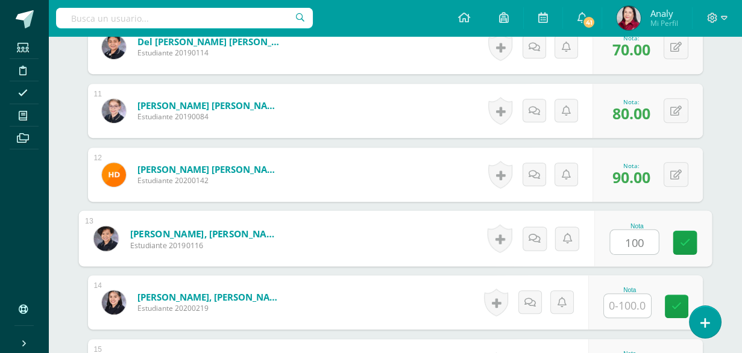
type input "100"
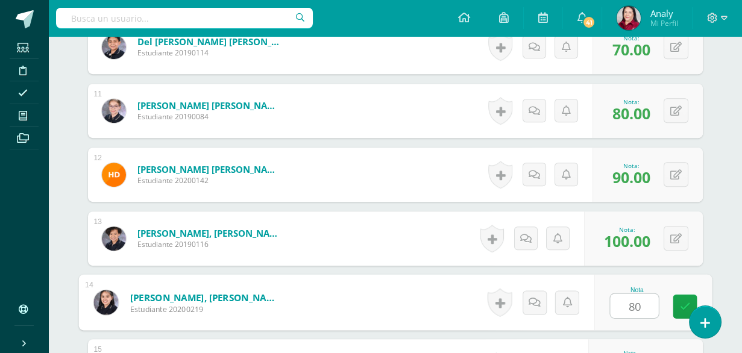
type input "80"
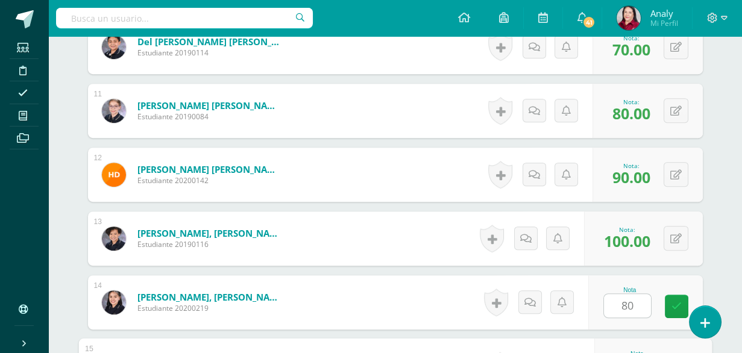
scroll to position [1166, 0]
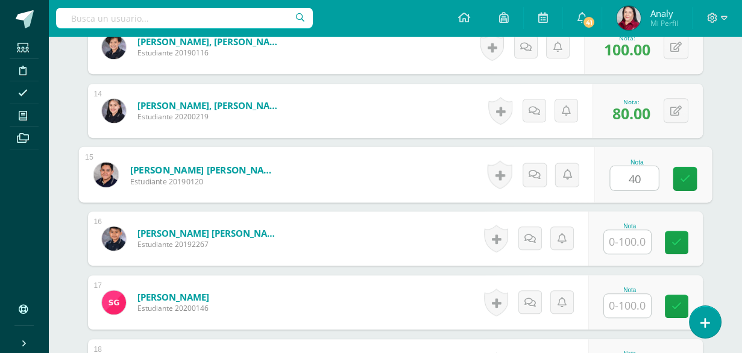
type input "40"
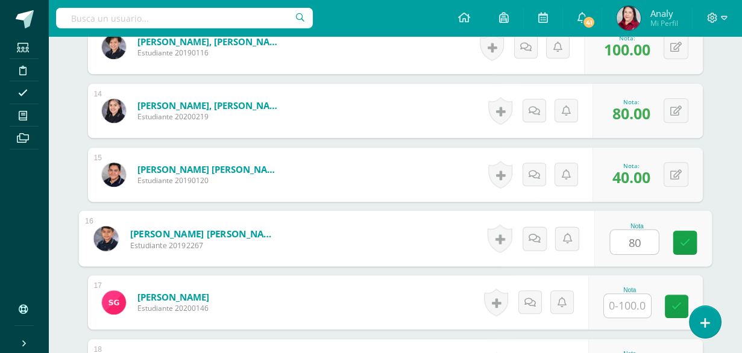
type input "80"
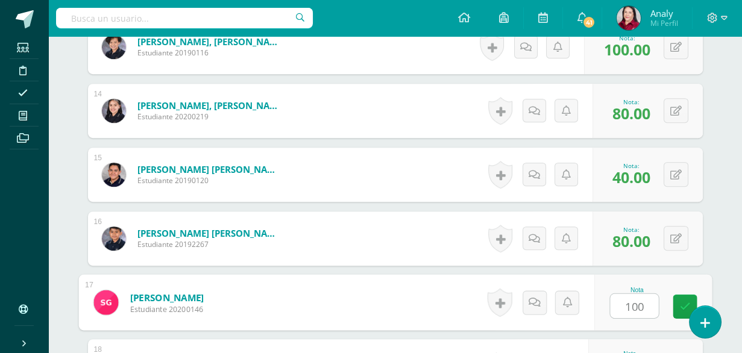
type input "100"
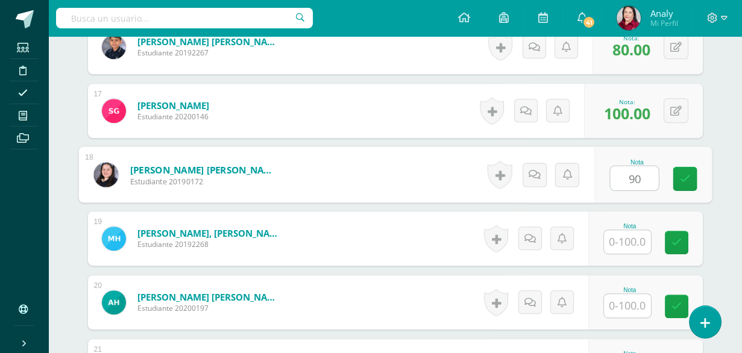
type input "90"
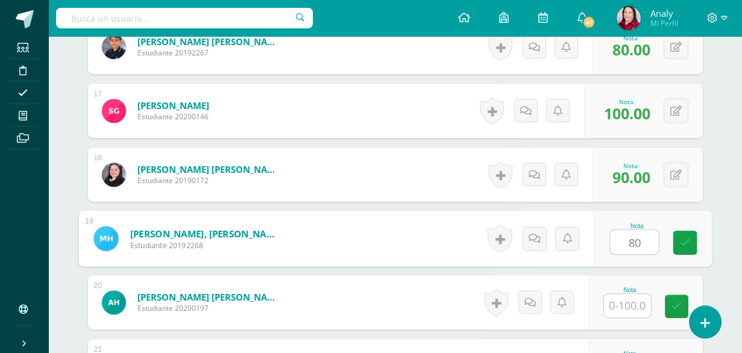
type input "80"
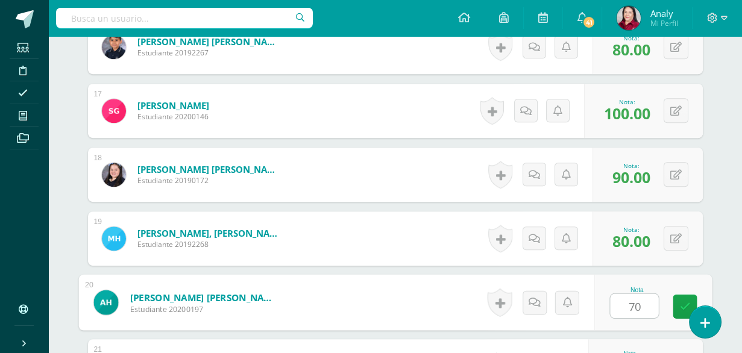
type input "70"
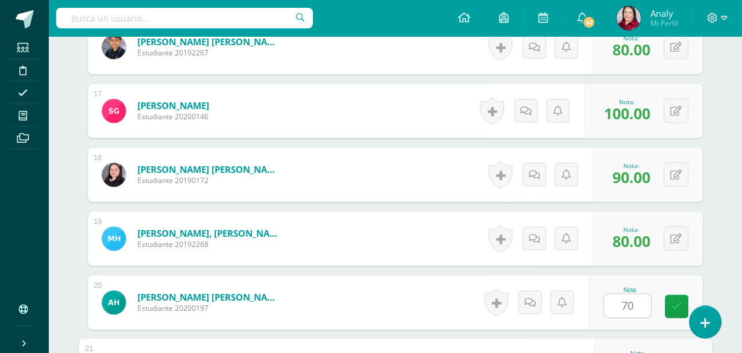
scroll to position [1550, 0]
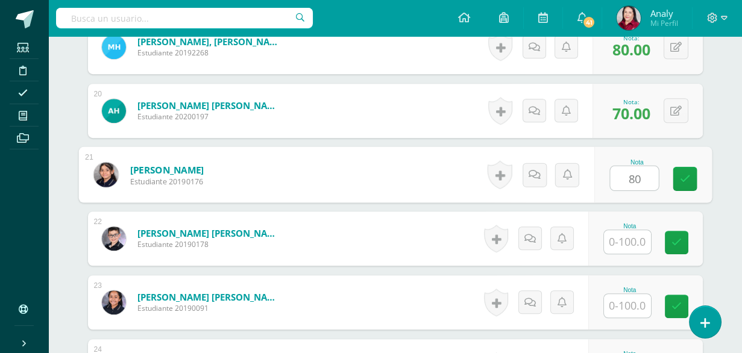
type input "80"
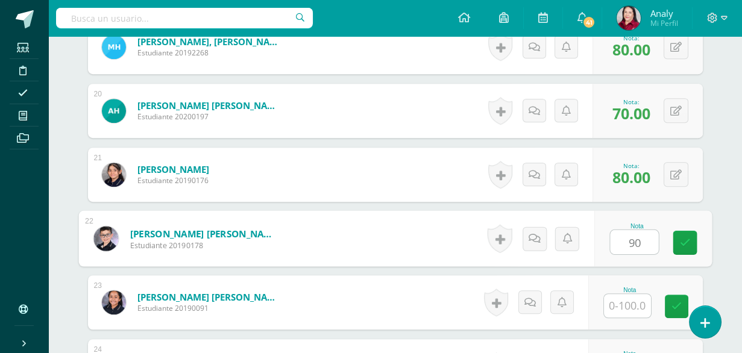
type input "90"
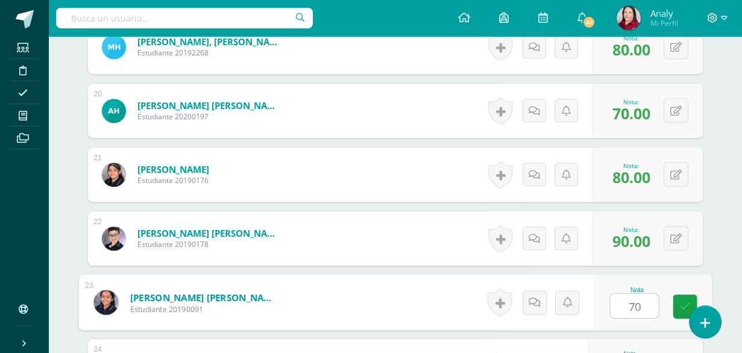
type input "70"
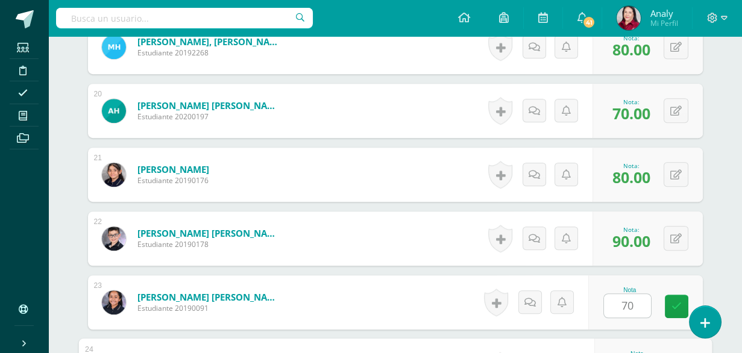
scroll to position [1741, 0]
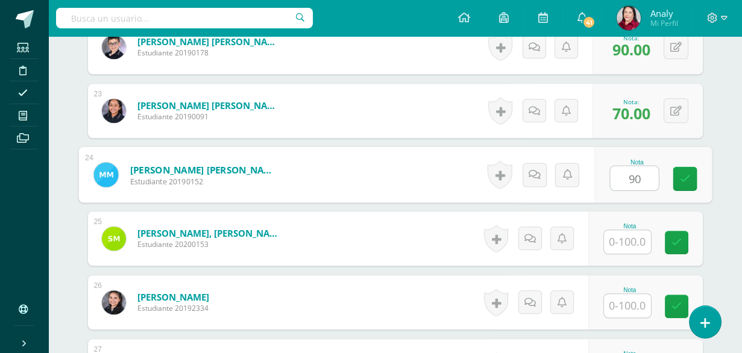
type input "90"
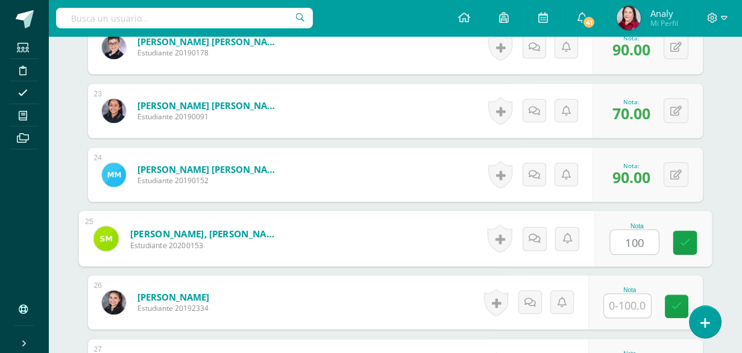
type input "100"
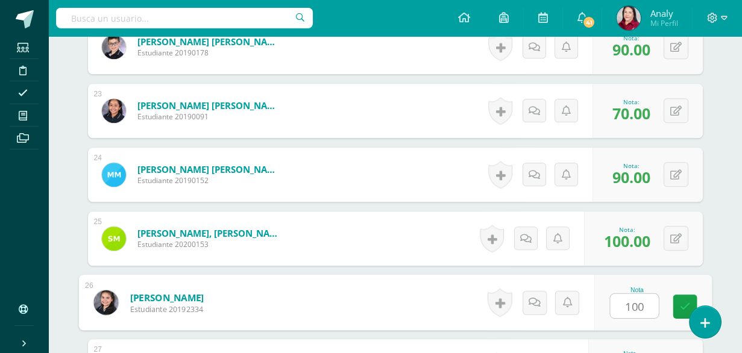
type input "100"
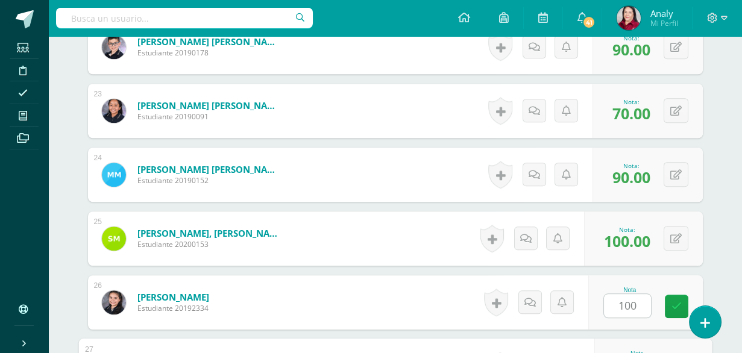
scroll to position [1933, 0]
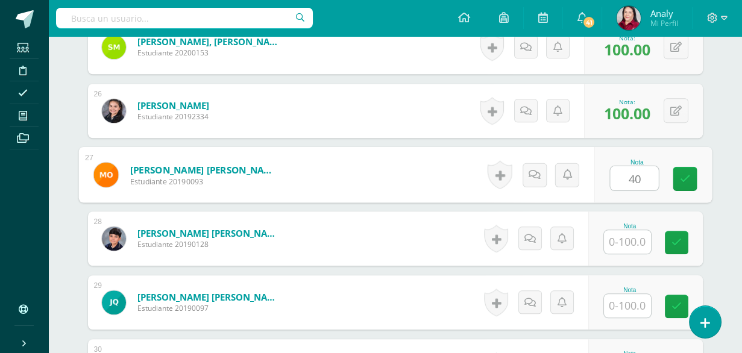
type input "40"
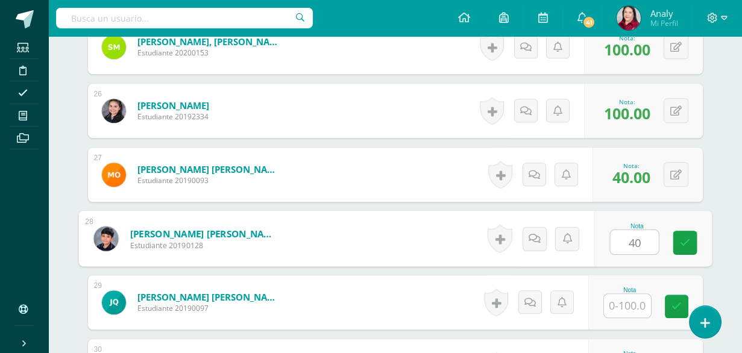
type input "40"
click at [672, 239] on button at bounding box center [684, 238] width 25 height 25
type input "70"
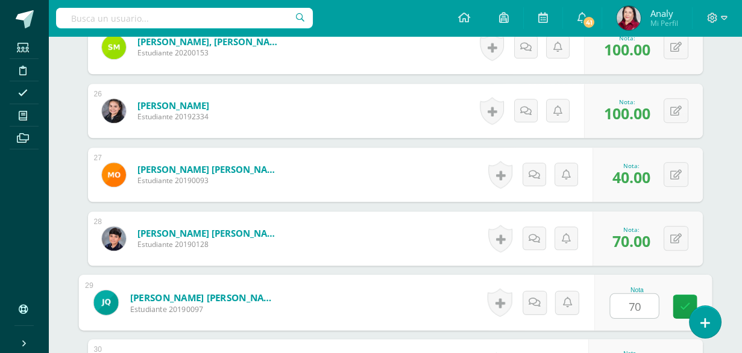
type input "70"
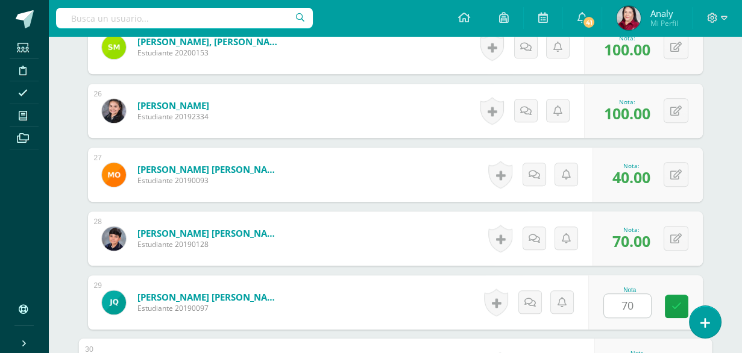
scroll to position [2125, 0]
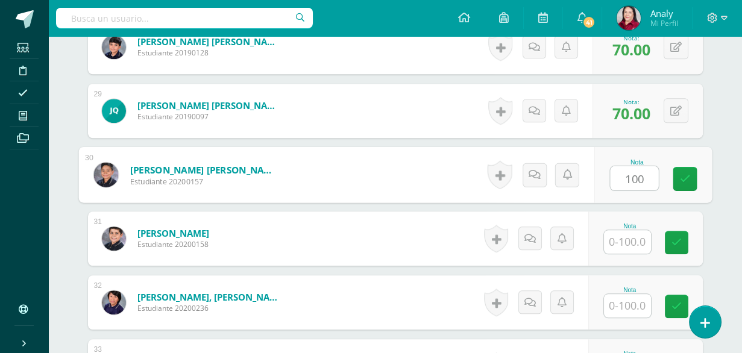
type input "100"
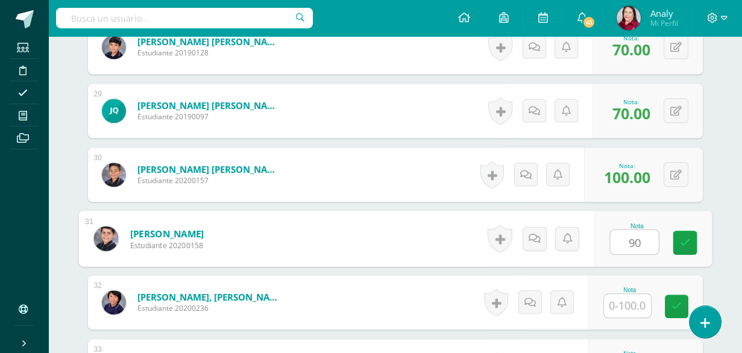
type input "90"
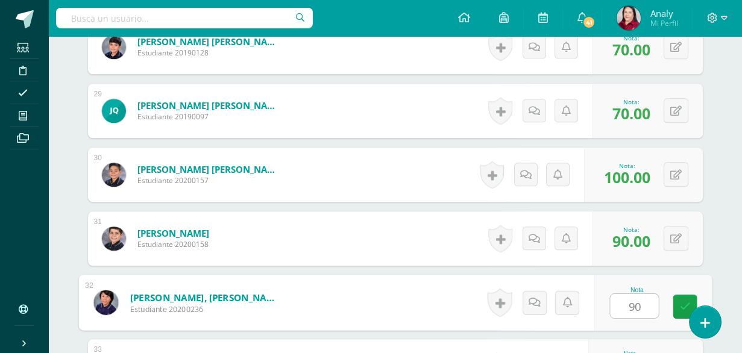
type input "90"
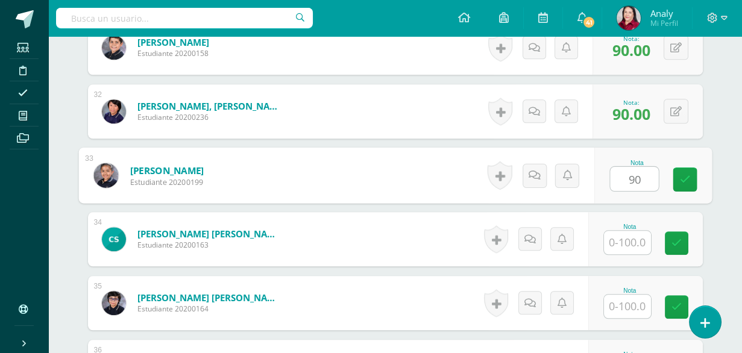
type input "90"
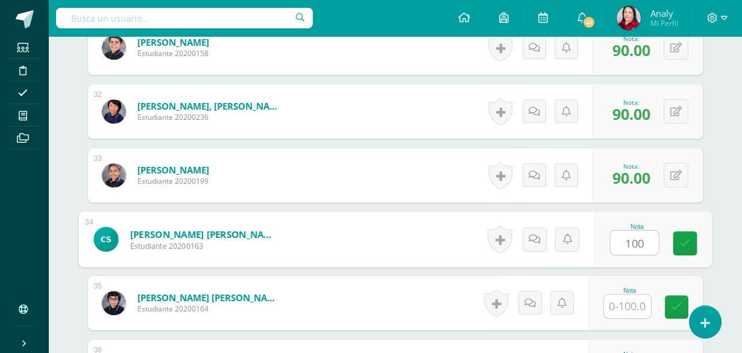
type input "100"
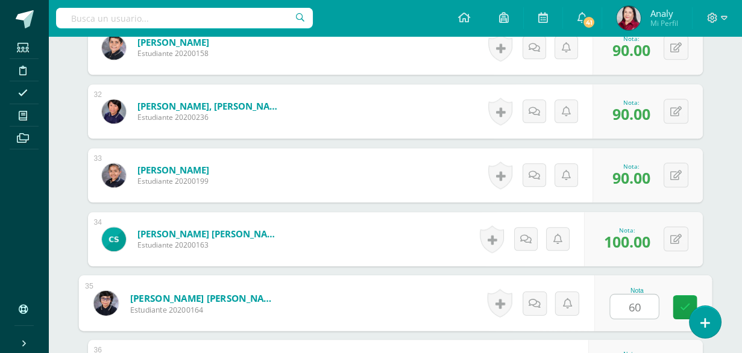
type input "60"
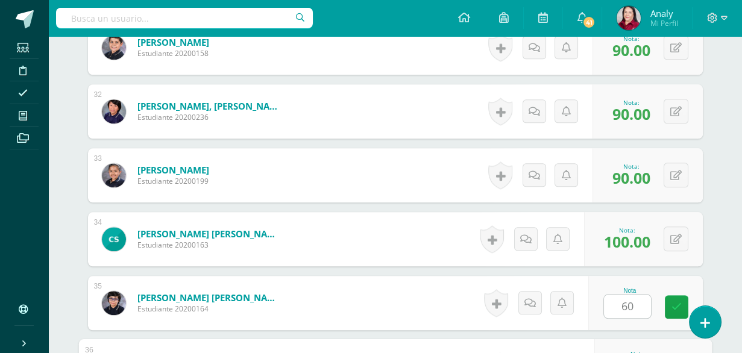
scroll to position [2508, 0]
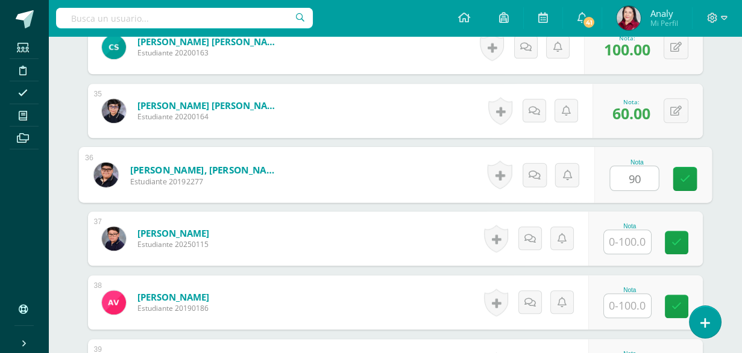
type input "90"
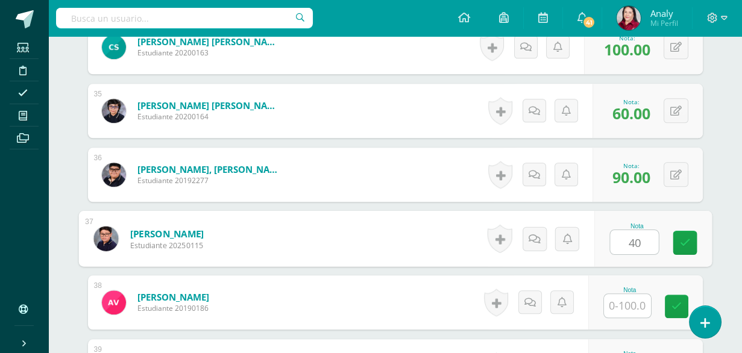
type input "40"
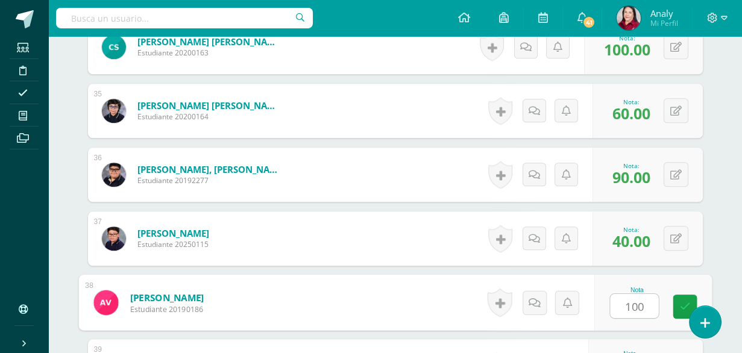
type input "100"
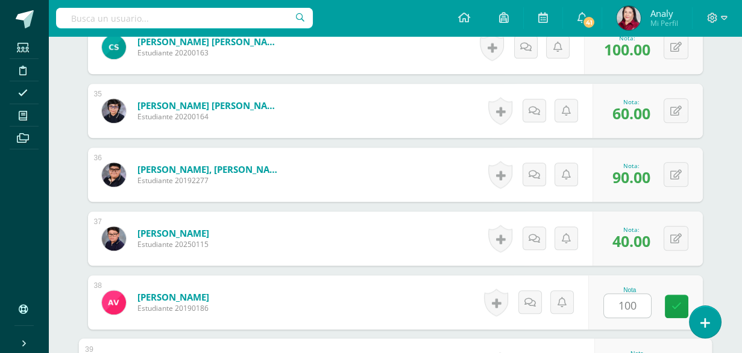
scroll to position [2700, 0]
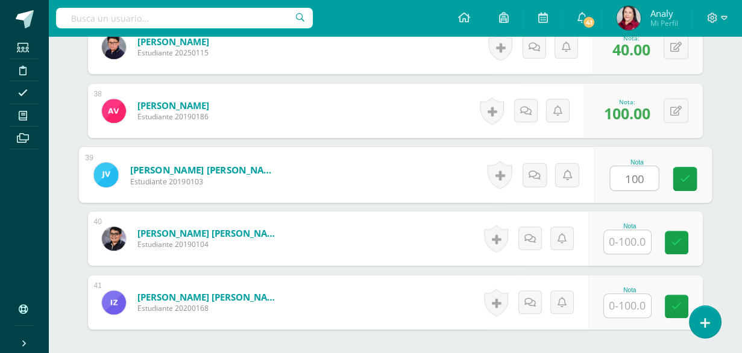
type input "100"
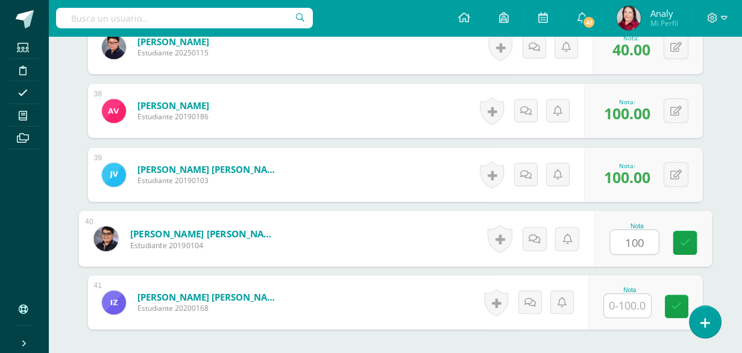
type input "100"
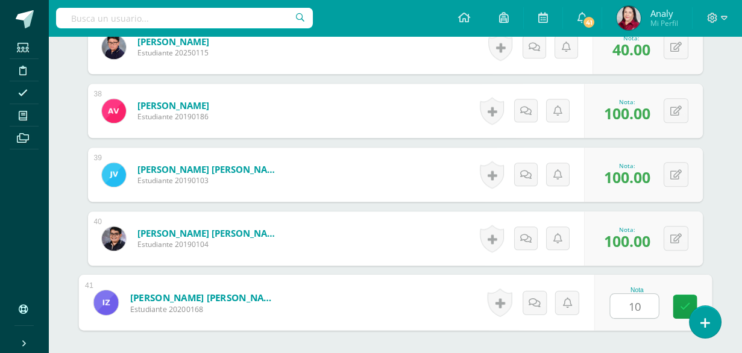
type input "100"
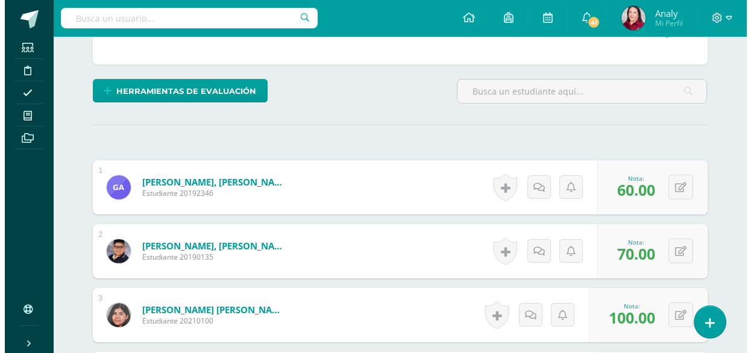
scroll to position [241, 0]
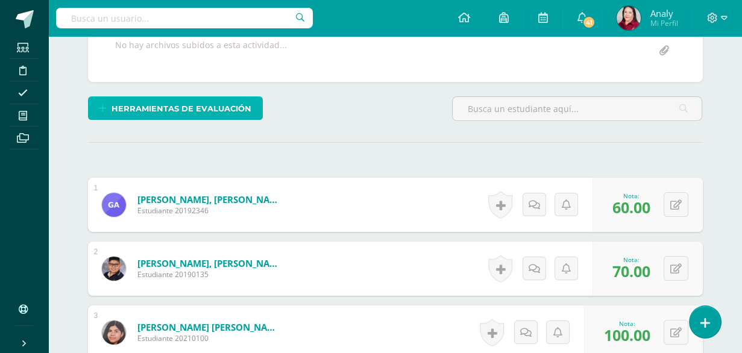
click at [226, 104] on span "Herramientas de evaluación" at bounding box center [182, 109] width 140 height 22
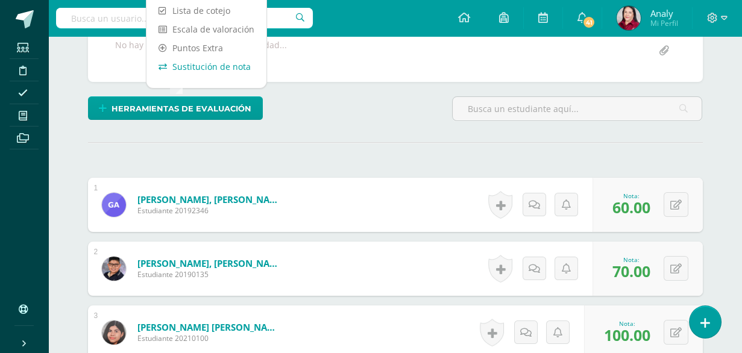
click at [200, 69] on link "Sustitución de nota" at bounding box center [207, 66] width 120 height 19
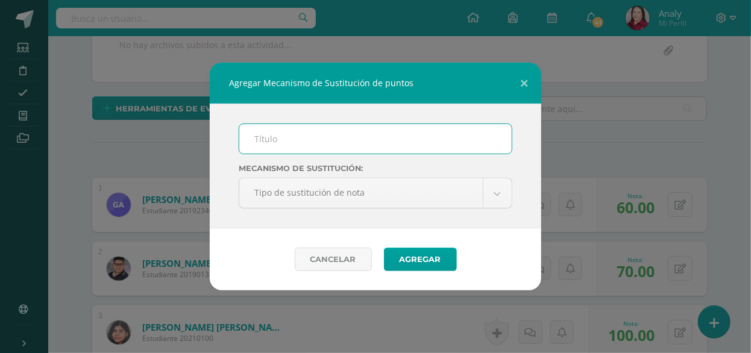
click at [260, 131] on input "text" at bounding box center [375, 139] width 273 height 30
type input "PMA"
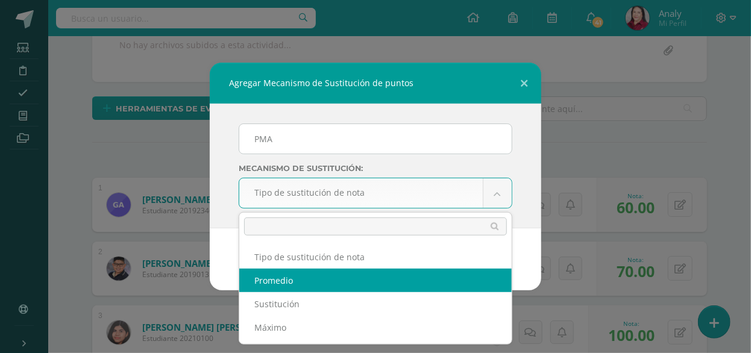
select select "average"
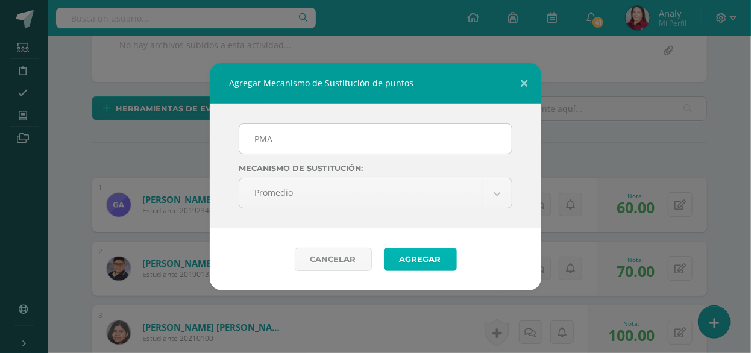
click at [436, 261] on button "Agregar" at bounding box center [420, 260] width 73 height 24
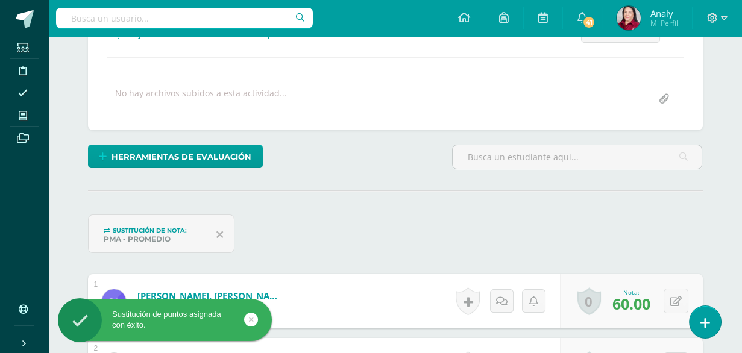
click at [249, 320] on icon at bounding box center [251, 320] width 5 height 14
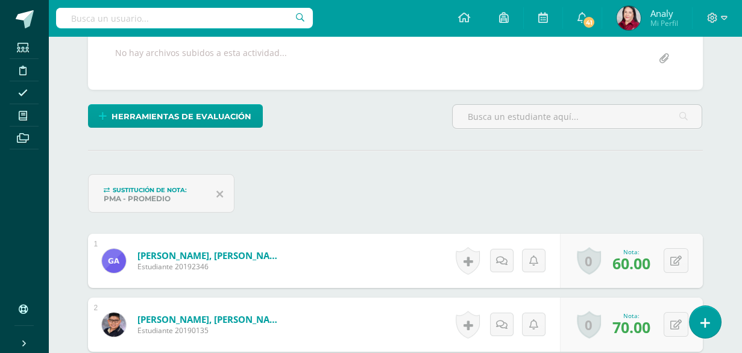
scroll to position [254, 0]
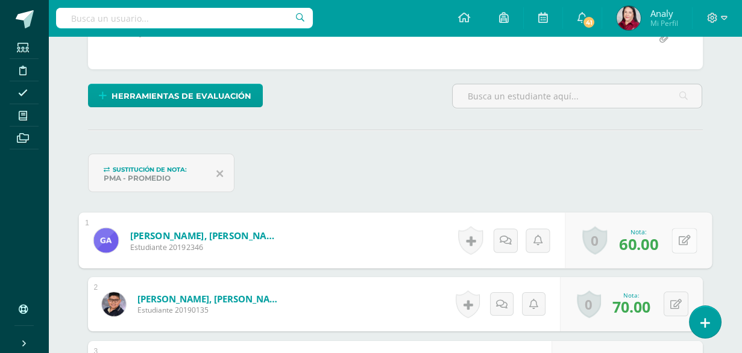
click at [678, 239] on icon at bounding box center [684, 240] width 12 height 10
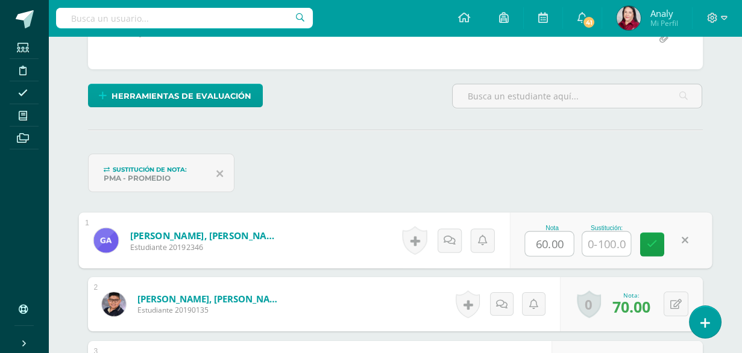
scroll to position [254, 0]
type input "80"
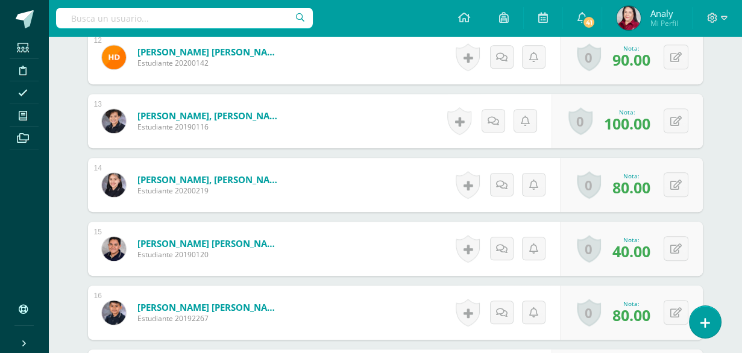
scroll to position [1161, 0]
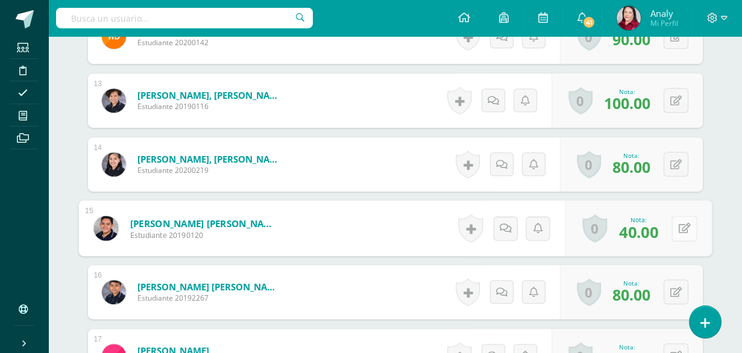
click at [678, 226] on icon at bounding box center [684, 228] width 12 height 10
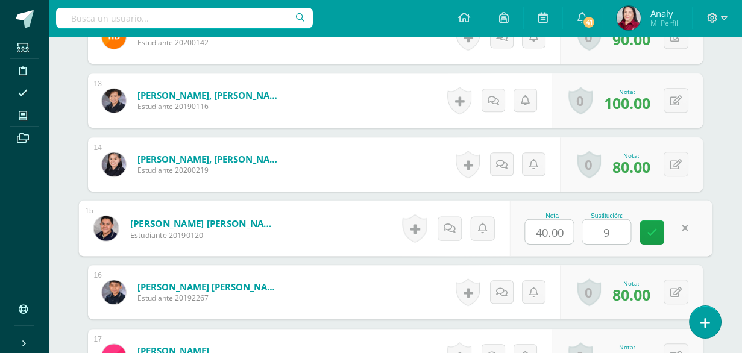
type input "90"
click at [653, 229] on icon at bounding box center [652, 232] width 11 height 10
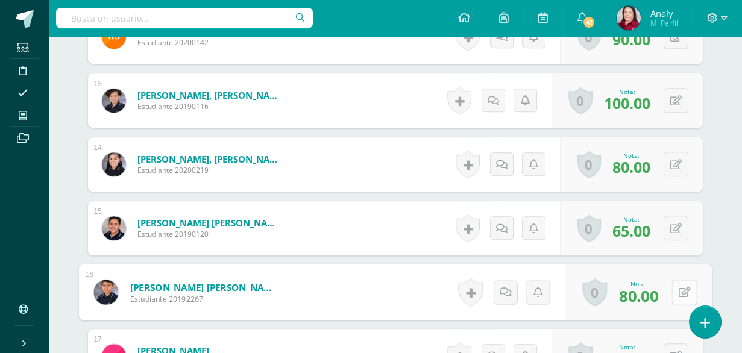
click at [674, 295] on button at bounding box center [684, 292] width 25 height 25
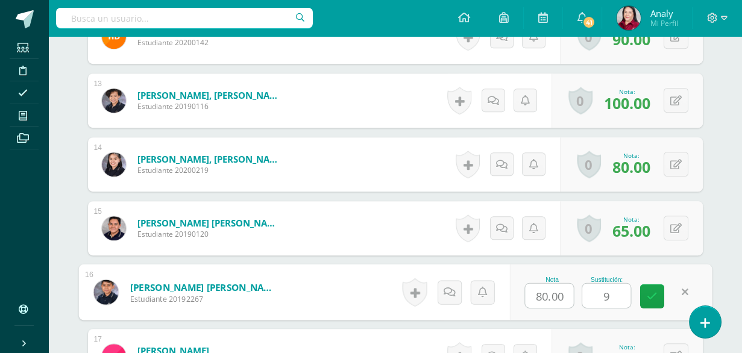
type input "90"
click at [660, 297] on link at bounding box center [652, 297] width 24 height 24
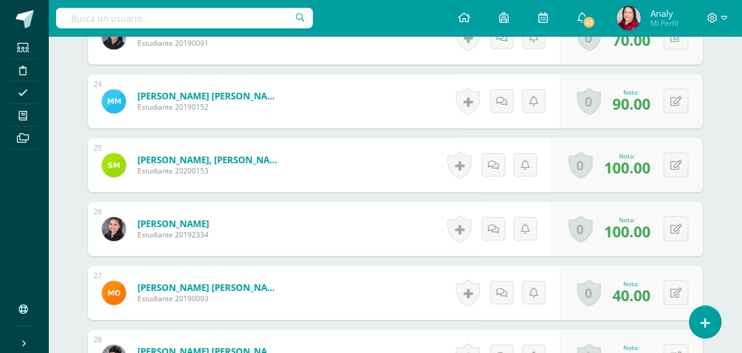
scroll to position [1884, 0]
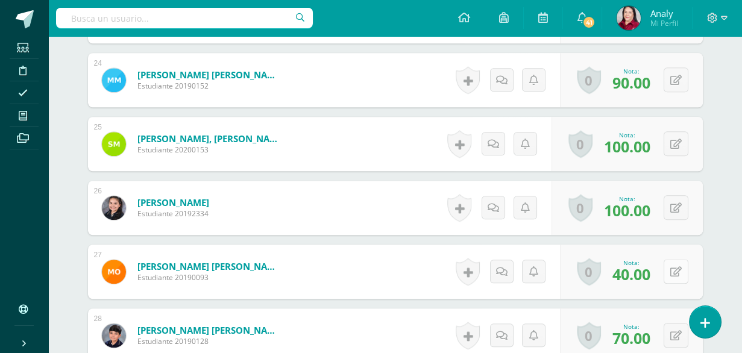
click at [679, 271] on icon at bounding box center [676, 272] width 11 height 10
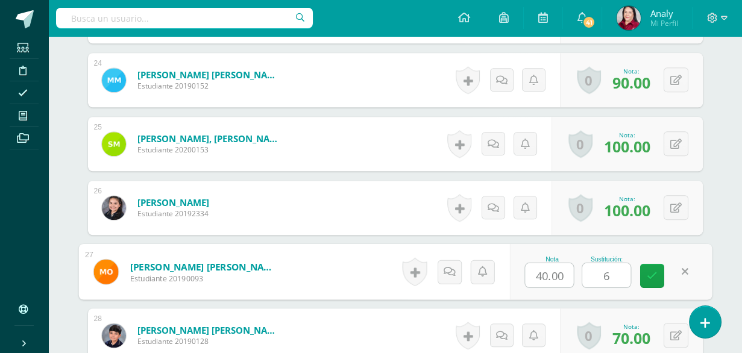
type input "60"
click at [657, 269] on link at bounding box center [652, 276] width 24 height 24
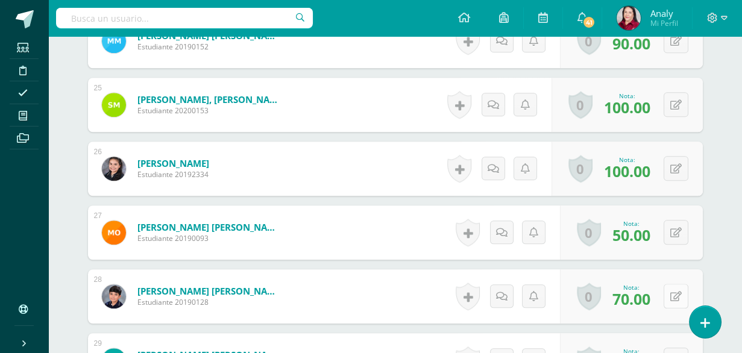
scroll to position [1945, 0]
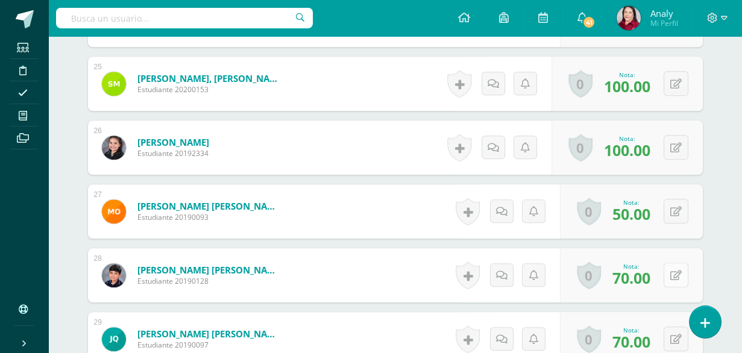
click at [678, 273] on icon at bounding box center [676, 276] width 11 height 10
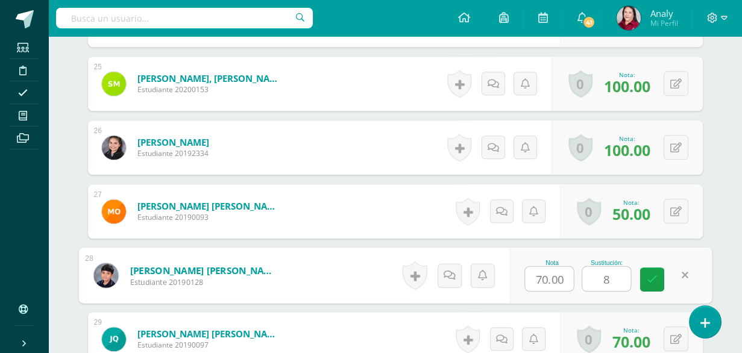
type input "80"
click at [661, 273] on link at bounding box center [652, 280] width 24 height 24
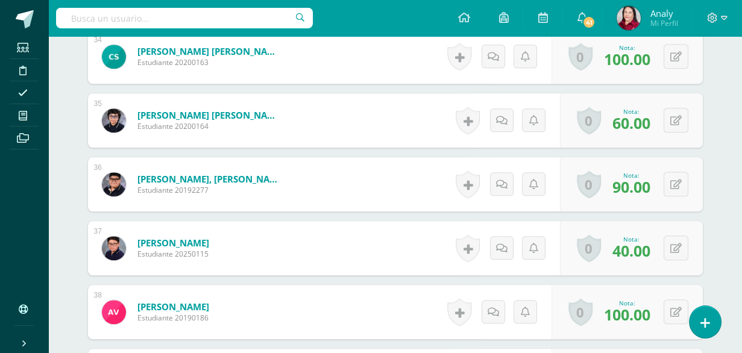
scroll to position [2548, 0]
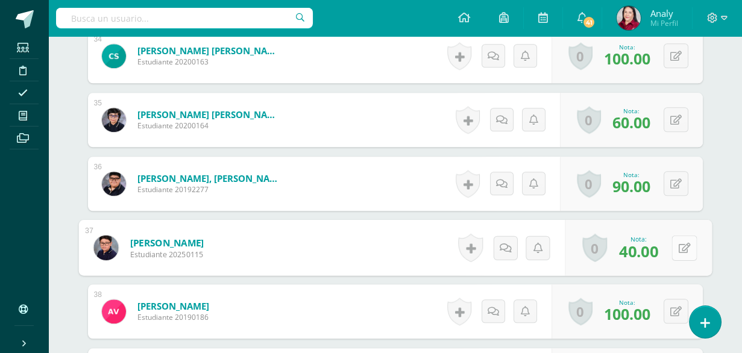
click at [678, 247] on icon at bounding box center [684, 247] width 12 height 10
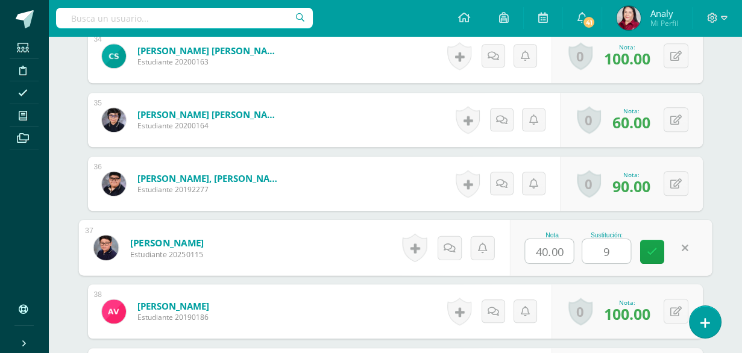
type input "90"
click at [652, 248] on icon at bounding box center [652, 252] width 11 height 10
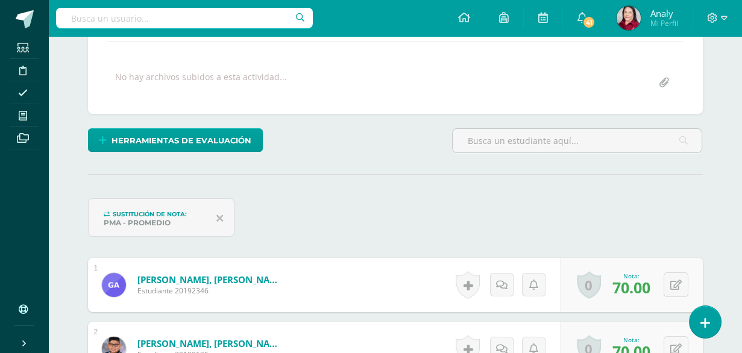
scroll to position [0, 0]
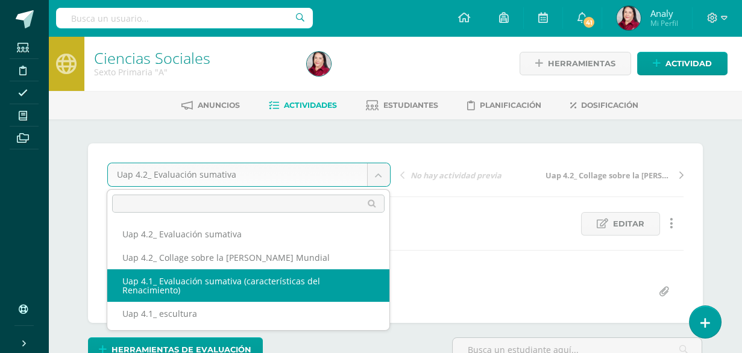
select select "/dashboard/teacher/grade-activity/226437/"
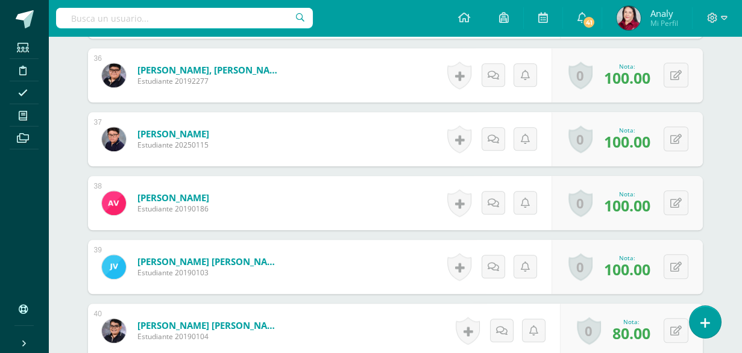
scroll to position [2668, 0]
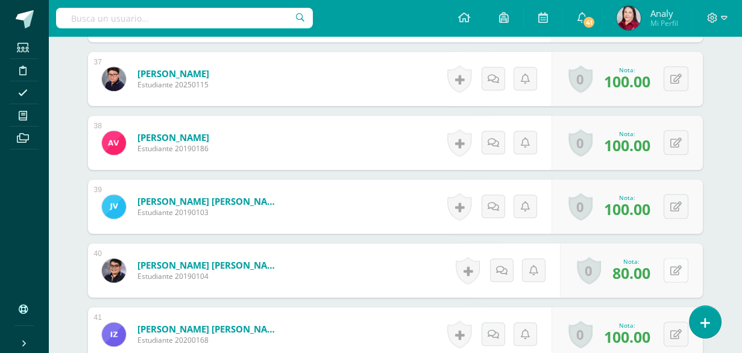
click at [678, 266] on icon at bounding box center [676, 271] width 11 height 10
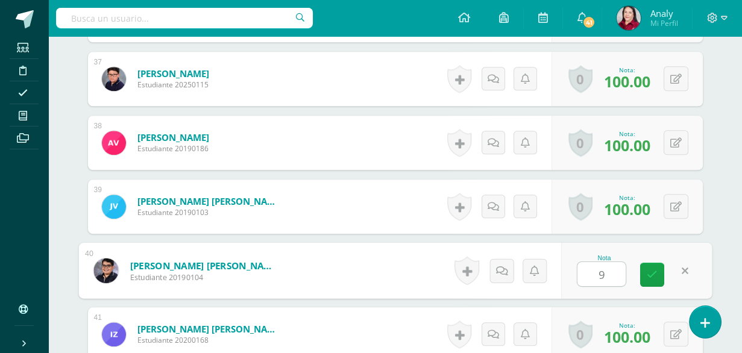
type input "90"
click at [646, 271] on link at bounding box center [652, 275] width 24 height 24
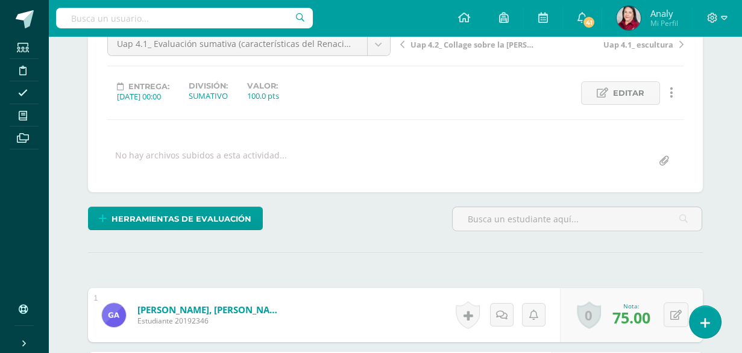
scroll to position [0, 0]
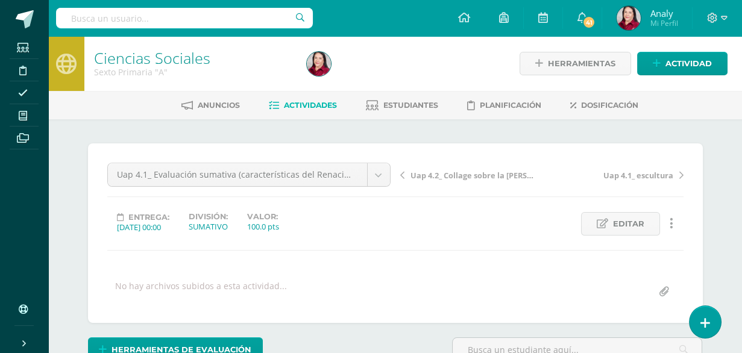
click at [315, 107] on span "Actividades" at bounding box center [310, 105] width 53 height 9
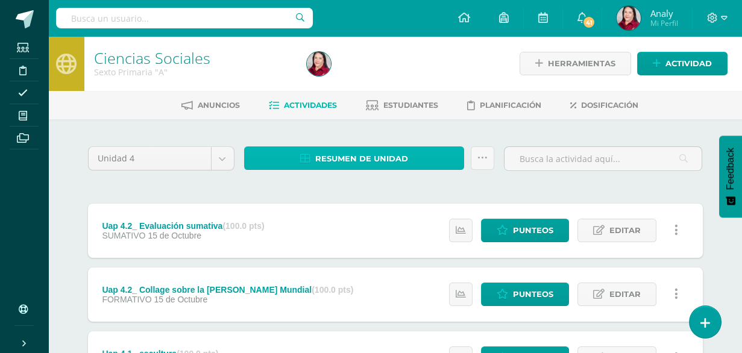
click at [379, 155] on span "Resumen de unidad" at bounding box center [361, 159] width 93 height 22
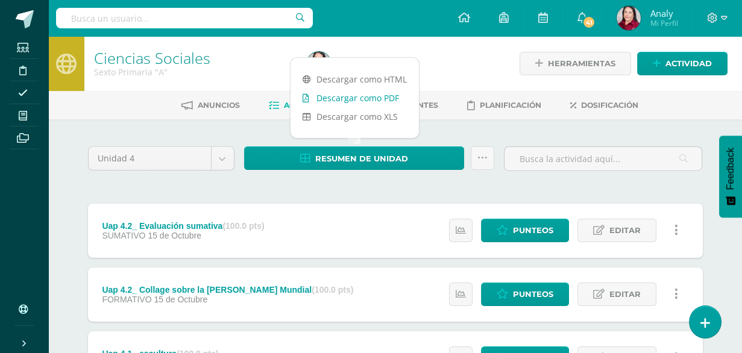
click at [371, 98] on link "Descargar como PDF" at bounding box center [355, 98] width 128 height 19
click at [358, 190] on div "Unidad 4 Unidad 1 Unidad 2 Unidad 3 Unidad 4 Resumen de unidad Subir actividade…" at bounding box center [395, 325] width 625 height 362
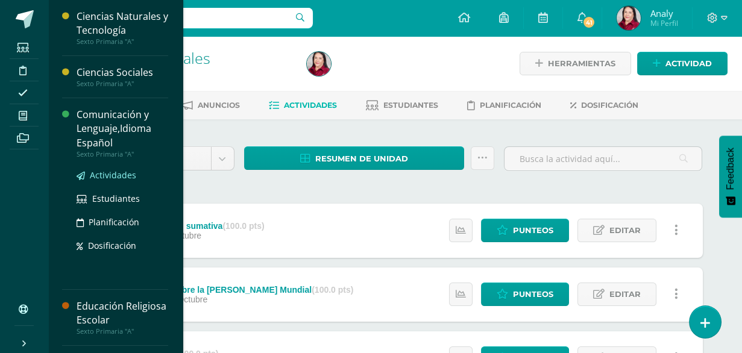
click at [107, 174] on span "Actividades" at bounding box center [113, 174] width 46 height 11
